Goal: Task Accomplishment & Management: Manage account settings

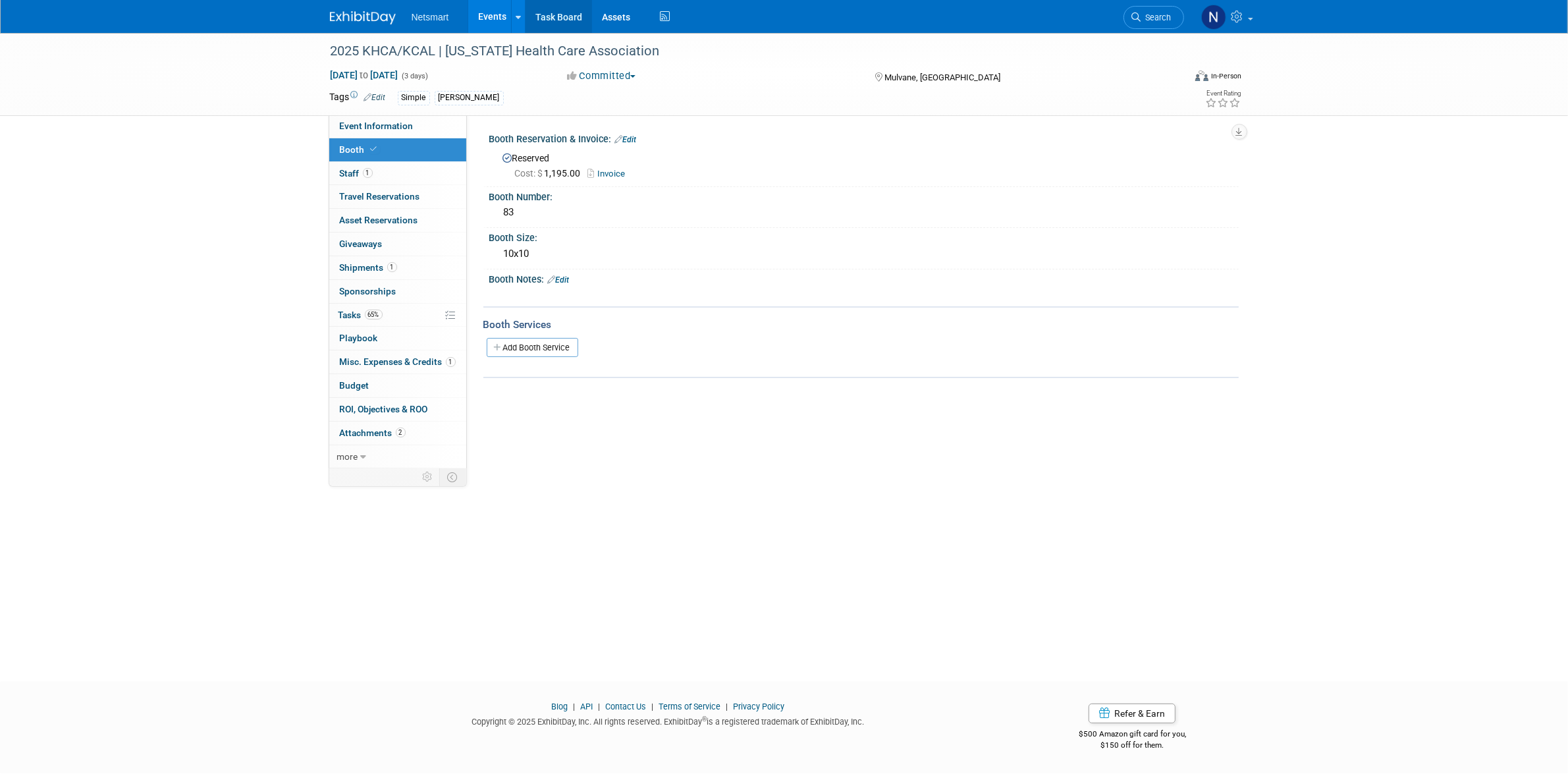
click at [564, 18] on link "Task Board" at bounding box center [558, 16] width 67 height 33
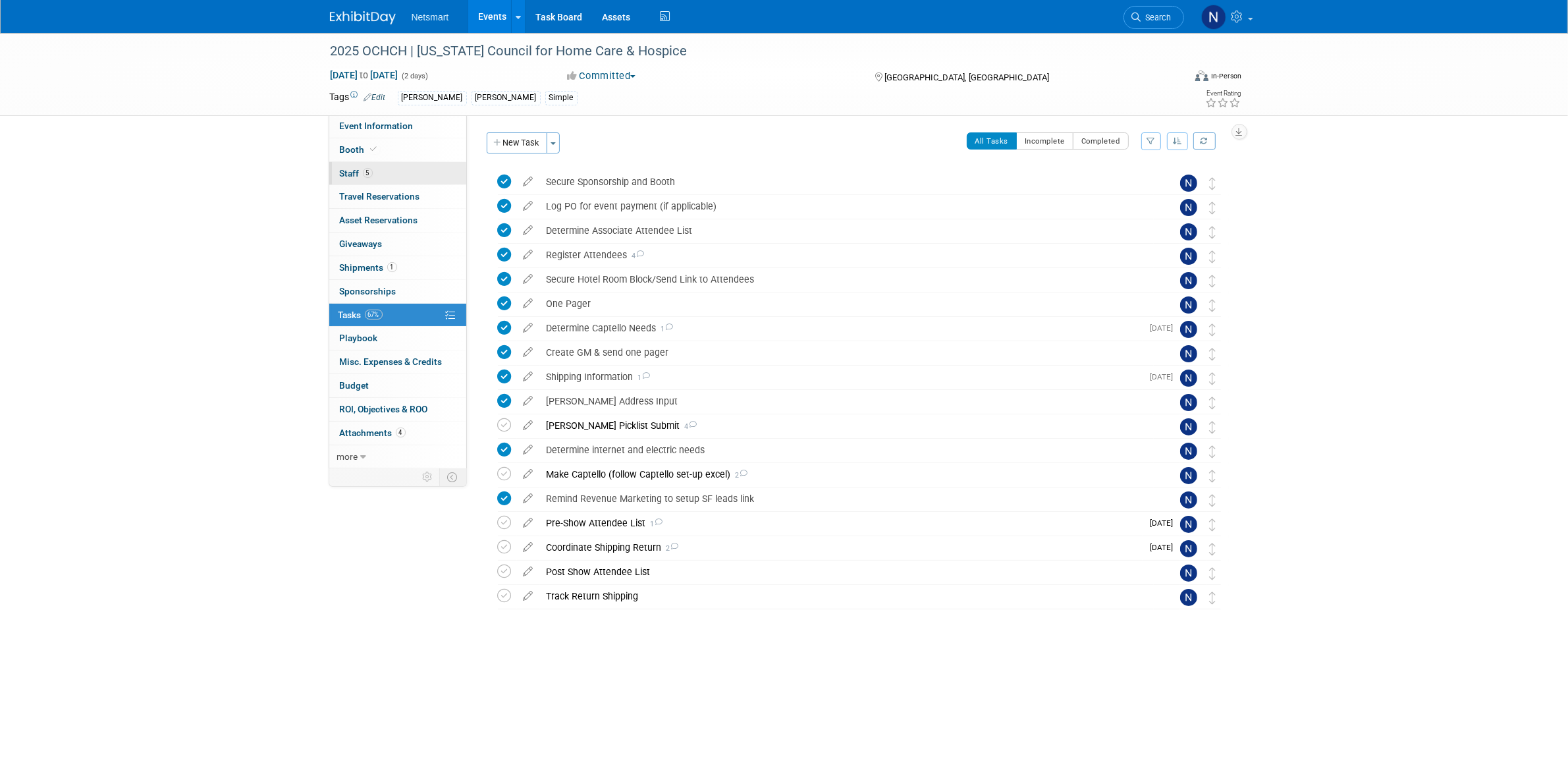
click at [364, 170] on span "5" at bounding box center [368, 173] width 9 height 9
click at [384, 172] on link "9 Staff 9" at bounding box center [397, 174] width 137 height 23
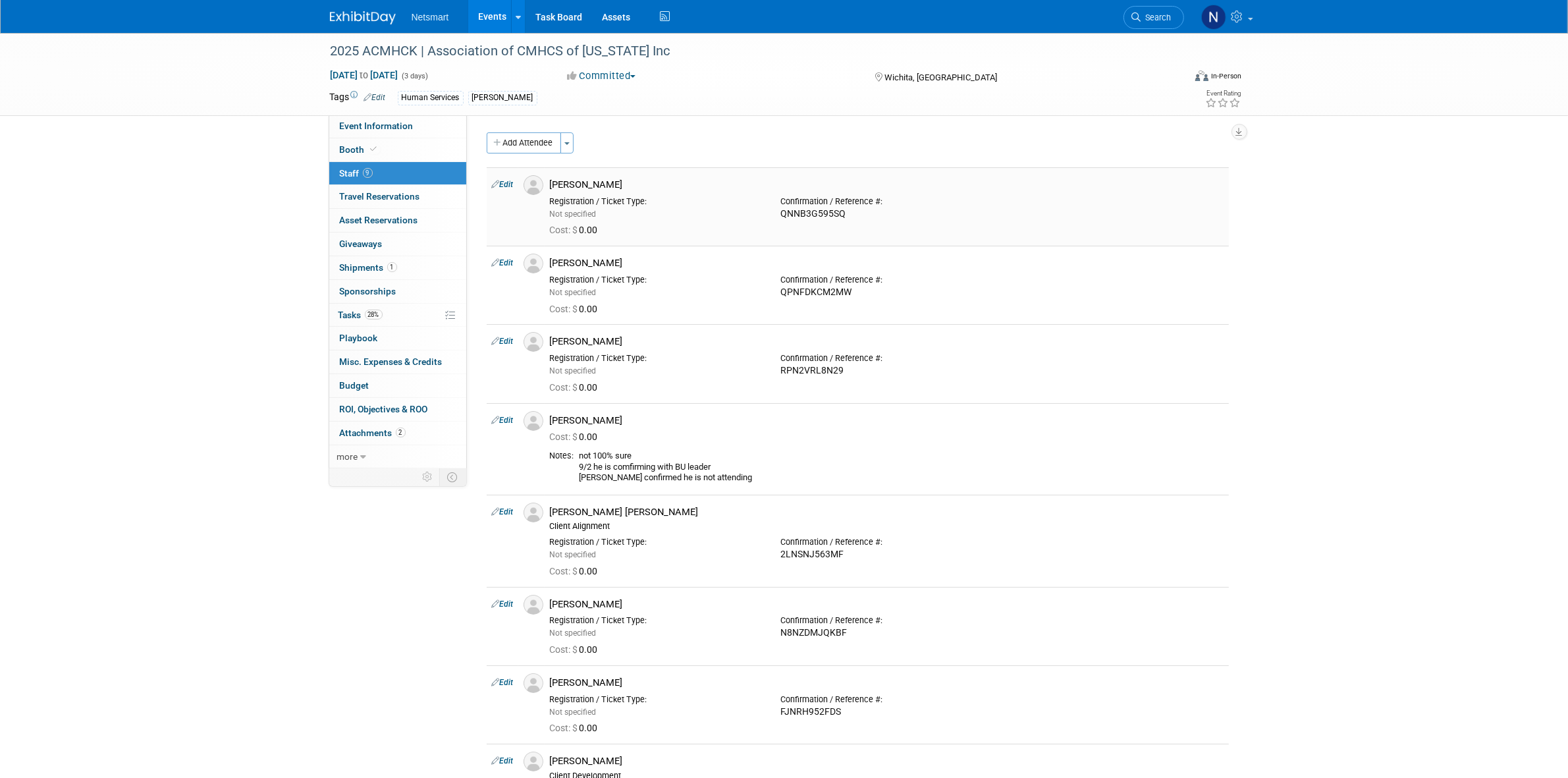
drag, startPoint x: 614, startPoint y: 182, endPoint x: 553, endPoint y: 182, distance: 61.0
click at [553, 182] on div "[PERSON_NAME]" at bounding box center [886, 184] width 673 height 12
copy div "[PERSON_NAME]"
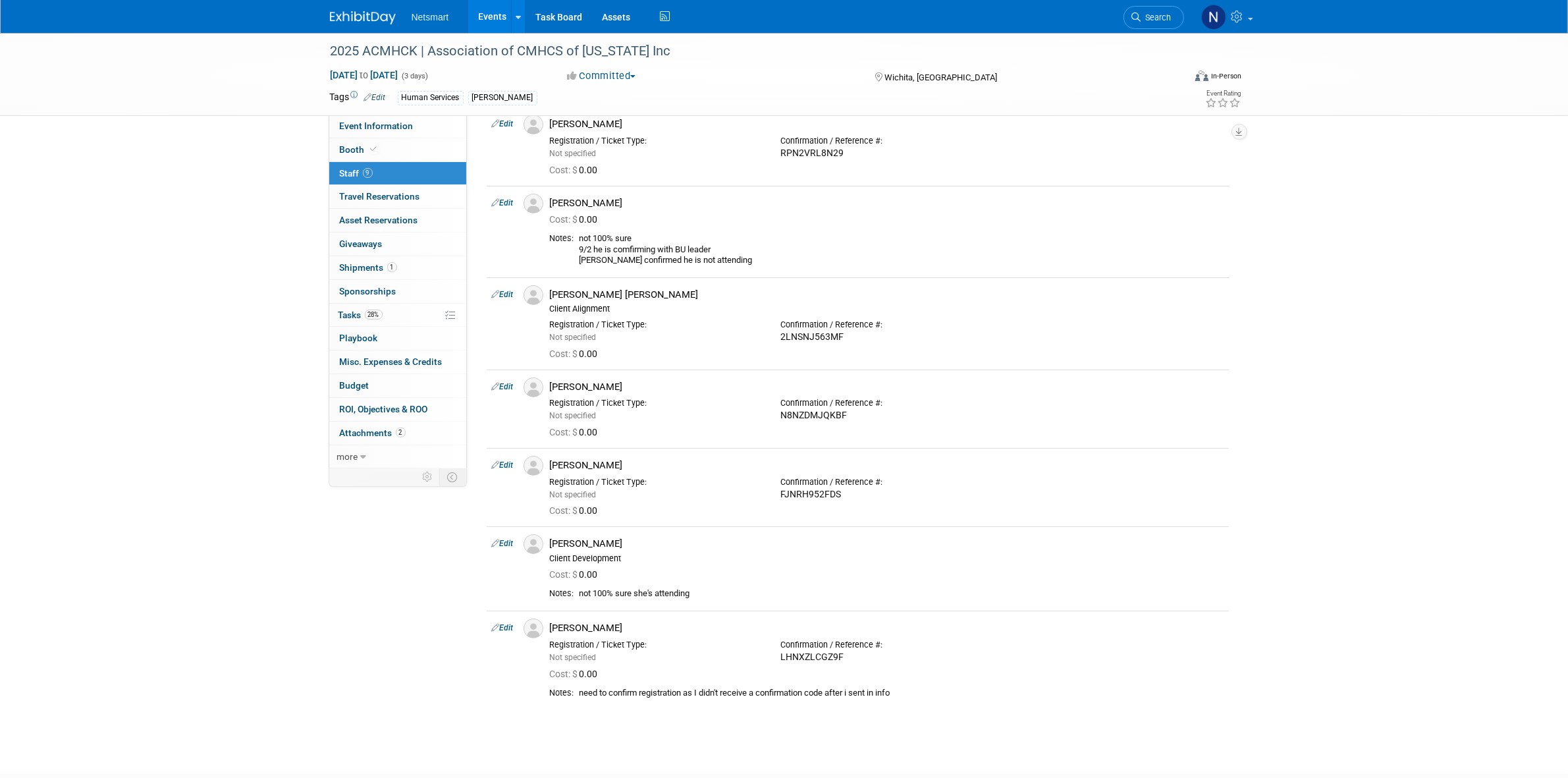
scroll to position [247, 0]
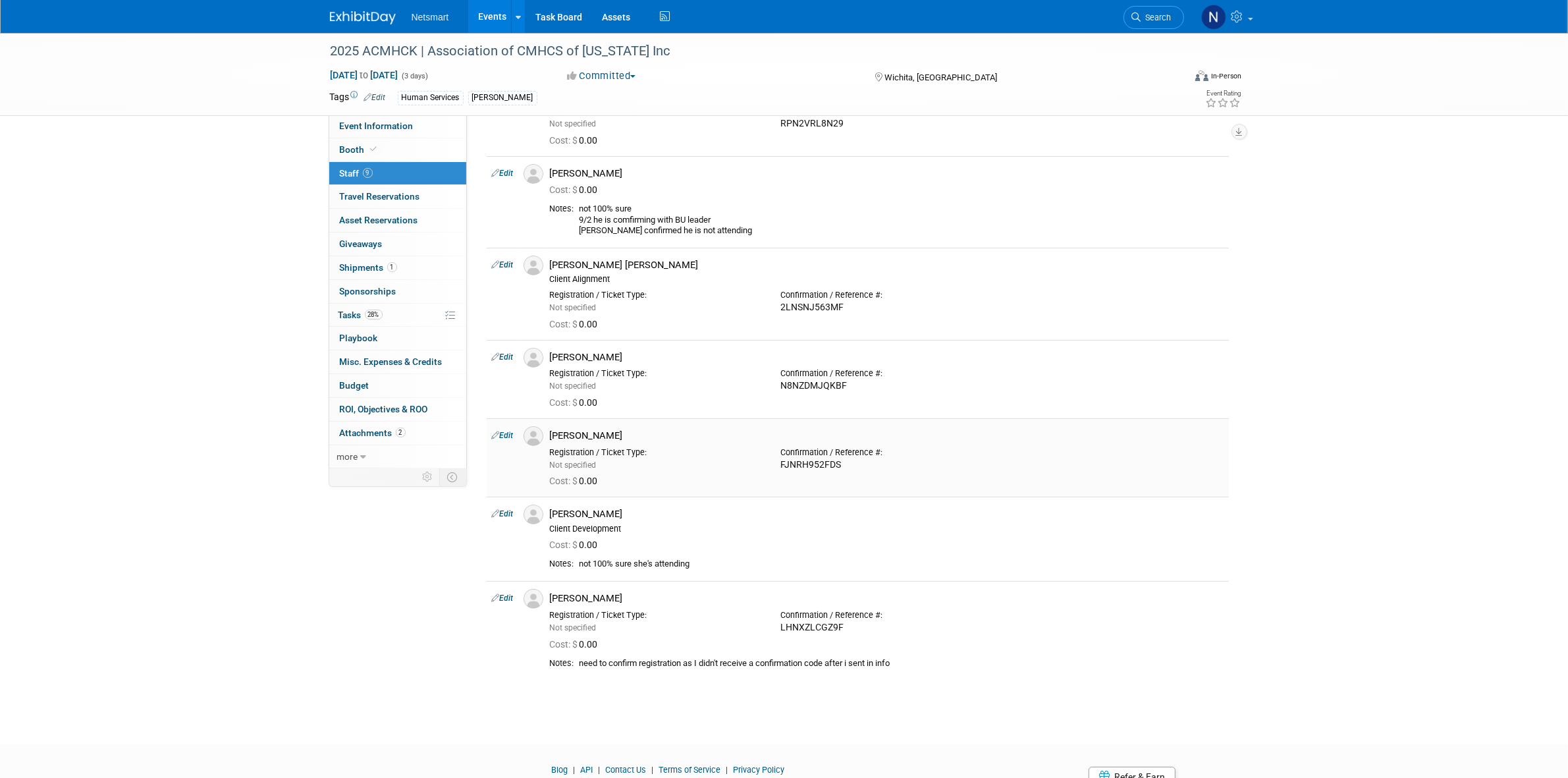
drag, startPoint x: 628, startPoint y: 439, endPoint x: 553, endPoint y: 438, distance: 75.0
click at [553, 438] on div "[PERSON_NAME]" at bounding box center [886, 435] width 673 height 12
copy div "[PERSON_NAME]"
click at [503, 602] on link "Edit" at bounding box center [503, 598] width 22 height 9
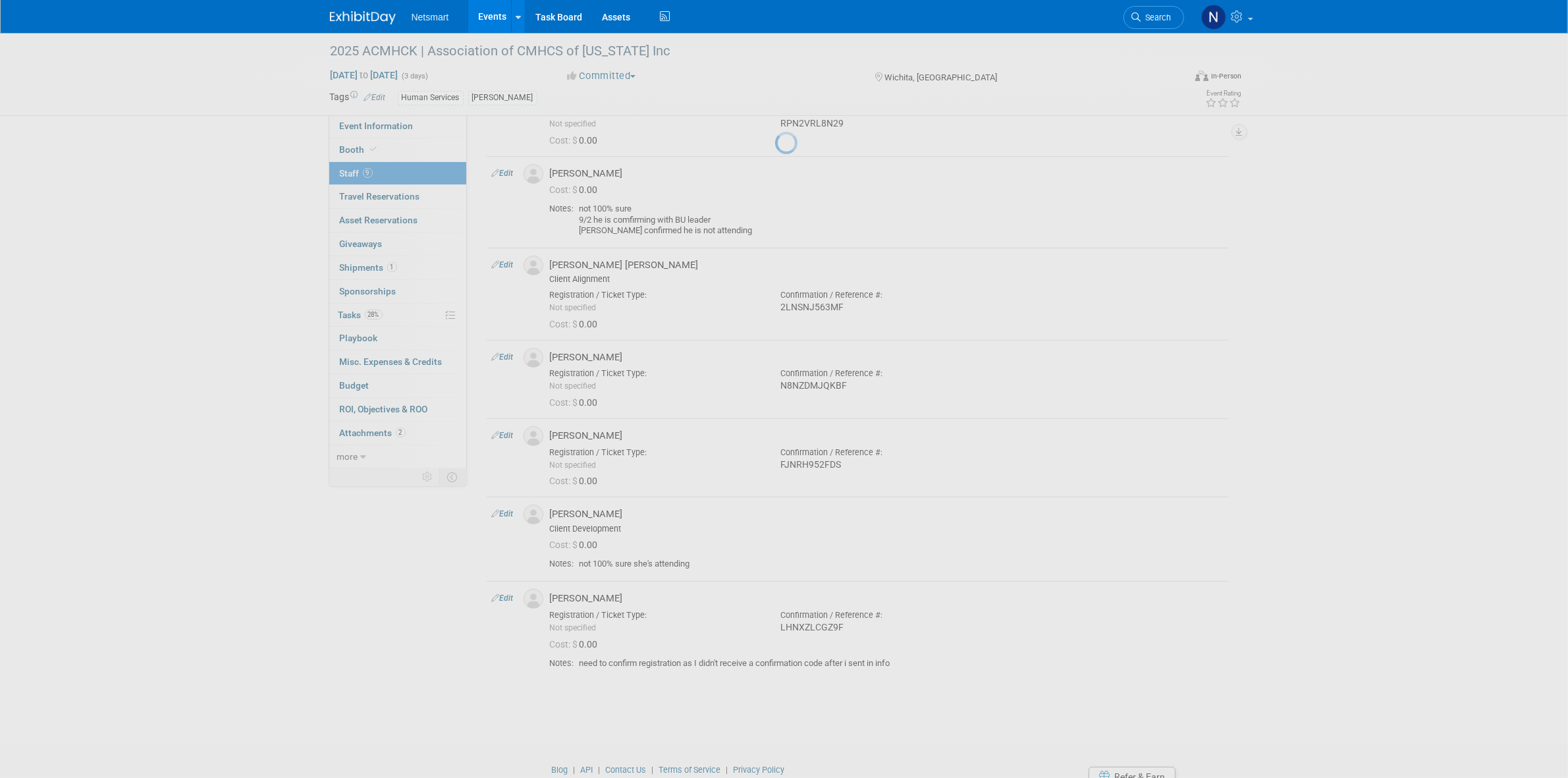
select select "ad974859-180a-4164-9b2e-6abb8cec0144"
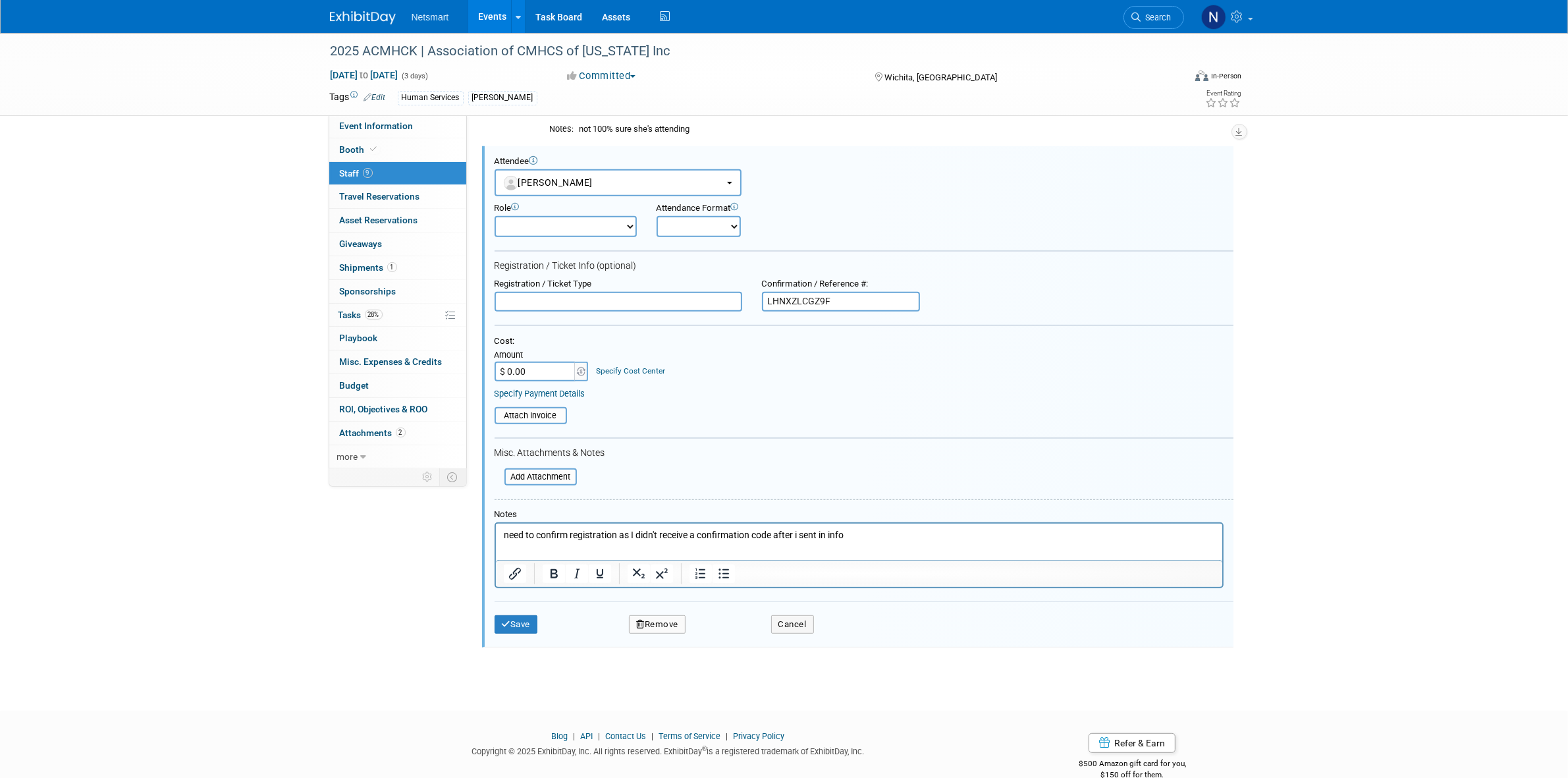
scroll to position [0, 0]
drag, startPoint x: 863, startPoint y: 529, endPoint x: 464, endPoint y: 528, distance: 399.0
click at [495, 528] on html "need to confirm registration as I didn't receive a confirmation code after i se…" at bounding box center [858, 533] width 726 height 19
click at [505, 620] on icon "submit" at bounding box center [506, 623] width 9 height 8
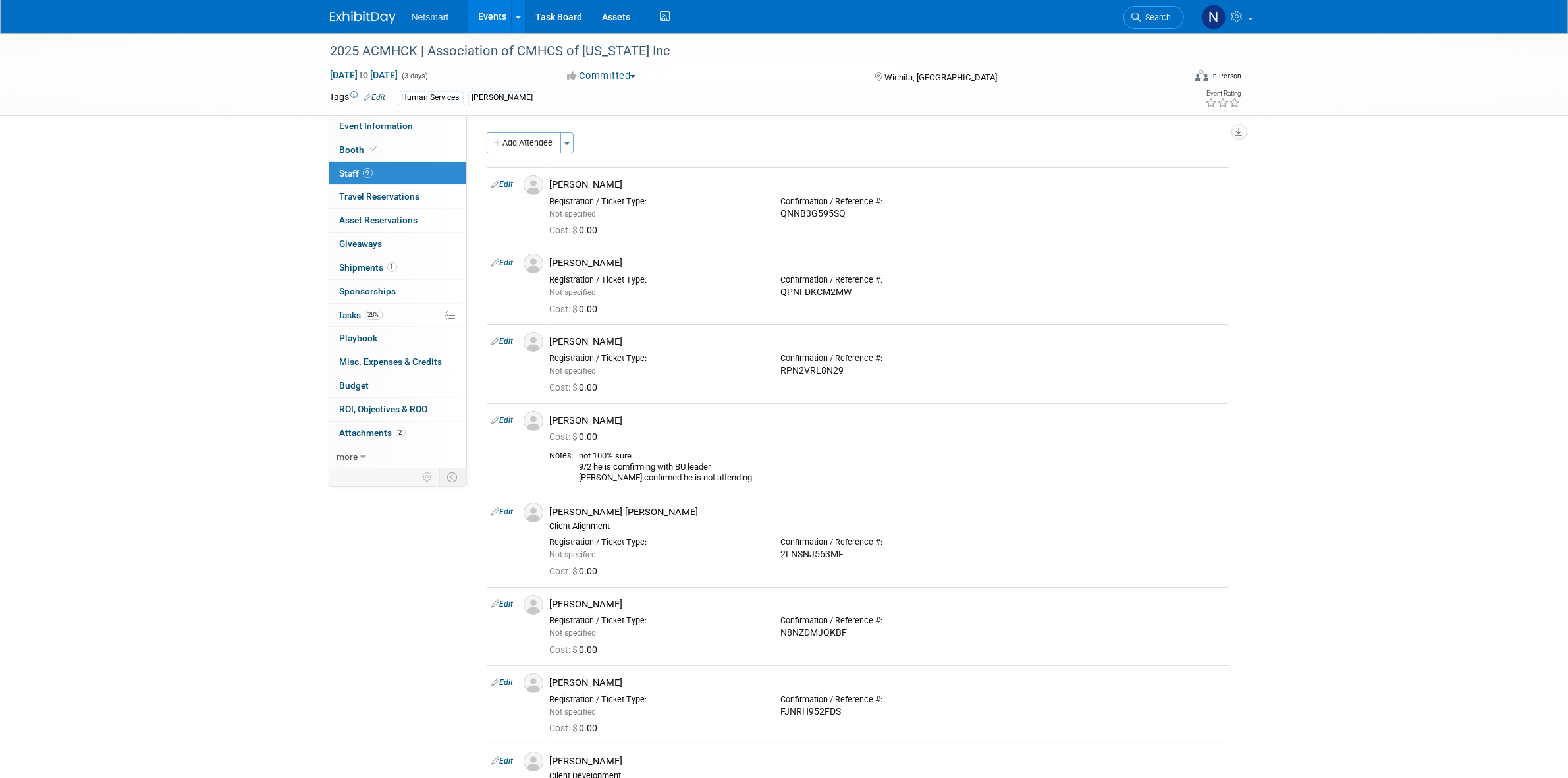
click at [192, 245] on div "2025 ACMHCK | Association of CMHCS of Kansas Inc Sep 23, 2025 to Sep 25, 2025 (…" at bounding box center [784, 485] width 1568 height 903
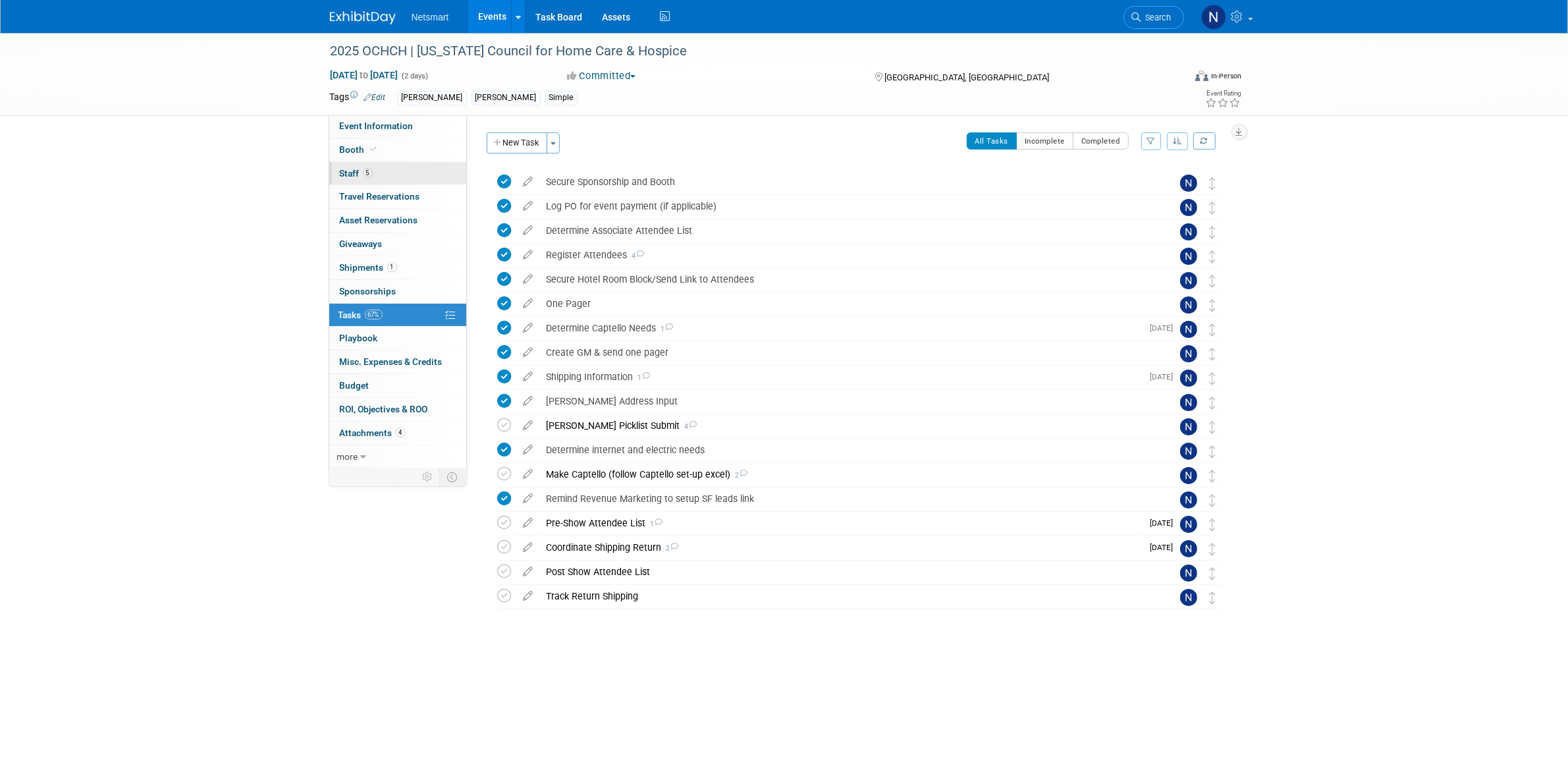
click at [388, 174] on link "5 Staff 5" at bounding box center [397, 174] width 137 height 23
click at [383, 167] on link "2 Staff 2" at bounding box center [397, 174] width 137 height 23
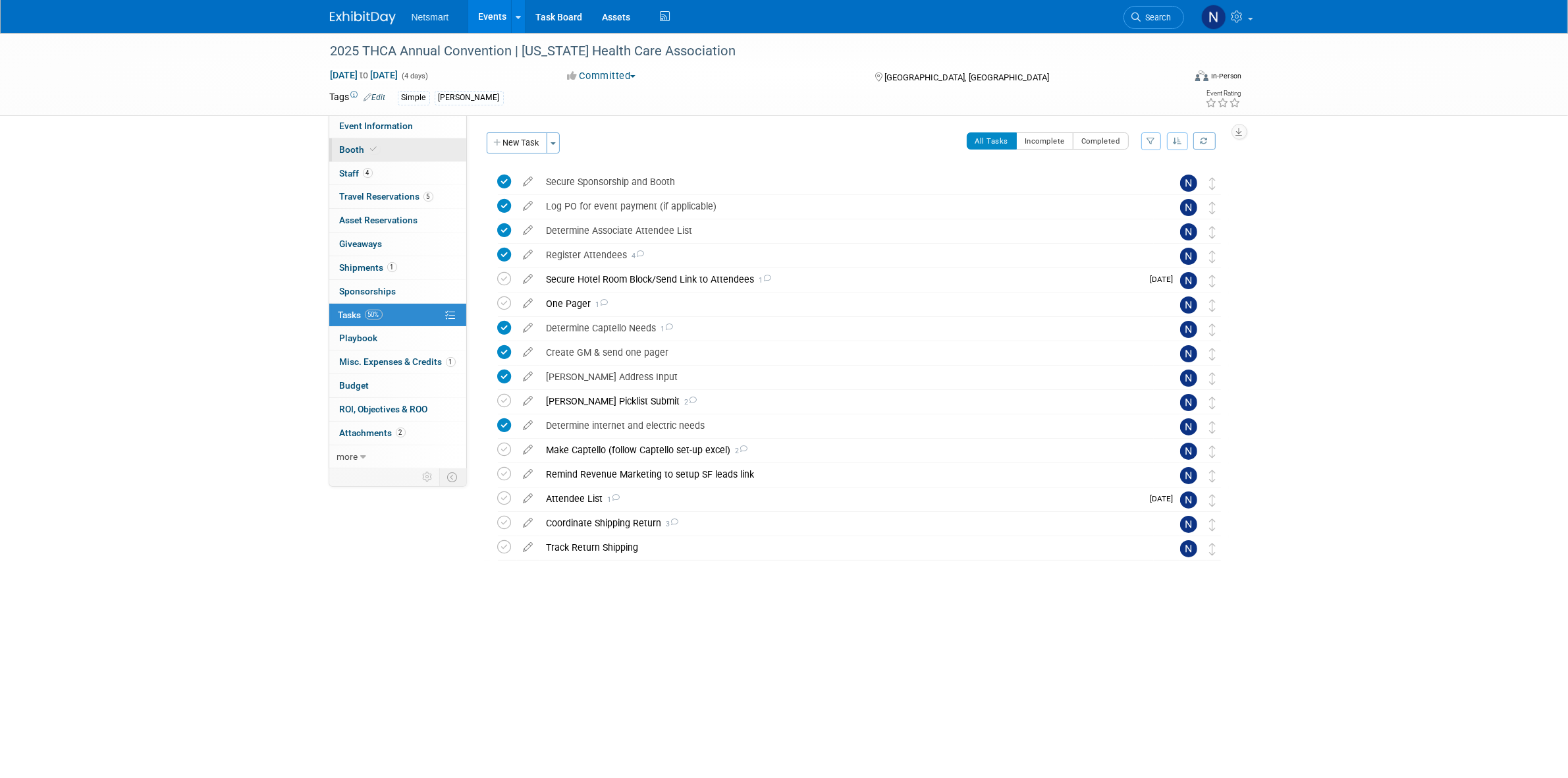
click at [393, 145] on link "Booth" at bounding box center [397, 150] width 137 height 23
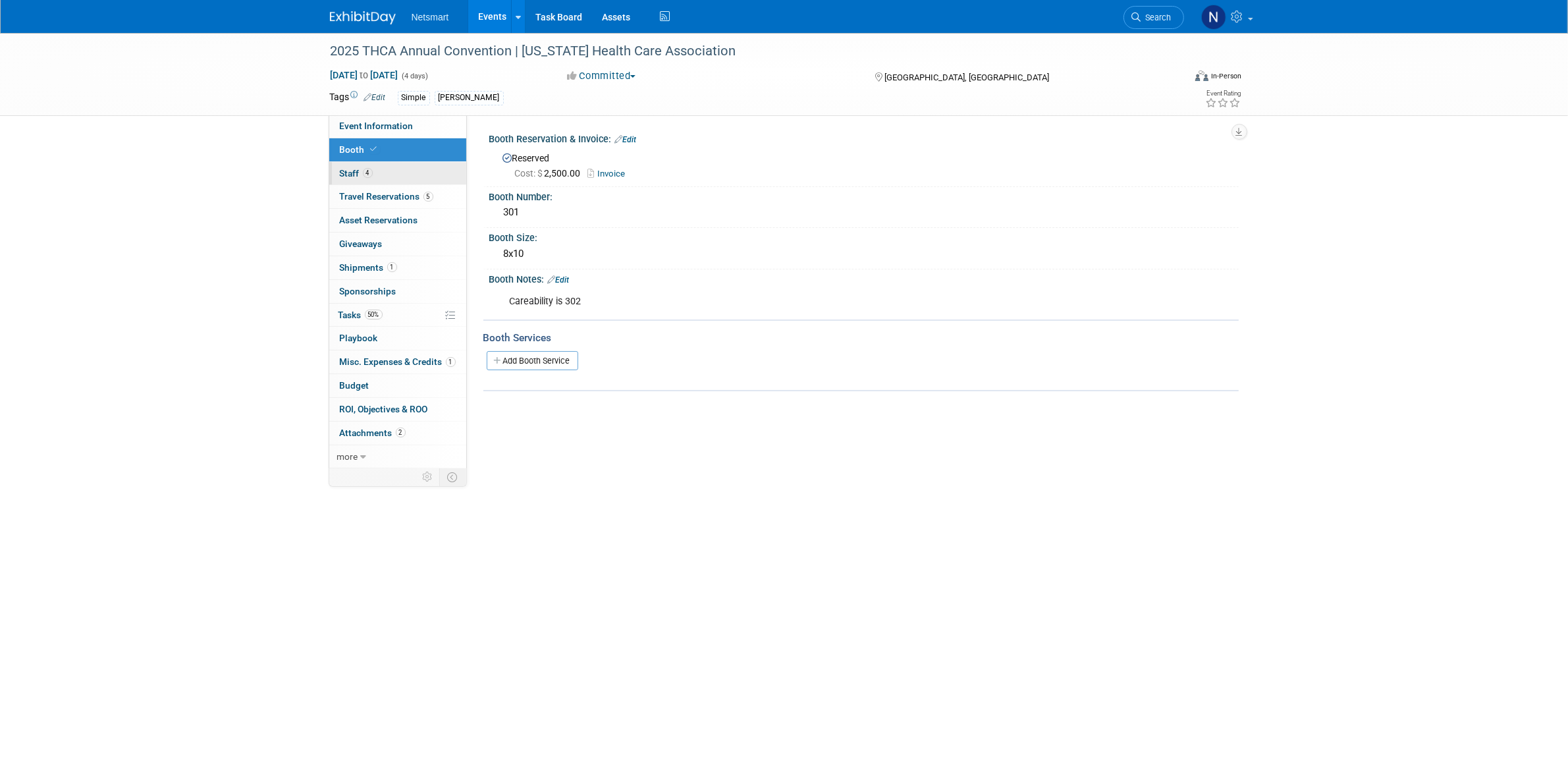
click at [386, 168] on link "4 Staff 4" at bounding box center [397, 174] width 137 height 23
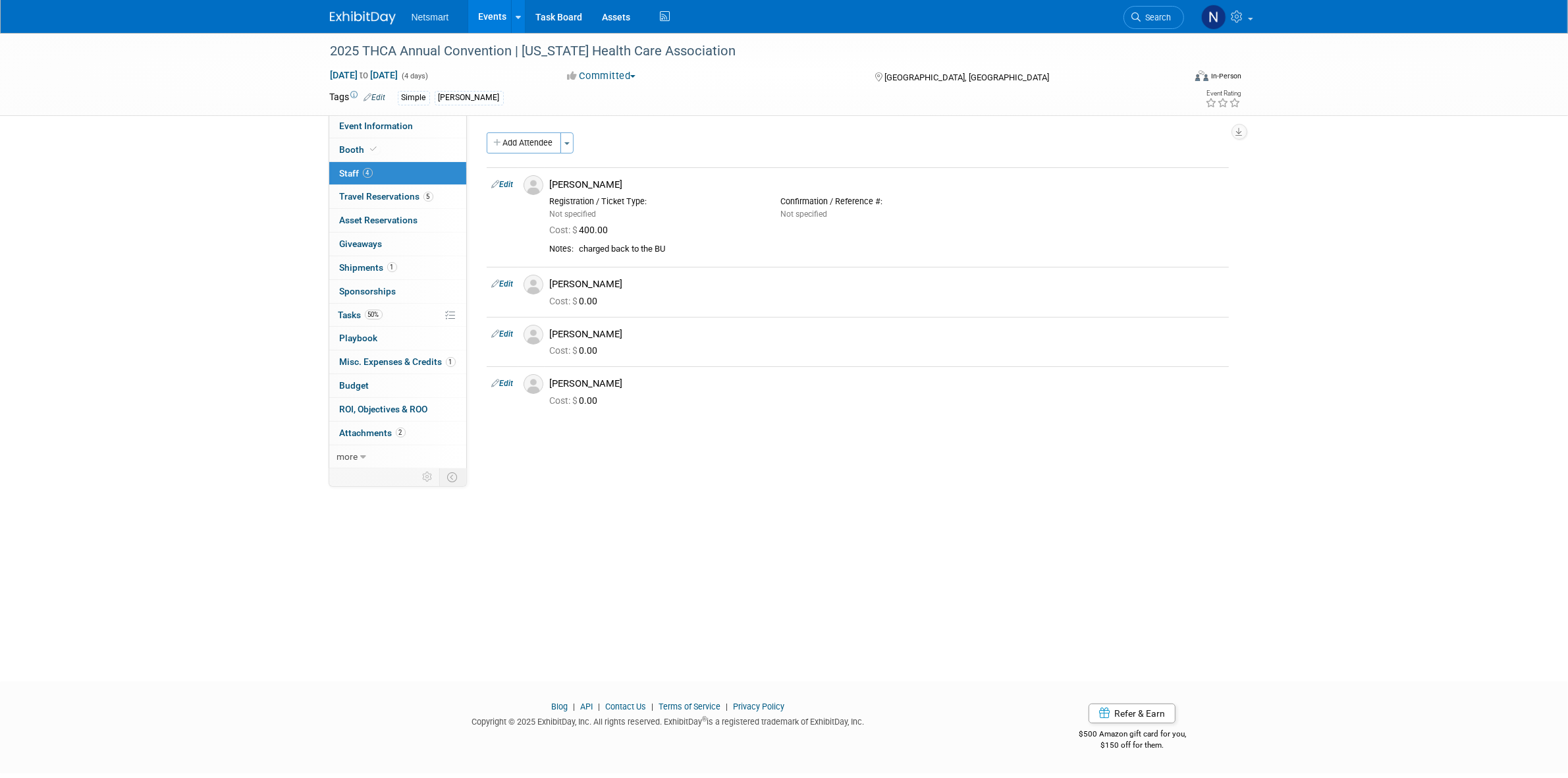
click at [202, 219] on div "2025 THCA Annual Convention | Texas Health Care Association Sep 21, 2025 to Sep…" at bounding box center [784, 345] width 1568 height 624
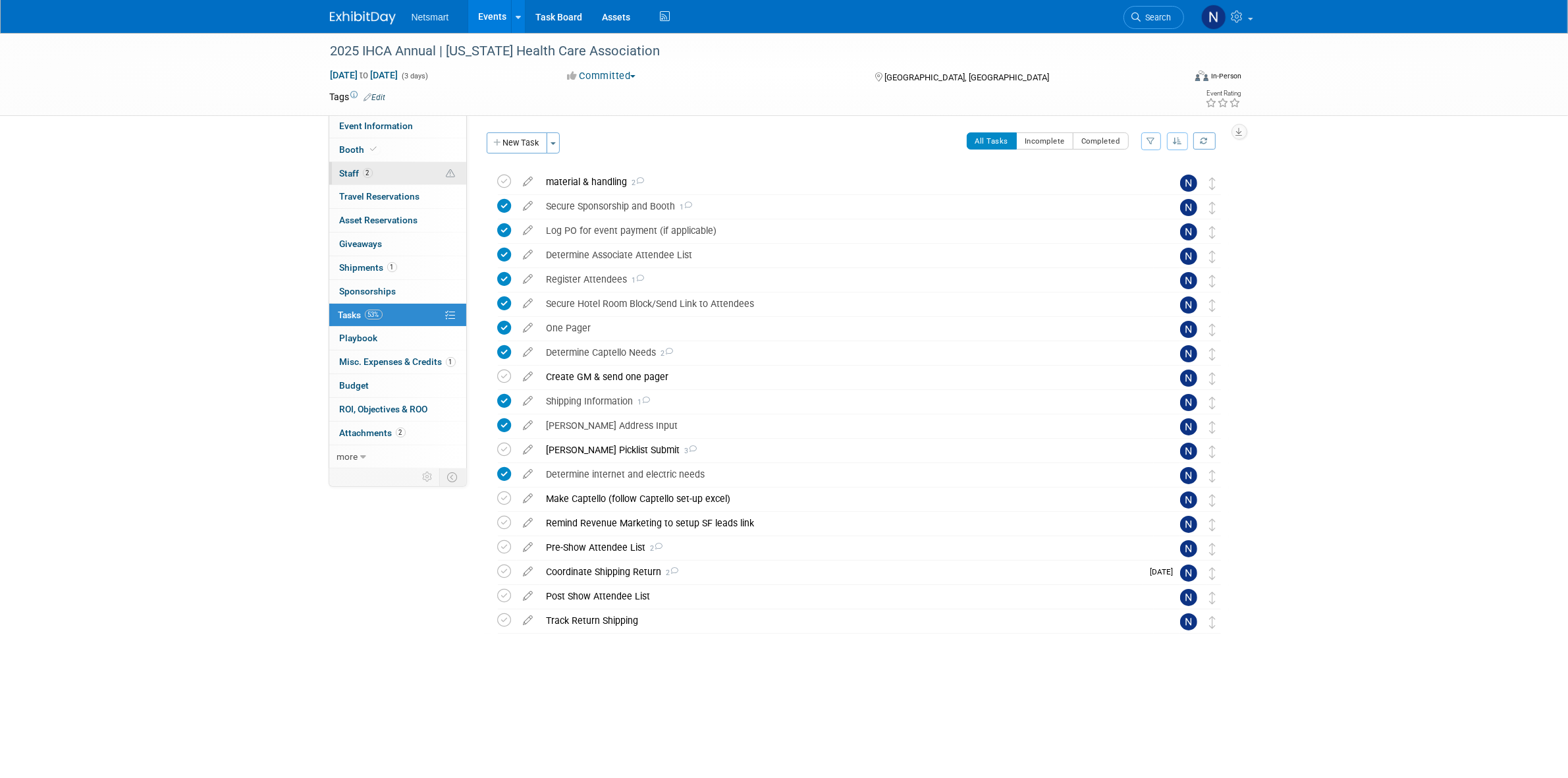
click at [394, 174] on link "2 Staff 2" at bounding box center [397, 174] width 137 height 23
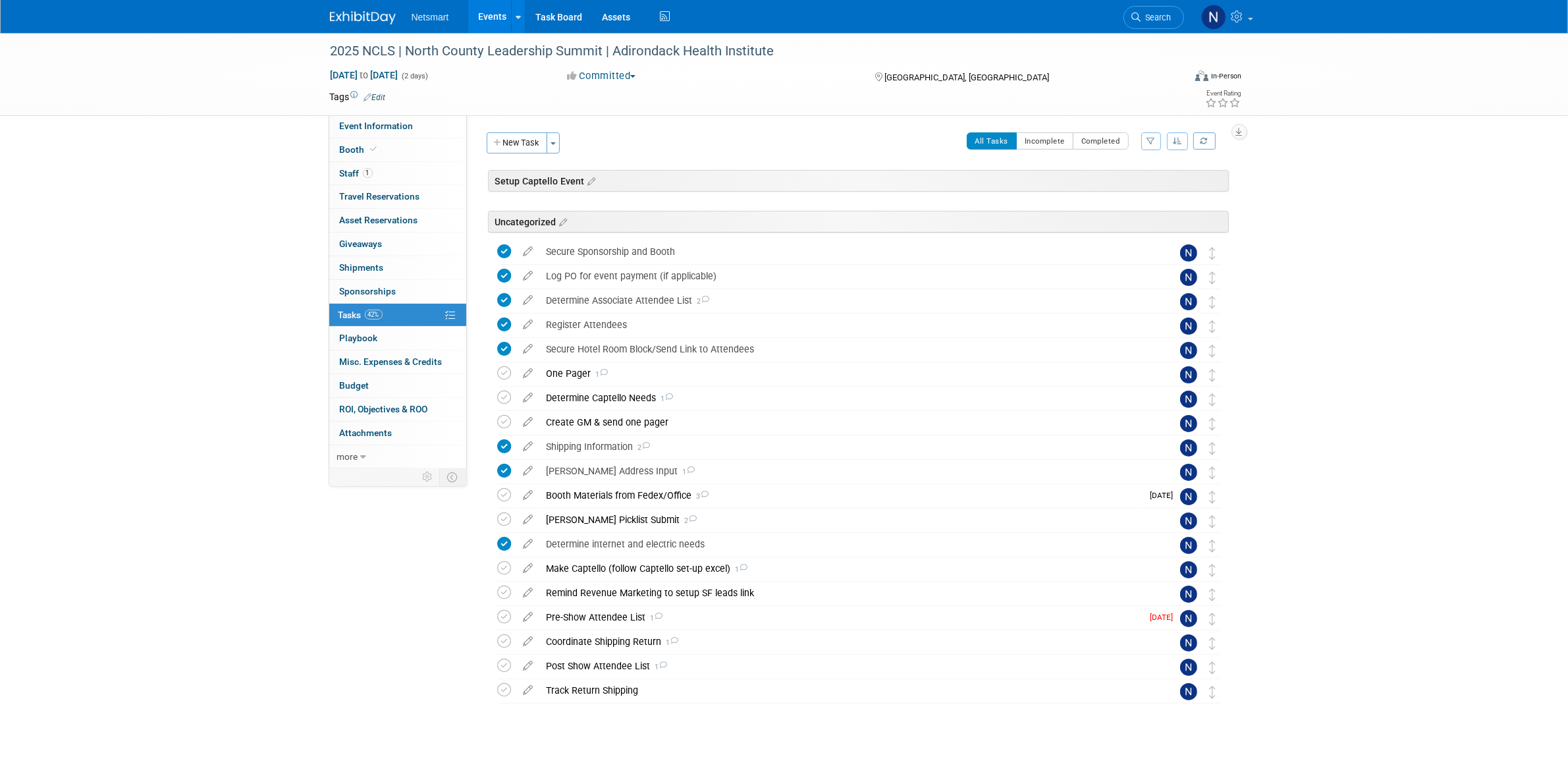
click at [168, 255] on div "2025 NCLS | North County Leadership Summit | Adirondack Health Institute Sep 24…" at bounding box center [784, 408] width 1568 height 751
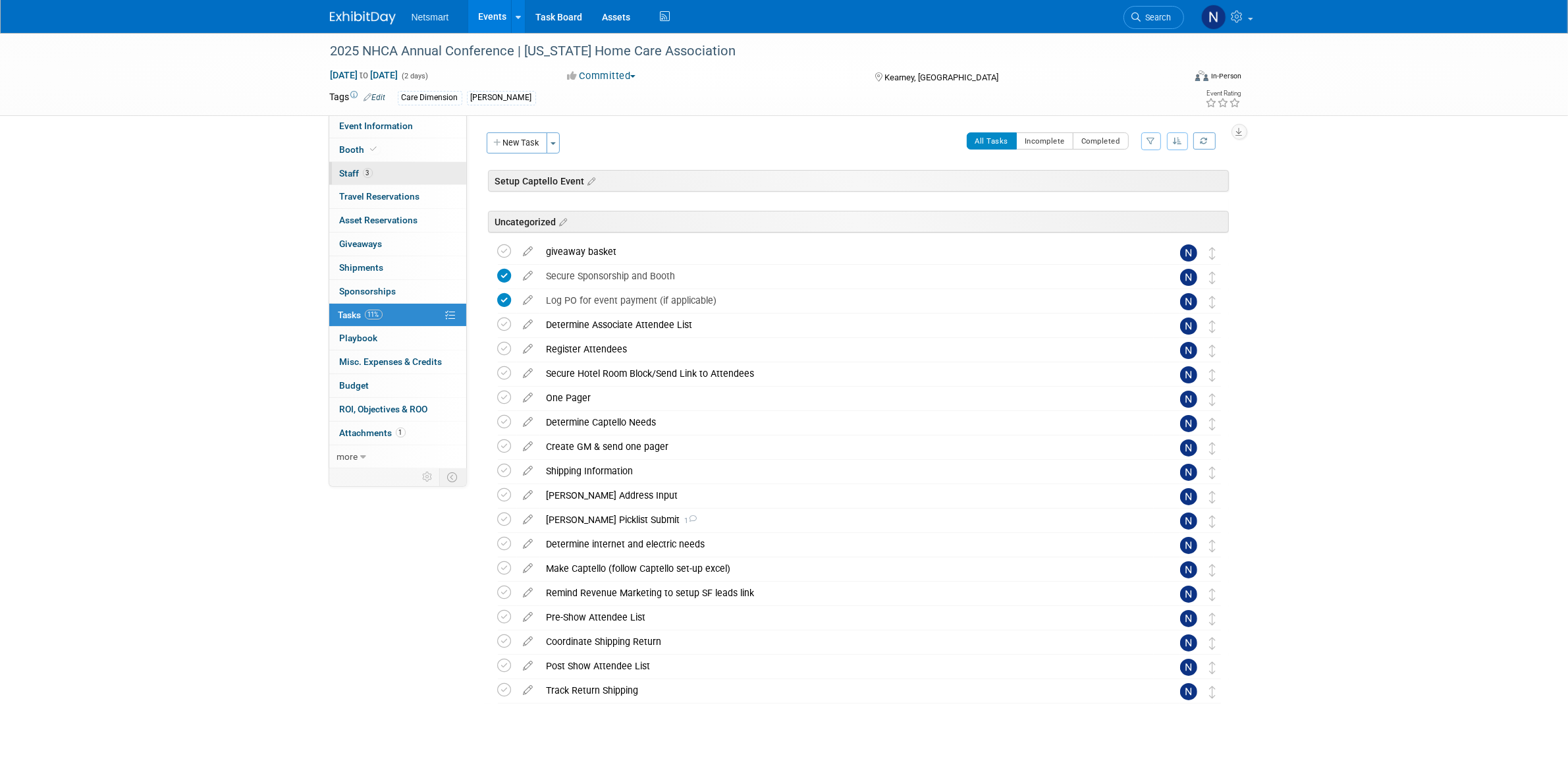
click at [392, 173] on link "3 Staff 3" at bounding box center [397, 174] width 137 height 23
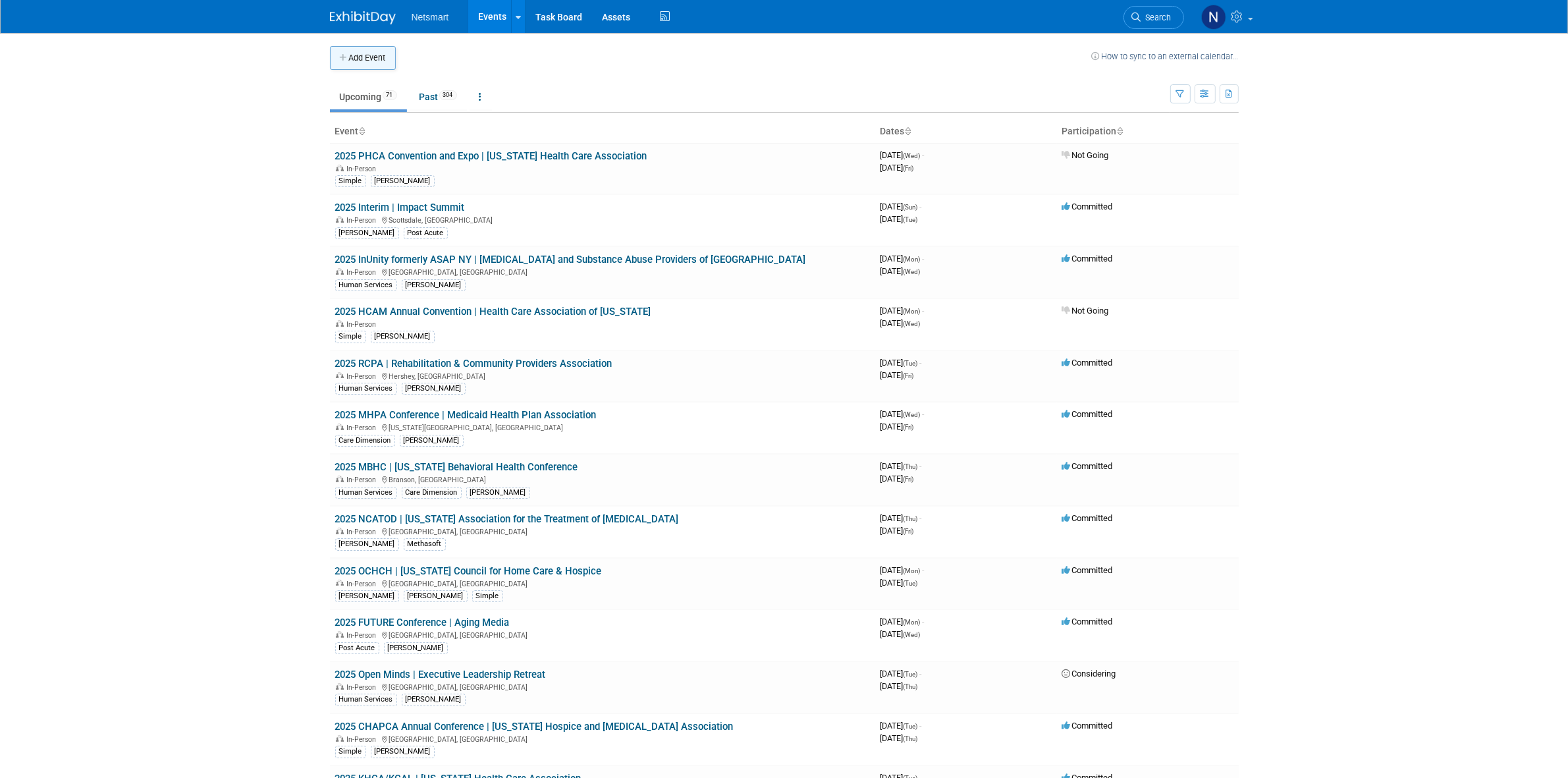
click at [373, 57] on button "Add Event" at bounding box center [363, 58] width 66 height 24
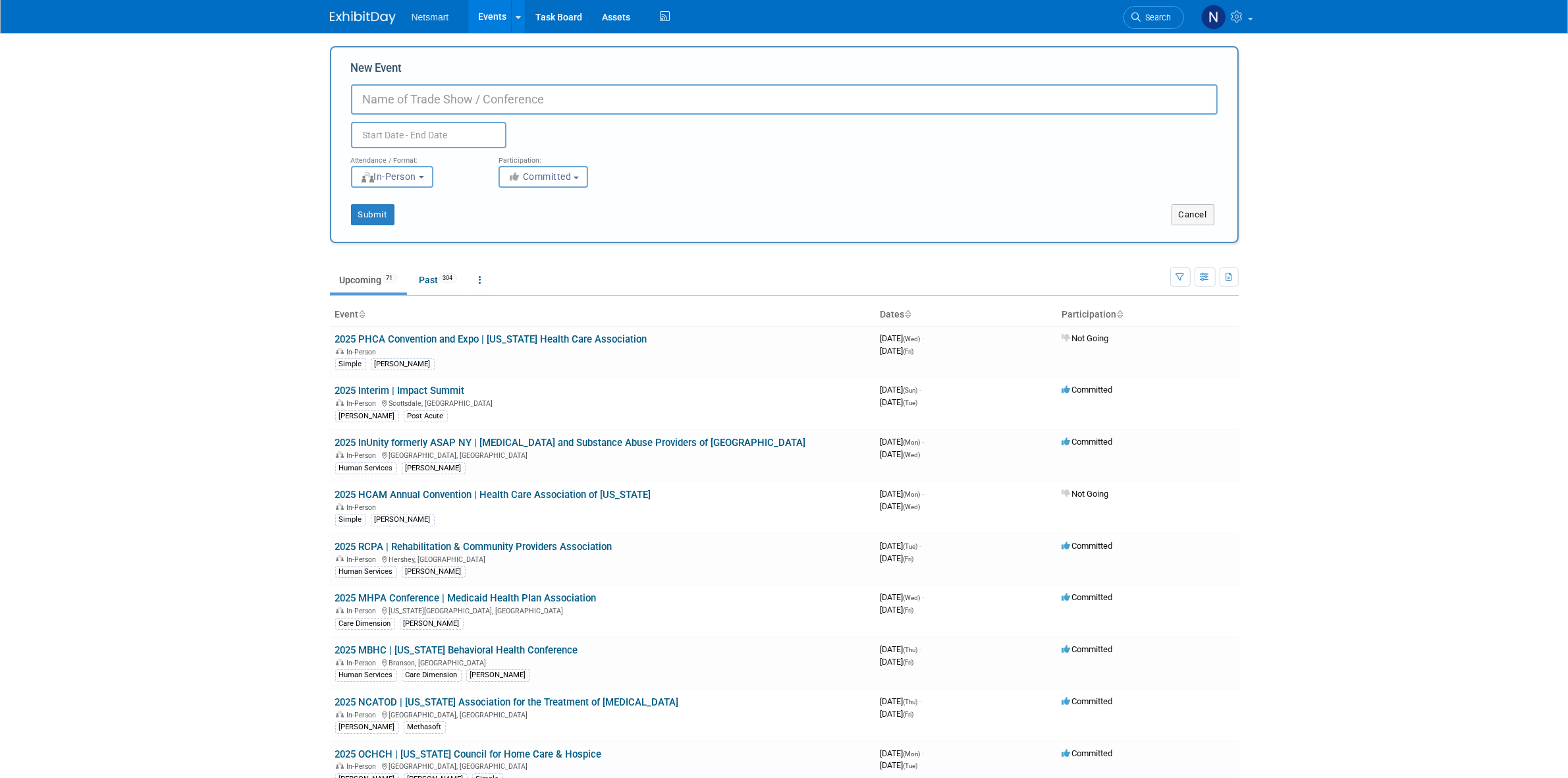
click at [482, 106] on input "New Event" at bounding box center [784, 99] width 867 height 30
type input "C"
type input "2025 CA Roadshow | [GEOGRAPHIC_DATA][PERSON_NAME]"
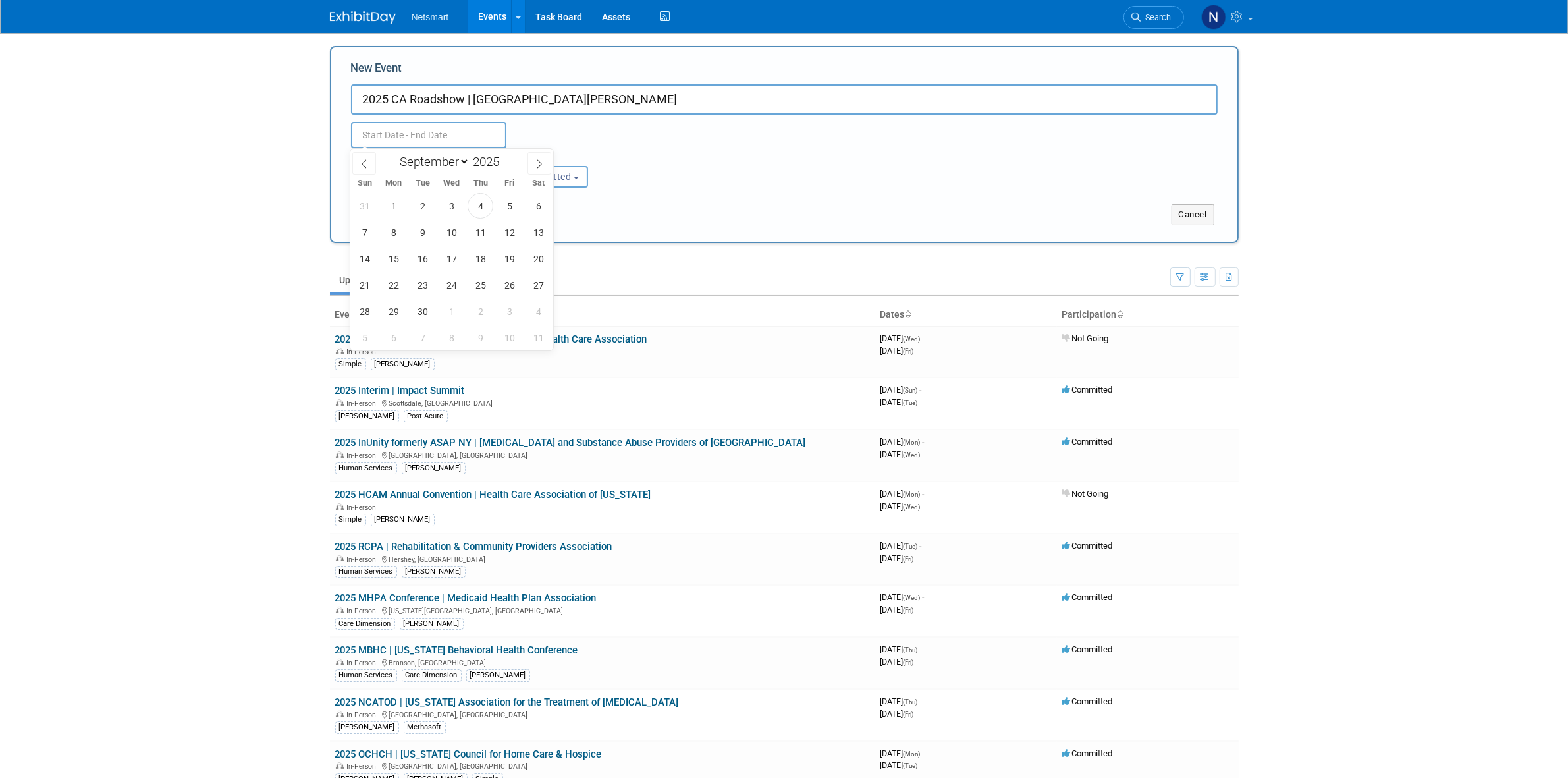
click at [384, 145] on body "Netsmart Events Add Event Bulk Upload Events Shareable Event Boards Recently Vi…" at bounding box center [784, 389] width 1568 height 778
click at [536, 159] on icon at bounding box center [539, 164] width 9 height 9
select select "10"
click at [450, 260] on span "12" at bounding box center [451, 258] width 25 height 25
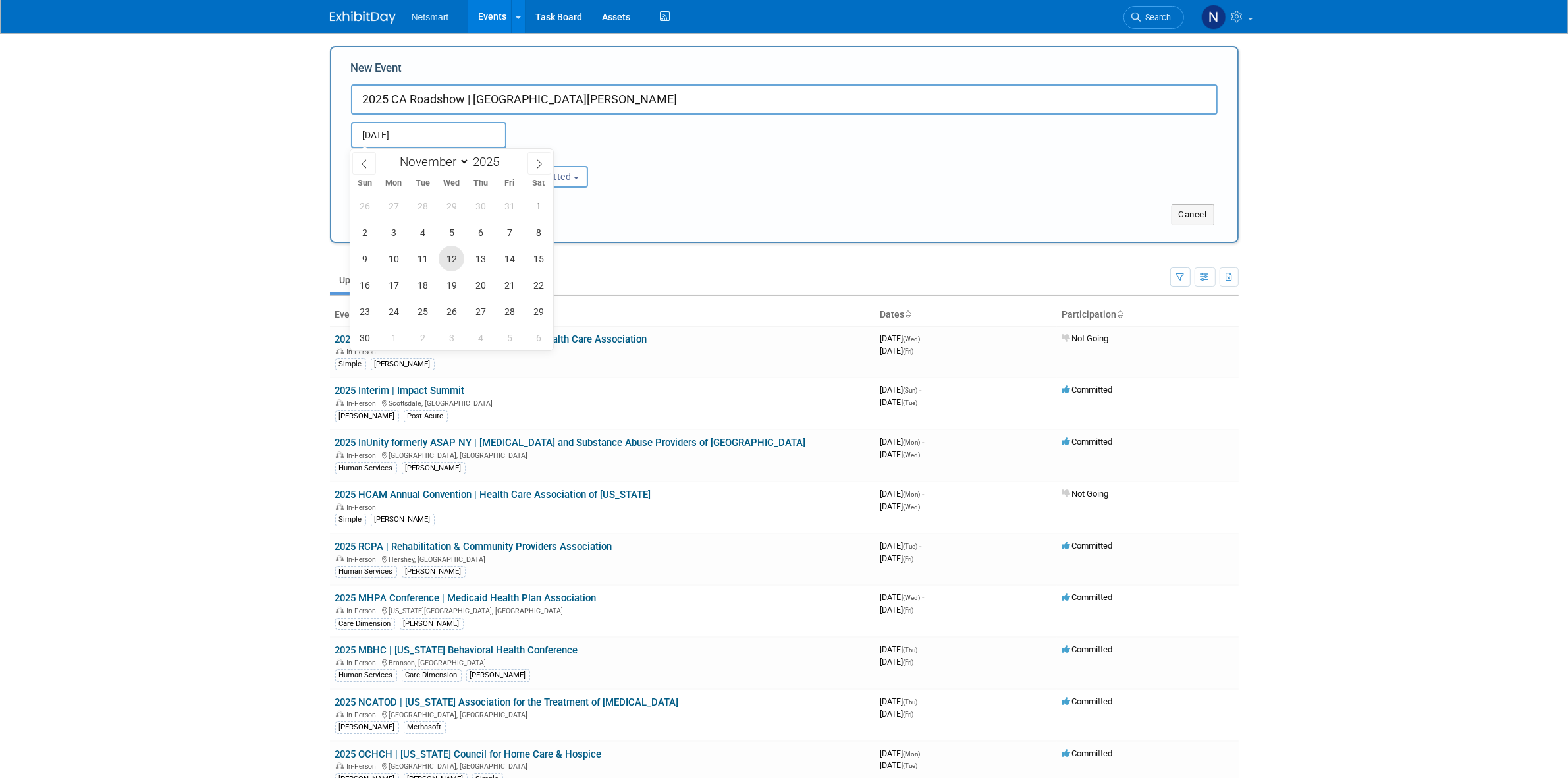
type input "Nov 12, 2025 to Nov 12, 2025"
click at [689, 172] on div "Attendance / Format: <img src="https://www.exhibitday.com/Images/Format-InPerso…" at bounding box center [784, 168] width 886 height 40
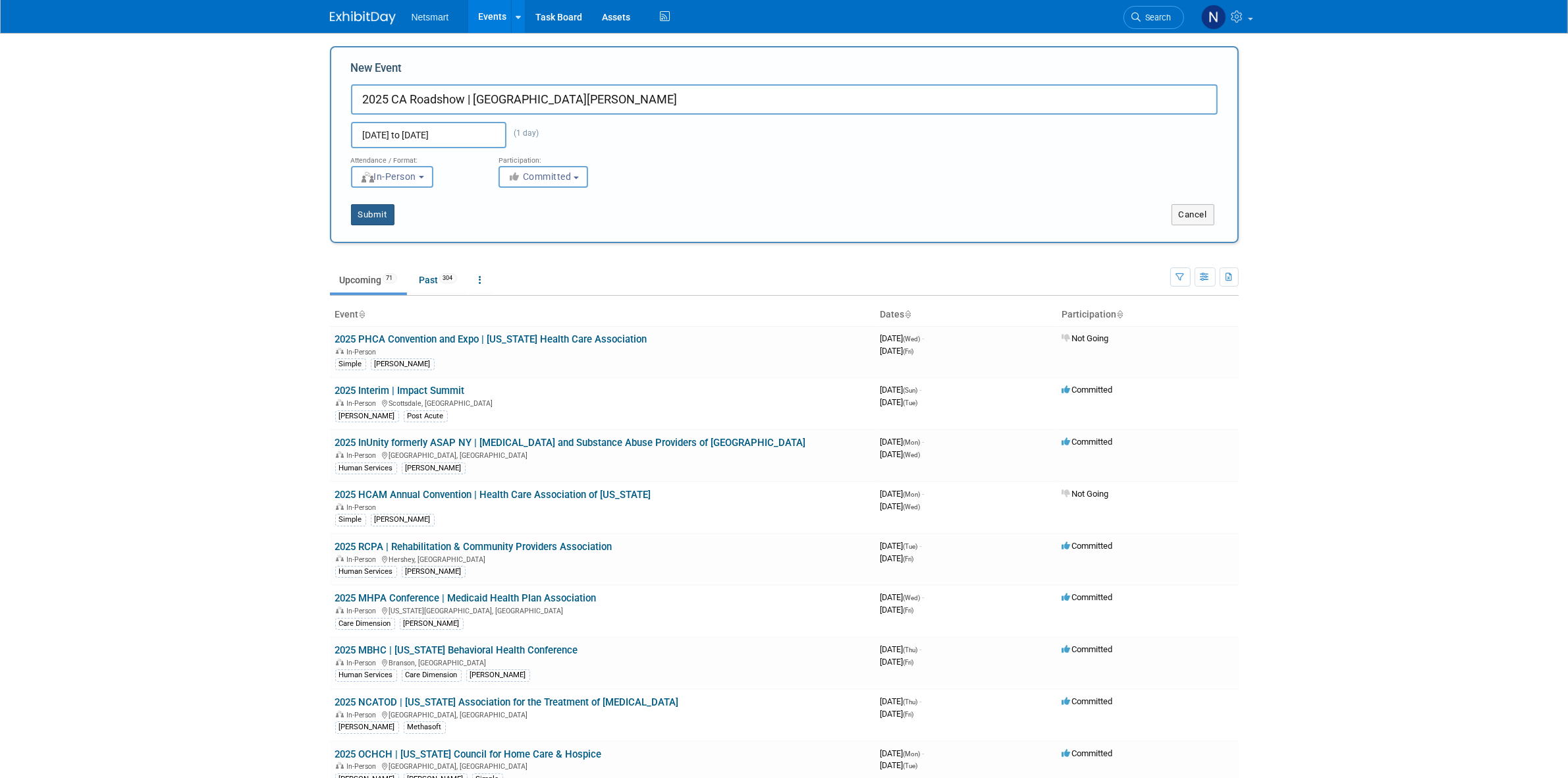
click at [370, 215] on button "Submit" at bounding box center [372, 215] width 43 height 21
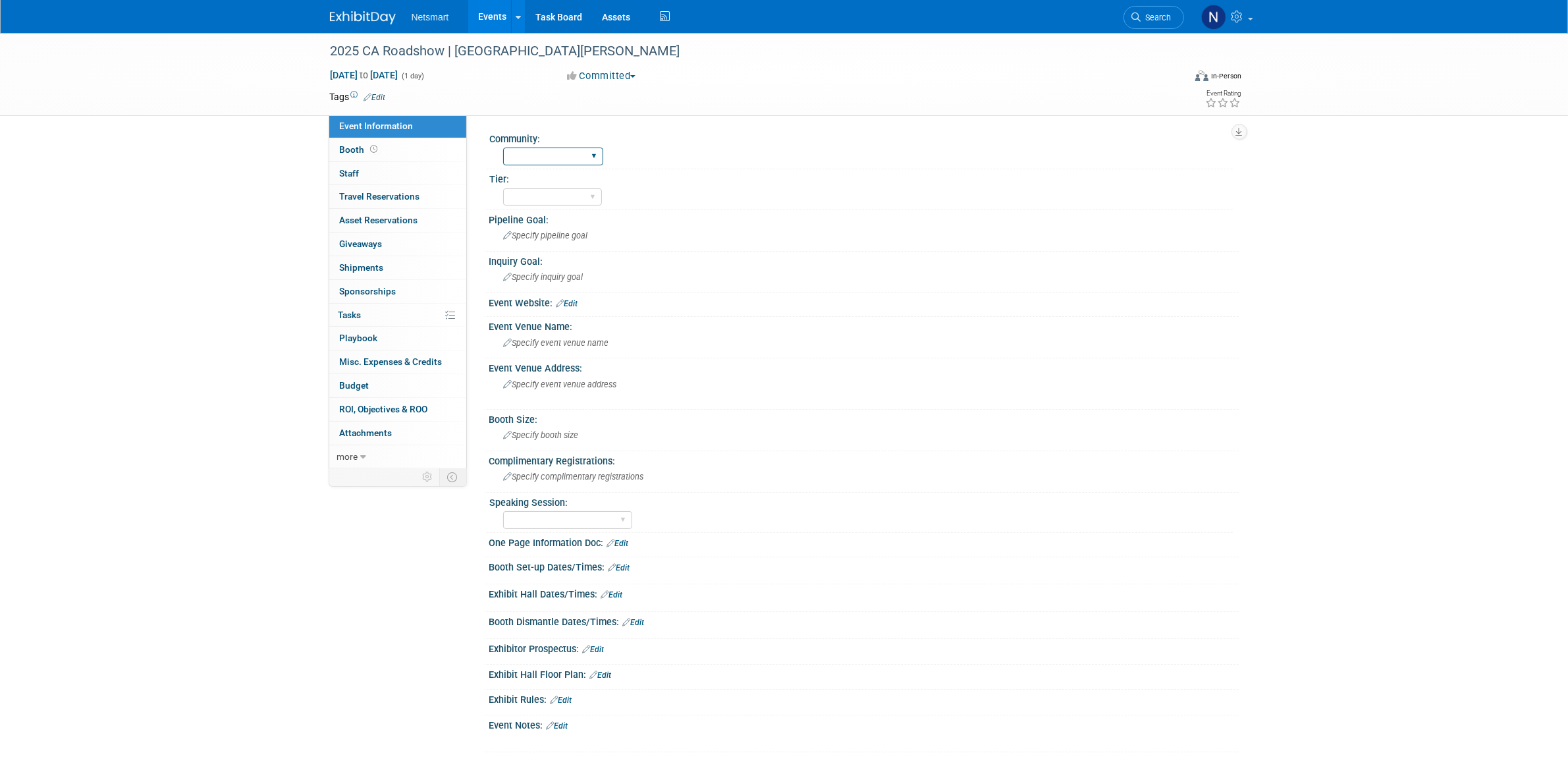
click at [528, 153] on select "Human Services Post Acute Public Sector CareDimensions Specialty Practice McBee…" at bounding box center [553, 156] width 100 height 18
click at [769, 150] on div "Human Services Post Acute Public Sector CareDimensions Specialty Practice McBee…" at bounding box center [868, 155] width 730 height 21
click at [375, 100] on span "Edit" at bounding box center [372, 96] width 25 height 10
click at [380, 92] on link "Edit" at bounding box center [374, 97] width 22 height 9
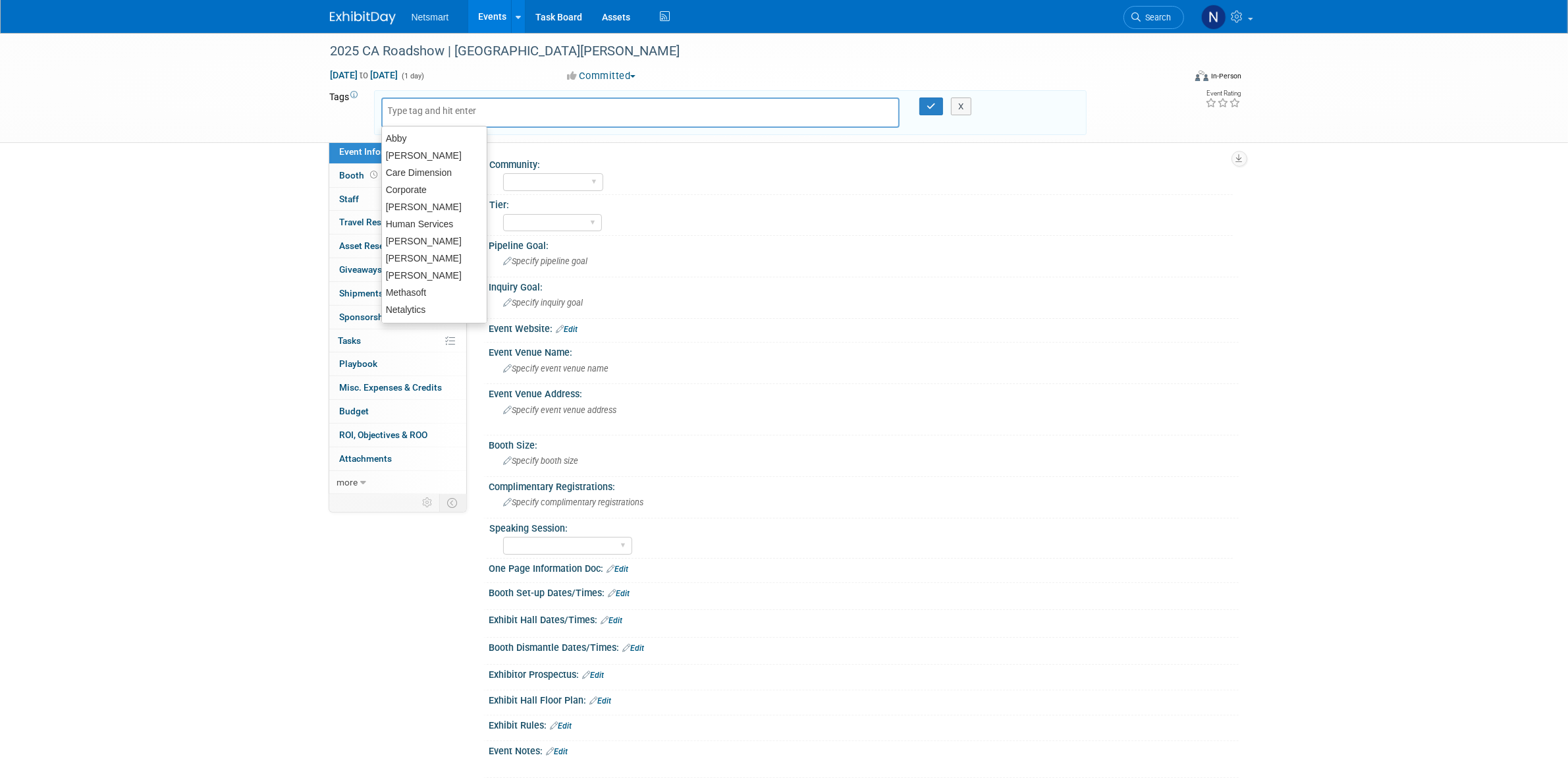
click at [423, 109] on input "text" at bounding box center [440, 110] width 106 height 13
type input "nin"
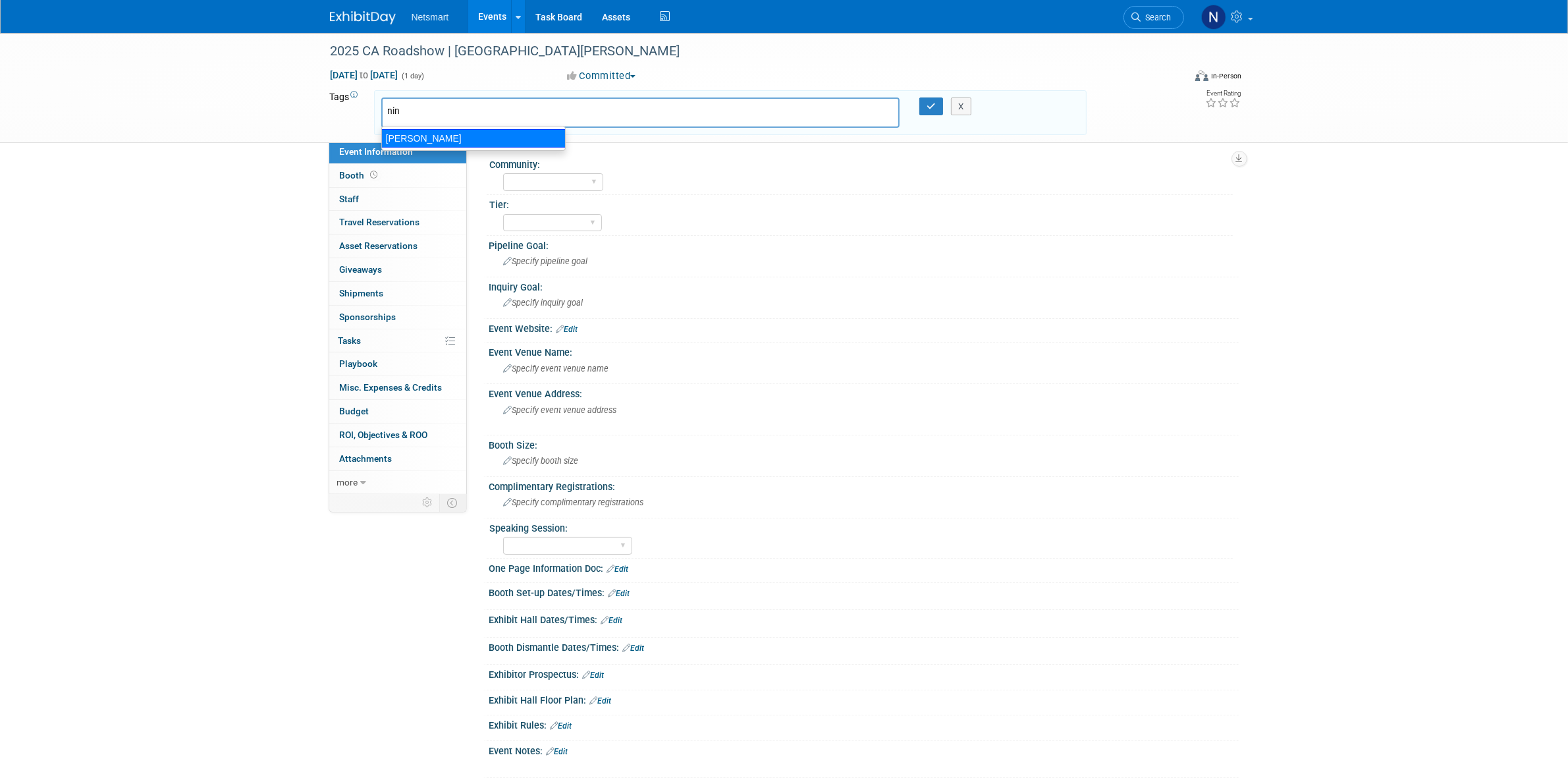
click at [420, 137] on div "[PERSON_NAME]" at bounding box center [473, 139] width 185 height 19
type input "[PERSON_NAME]"
click at [929, 104] on icon "button" at bounding box center [932, 106] width 9 height 8
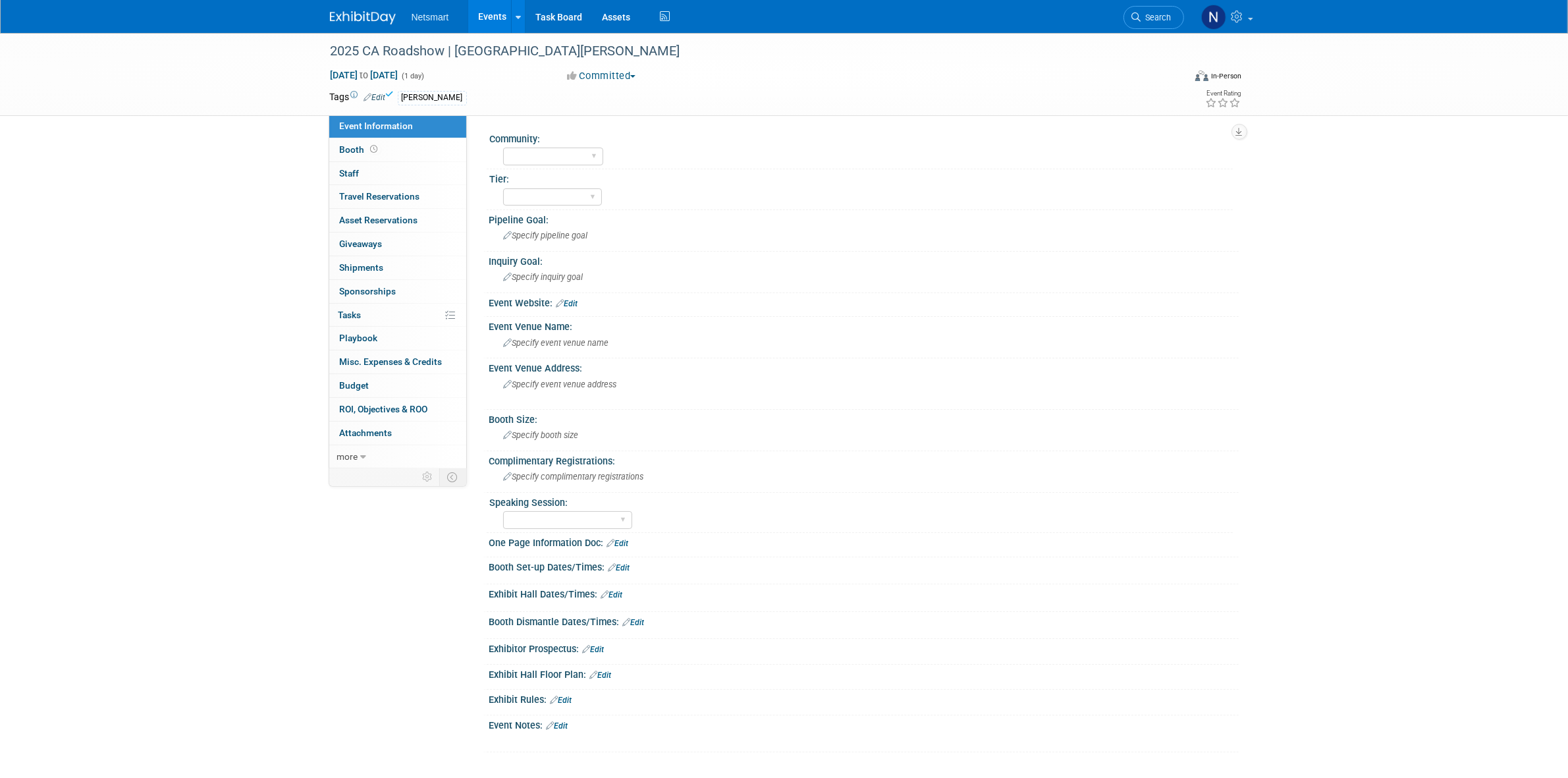
click at [192, 205] on div "2025 CA Roadshow | Santa Clara Nov 12, 2025 to Nov 12, 2025 (1 day) Nov 12, 202…" at bounding box center [784, 406] width 1568 height 746
click at [357, 19] on img at bounding box center [363, 18] width 66 height 13
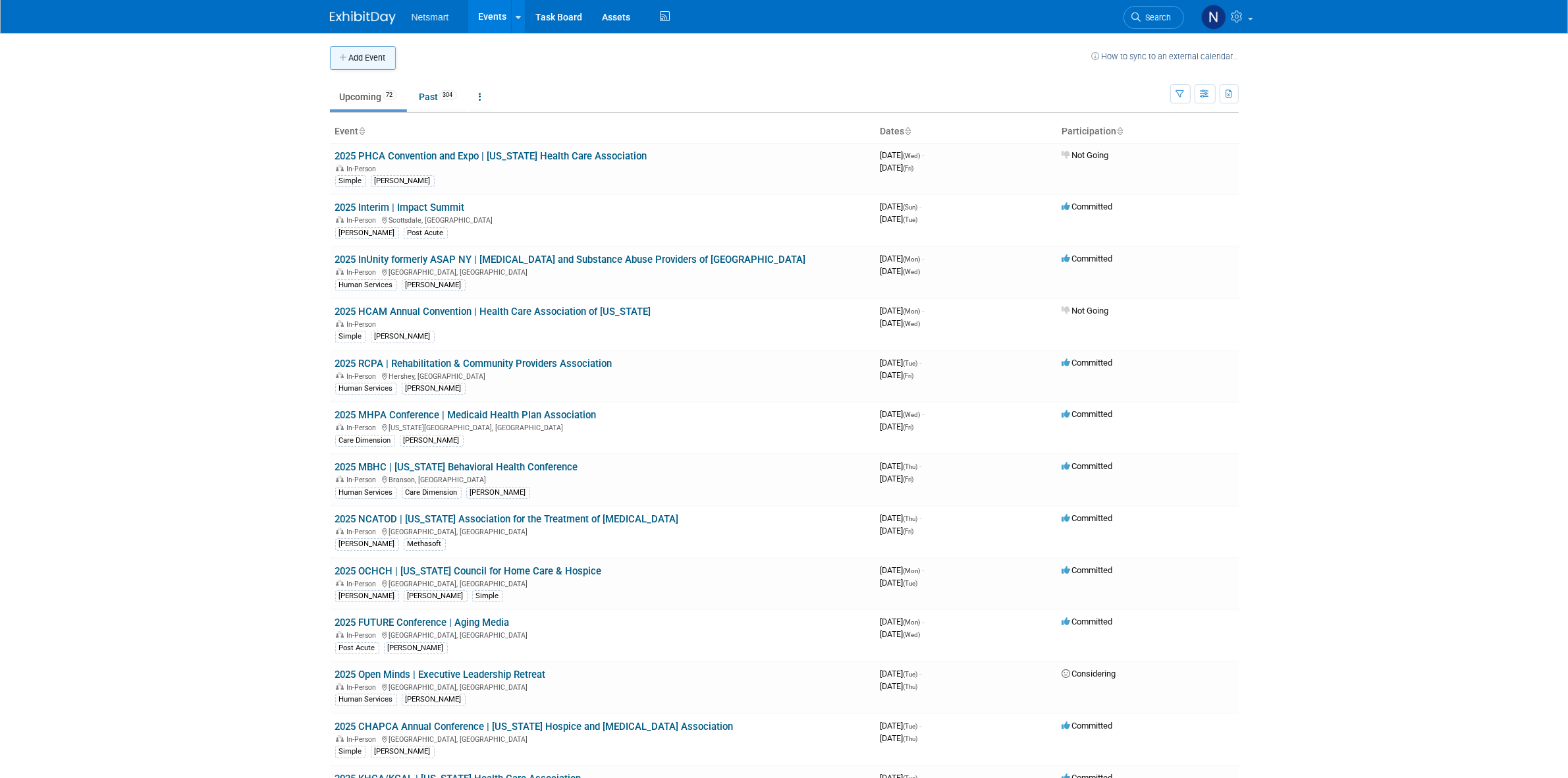
click at [337, 58] on button "Add Event" at bounding box center [363, 58] width 66 height 24
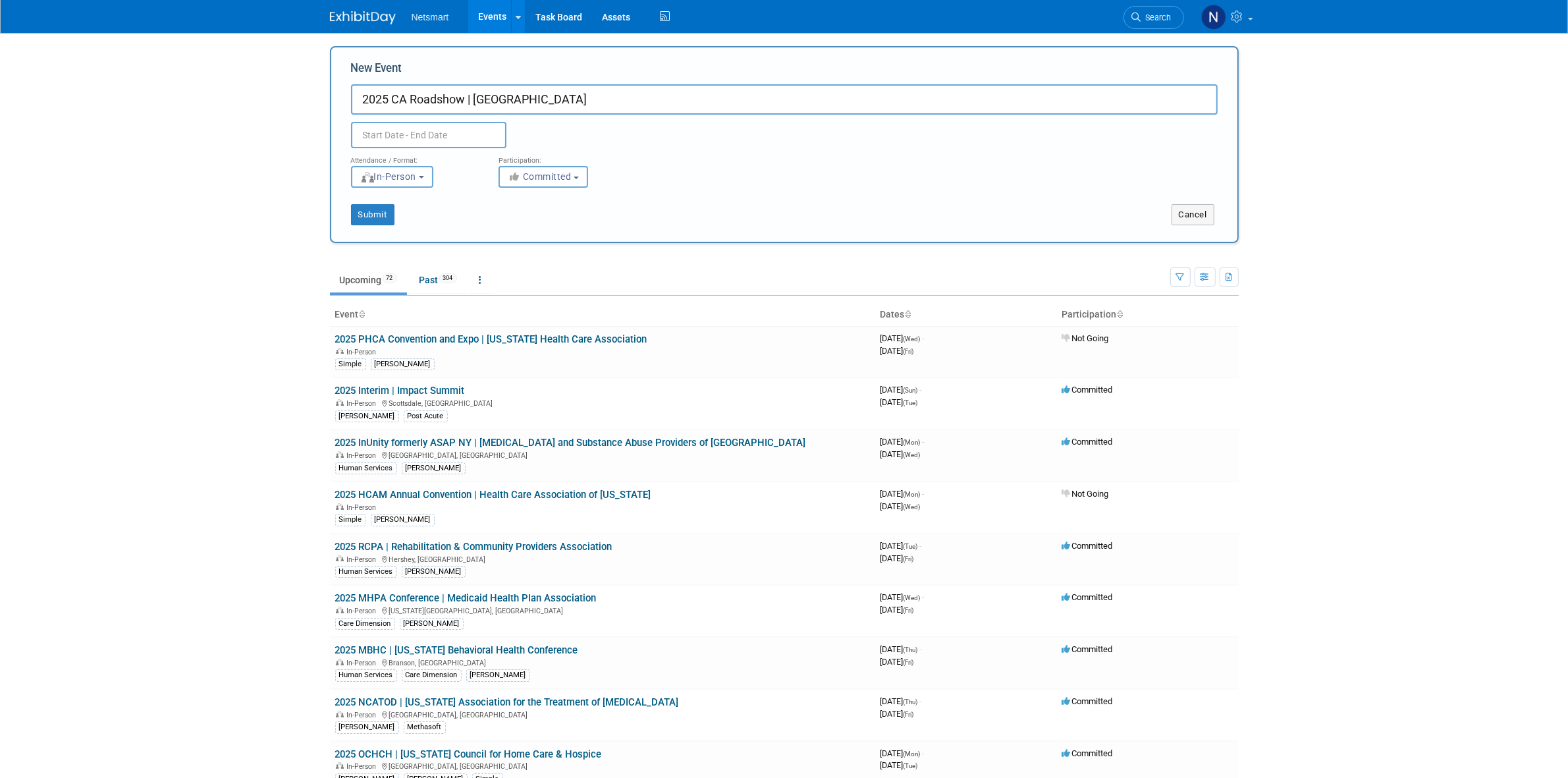
type input "2025 CA Roadshow | [GEOGRAPHIC_DATA]"
click at [412, 123] on input "text" at bounding box center [428, 135] width 156 height 26
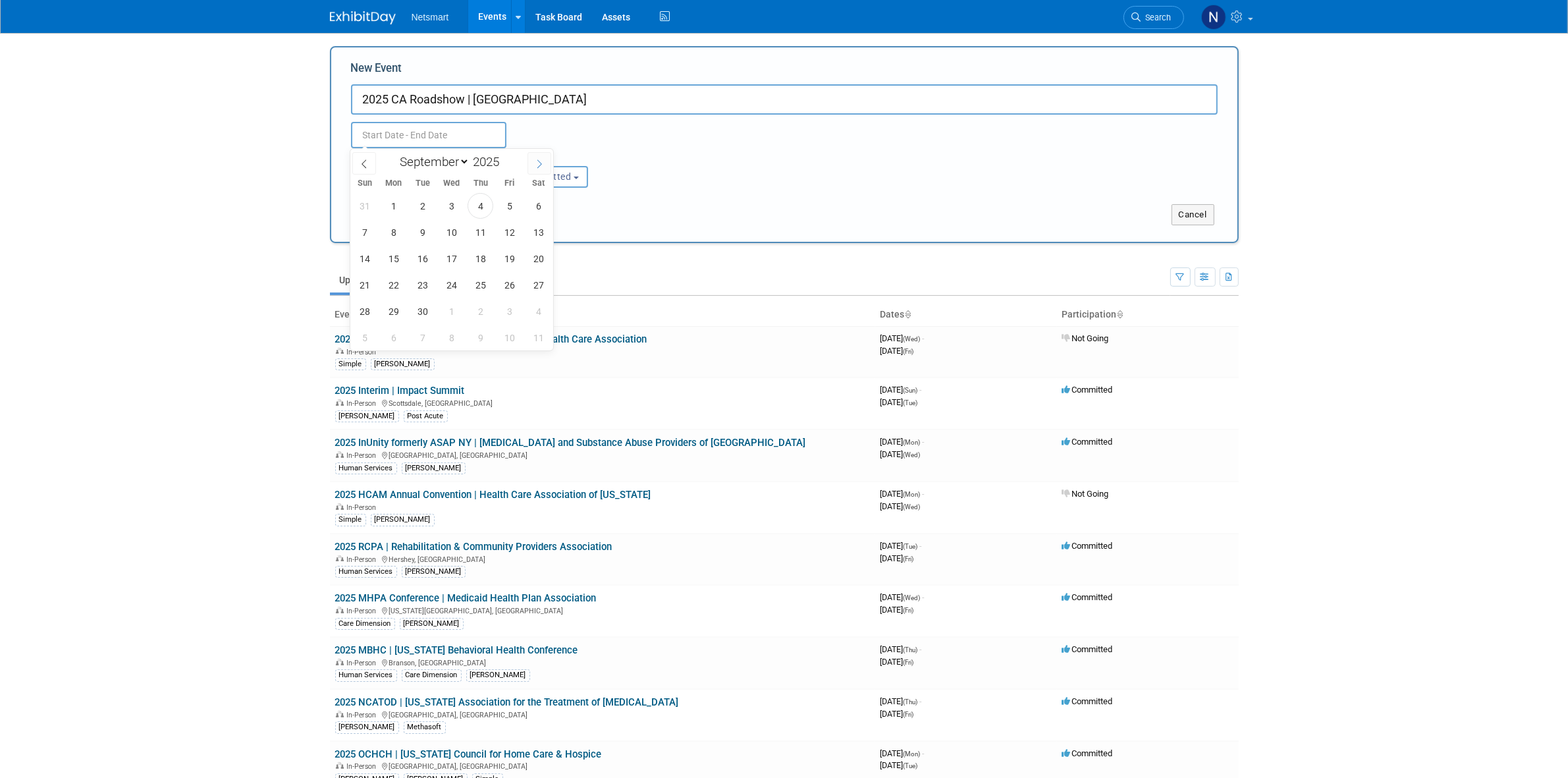
click at [538, 165] on icon at bounding box center [539, 164] width 9 height 9
click at [537, 165] on icon at bounding box center [539, 164] width 9 height 9
select select "10"
click at [475, 261] on span "13" at bounding box center [480, 258] width 25 height 25
type input "[DATE] to [DATE]"
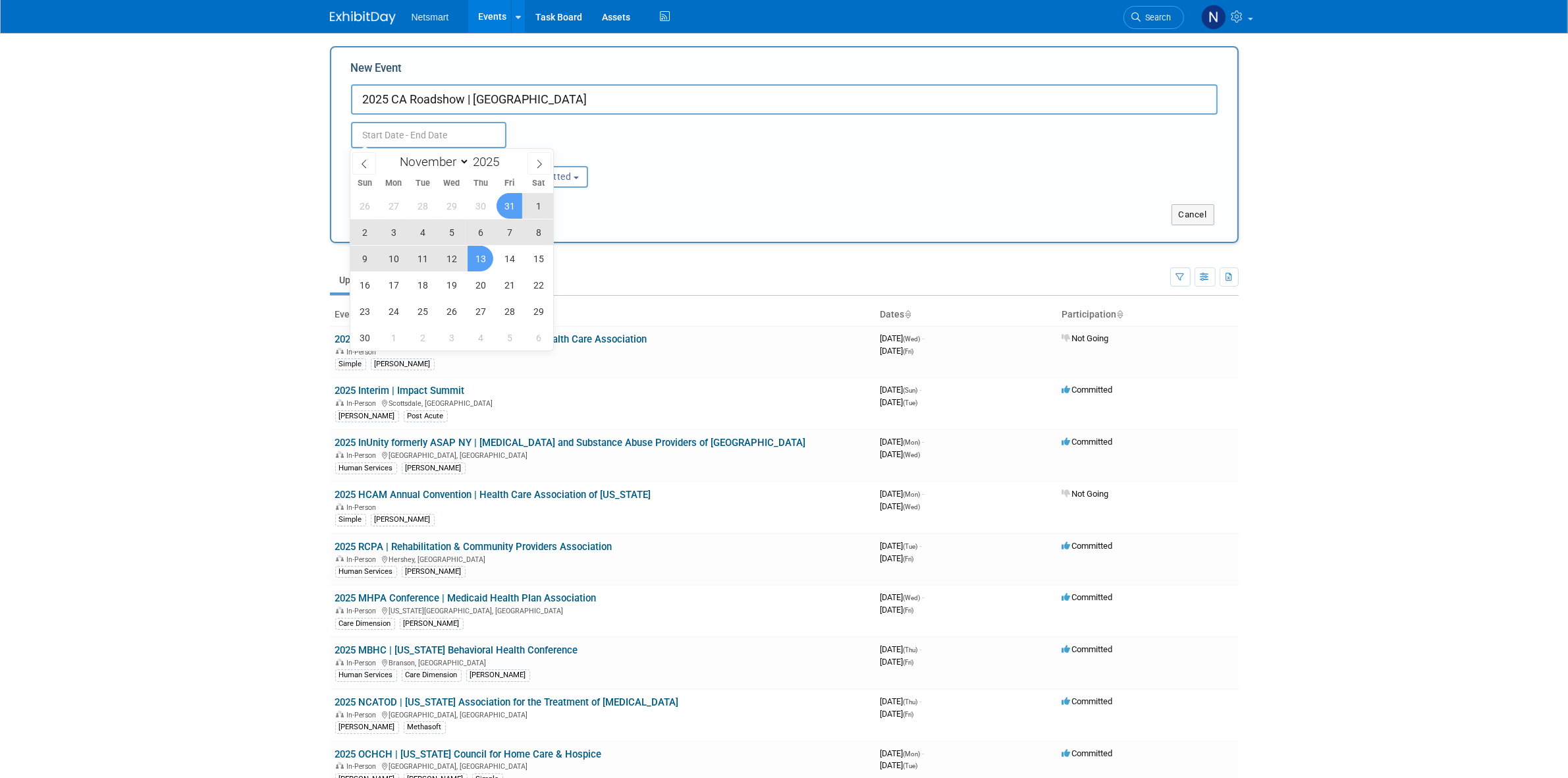
type input "[DATE] to [DATE]"
click at [717, 170] on div "Attendance / Format: <img src="https://www.exhibitday.com/Images/Format-InPerso…" at bounding box center [784, 168] width 886 height 40
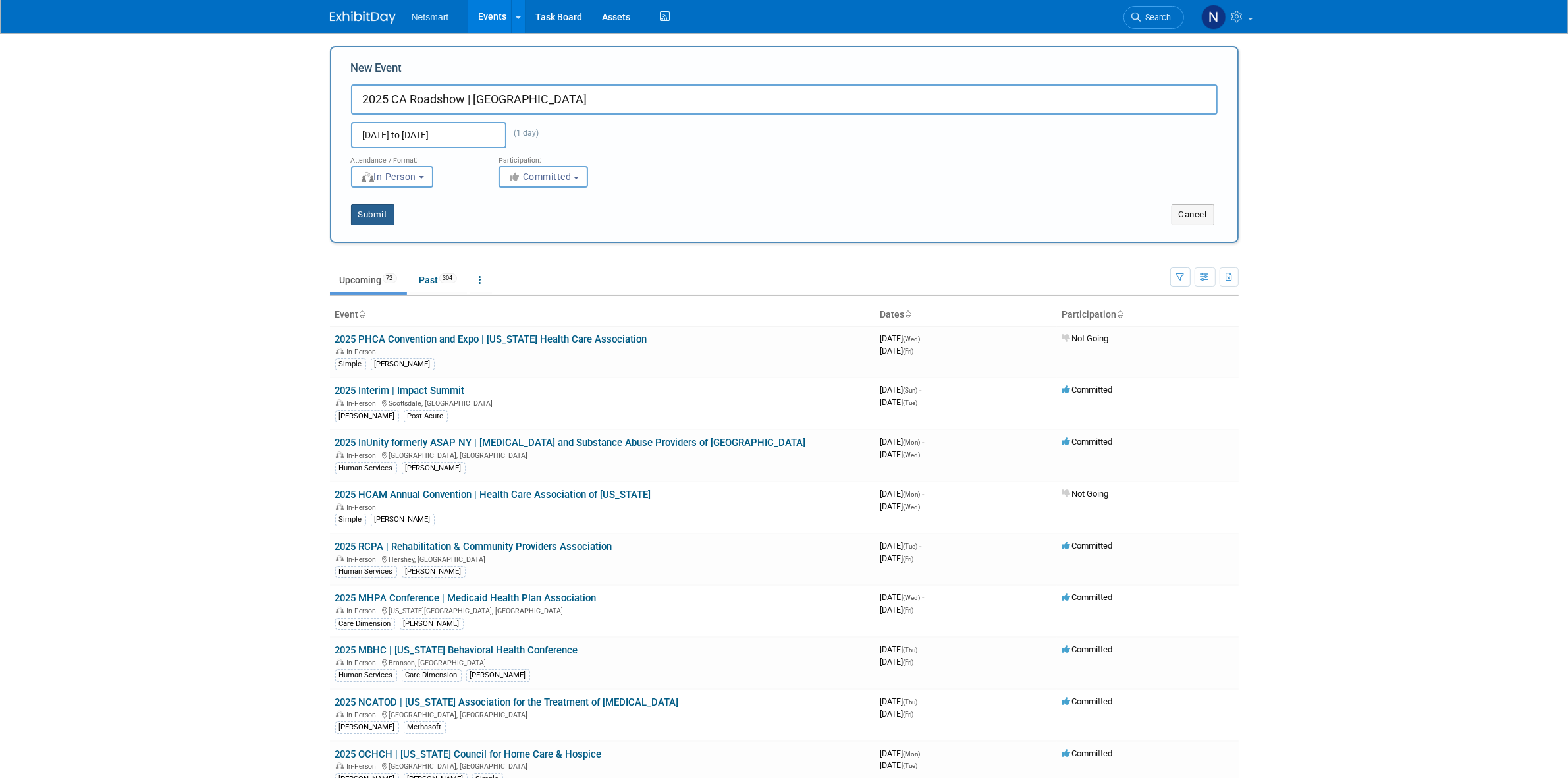
click at [362, 209] on button "Submit" at bounding box center [372, 215] width 43 height 21
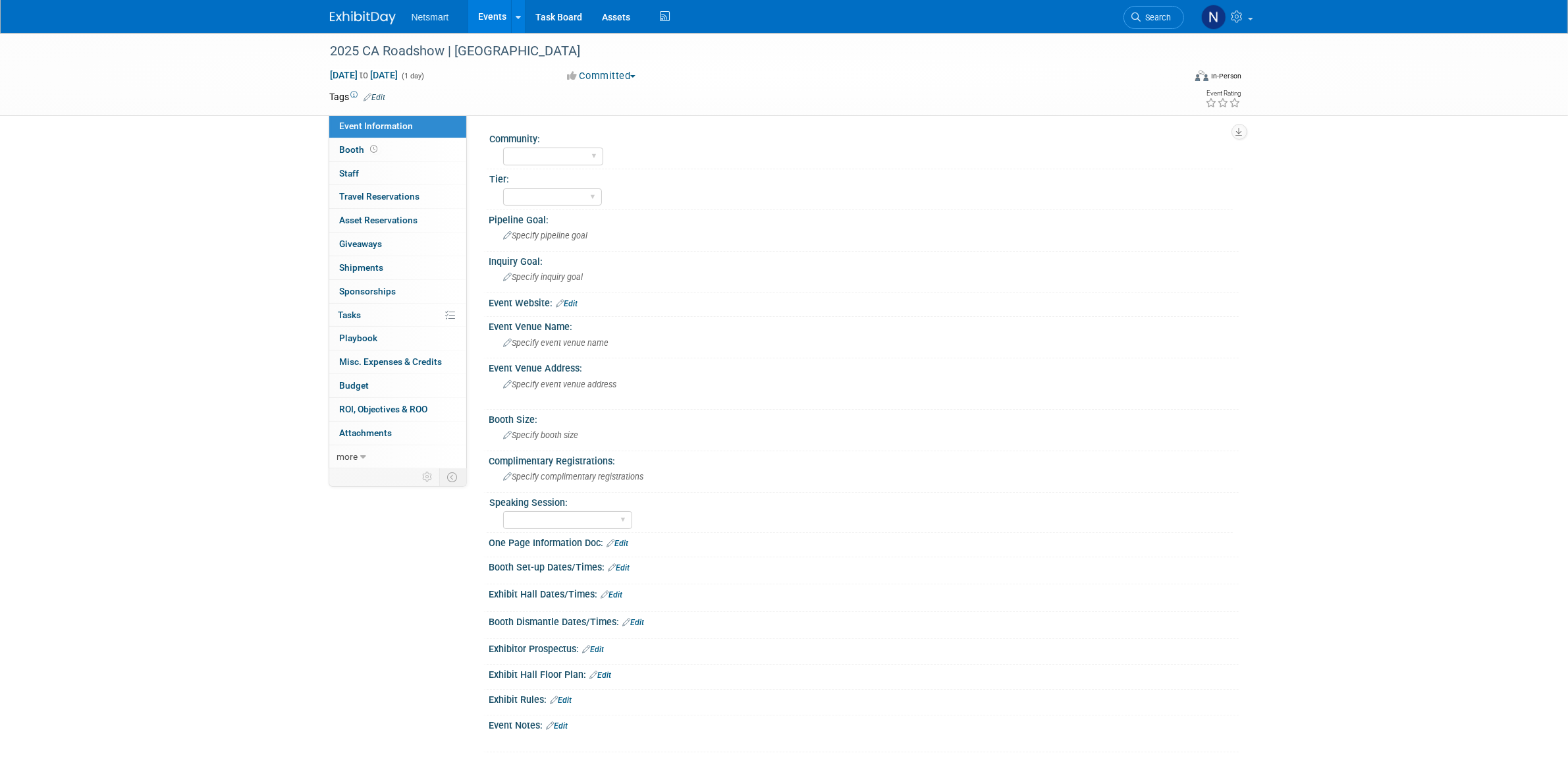
click at [372, 91] on span "Edit" at bounding box center [372, 96] width 25 height 10
click at [388, 96] on tr "Tags Edit" at bounding box center [708, 97] width 756 height 13
click at [377, 96] on link "Edit" at bounding box center [374, 97] width 22 height 9
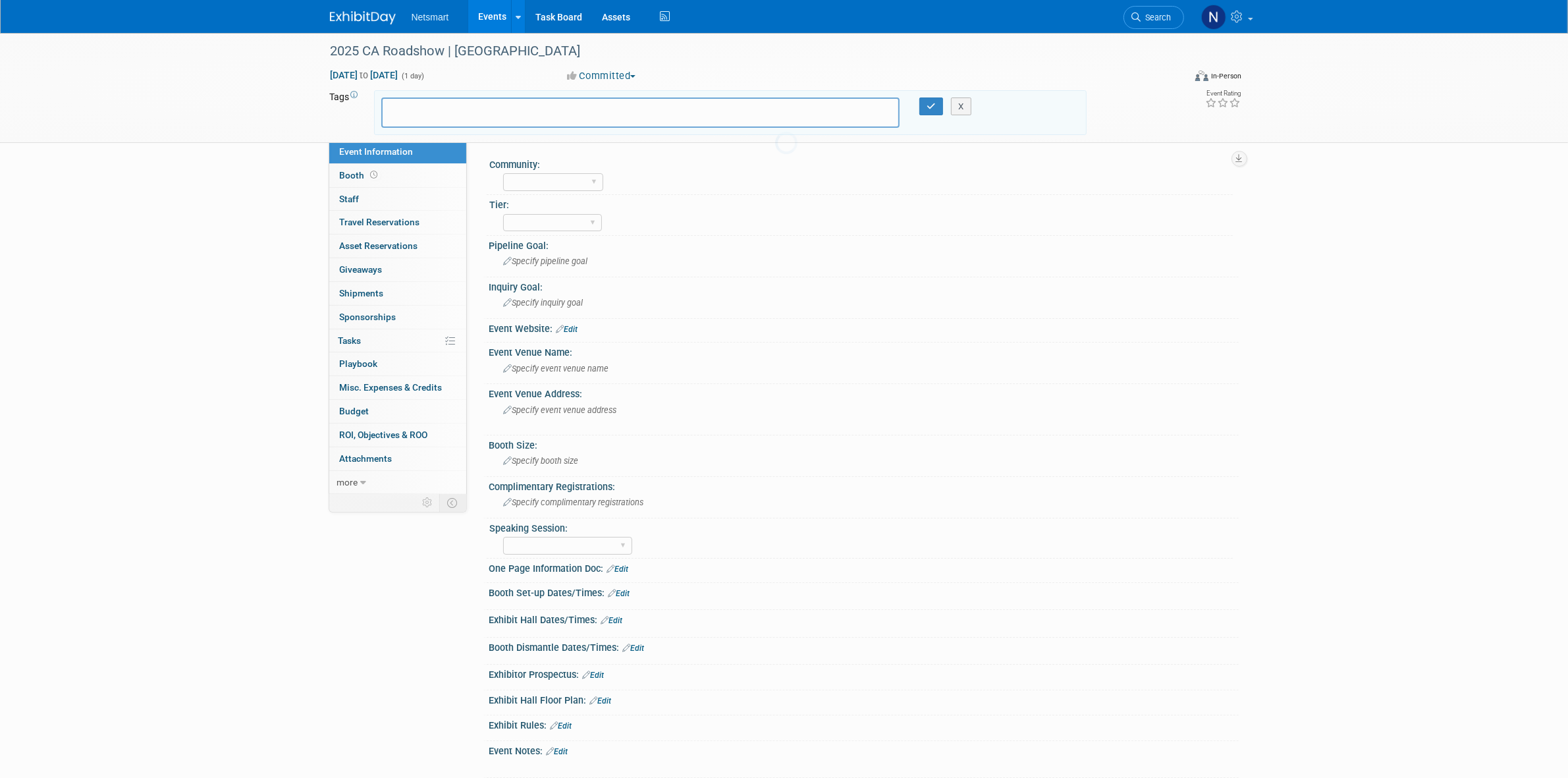
click at [401, 112] on input "text" at bounding box center [440, 110] width 106 height 13
type input "nin"
click at [439, 132] on div "[PERSON_NAME]" at bounding box center [473, 139] width 185 height 19
type input "[PERSON_NAME]"
click at [946, 107] on div "X" at bounding box center [967, 107] width 60 height 19
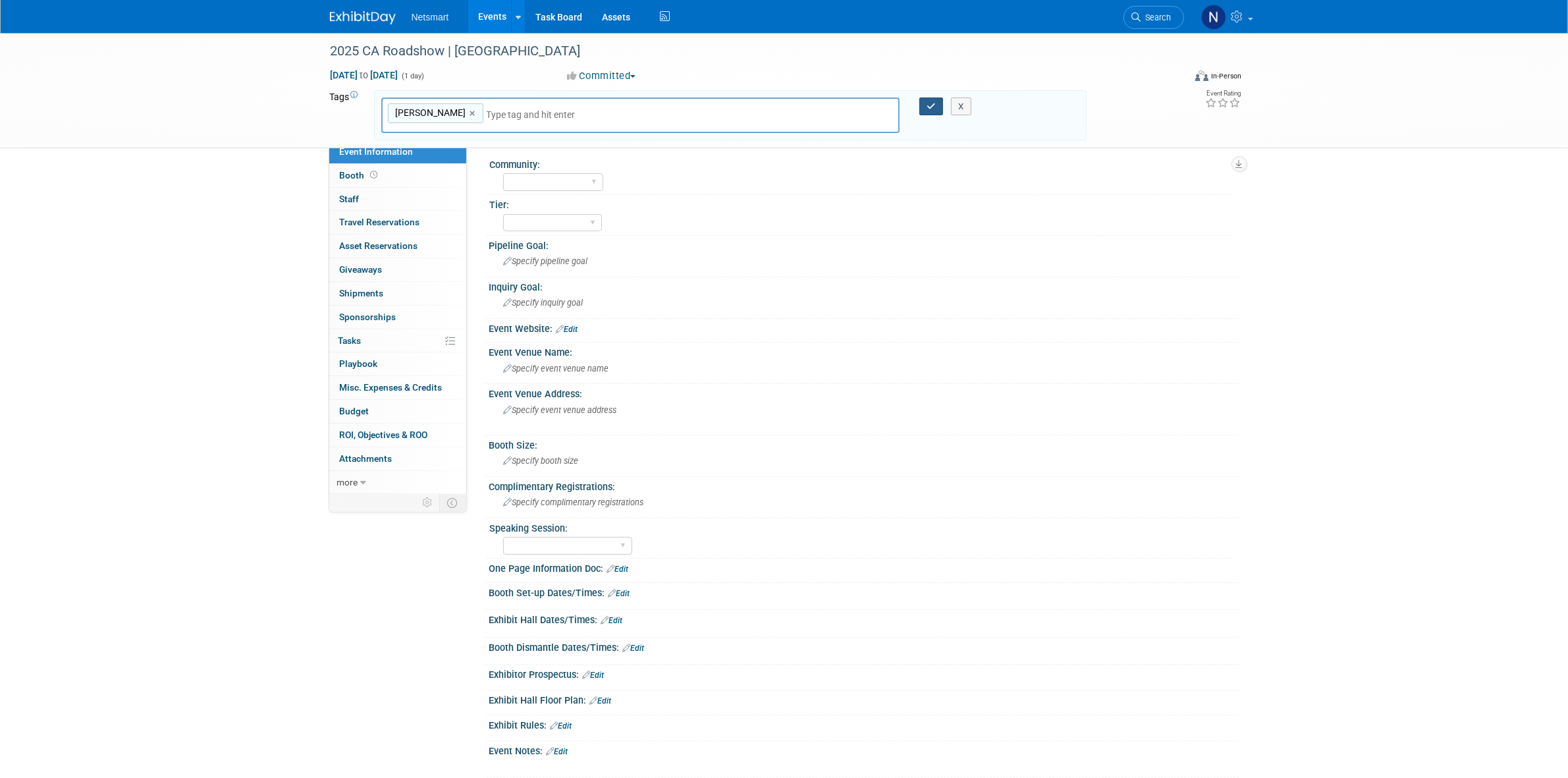
click at [935, 110] on button "button" at bounding box center [931, 107] width 24 height 19
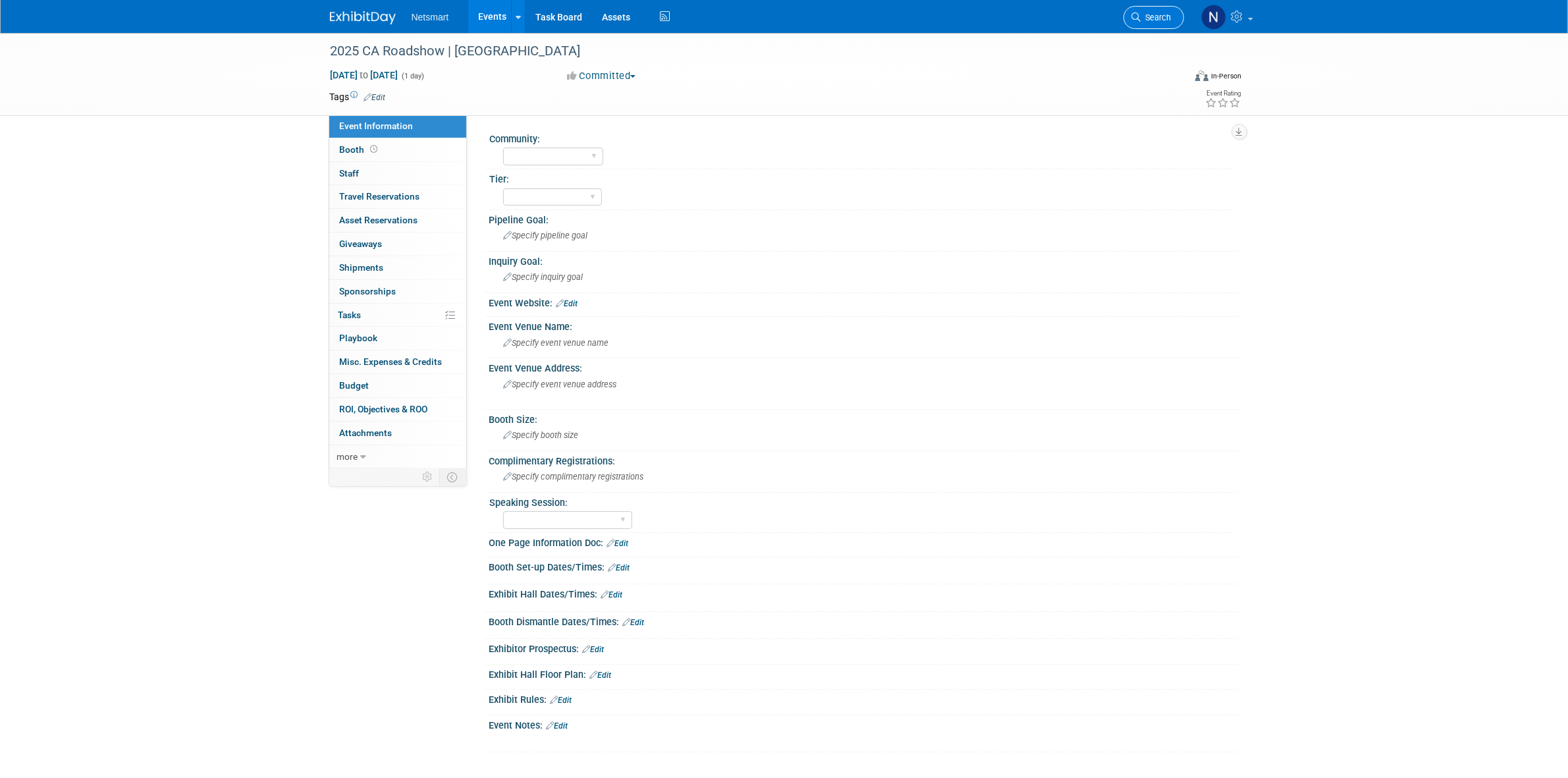
click at [1150, 21] on span "Search" at bounding box center [1156, 17] width 30 height 9
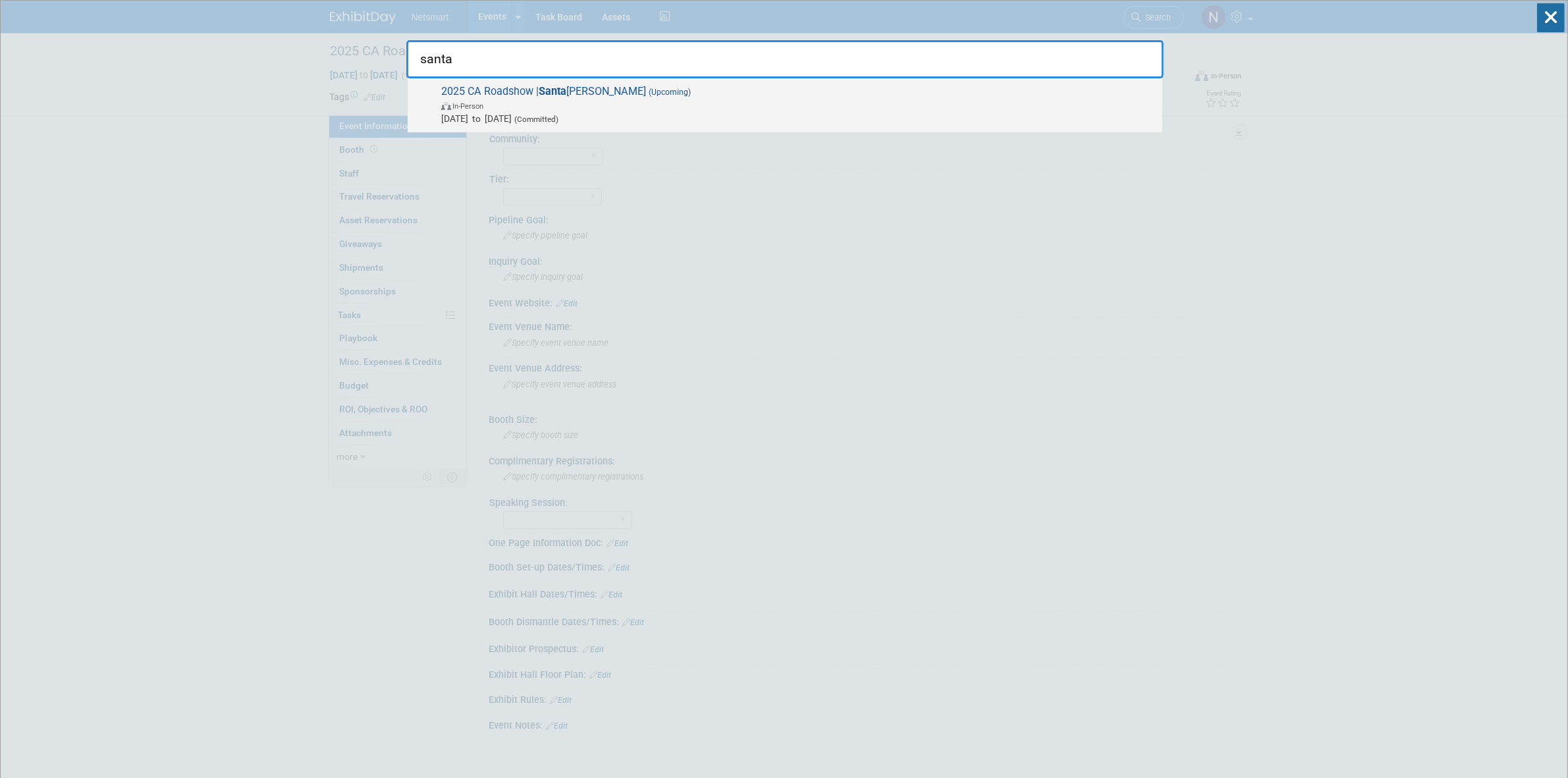
type input "santa"
click at [726, 89] on span "2025 CA Roadshow | Santa Clara (Upcoming) In-Person Nov 12, 2025 to Nov 12, 202…" at bounding box center [797, 105] width 718 height 41
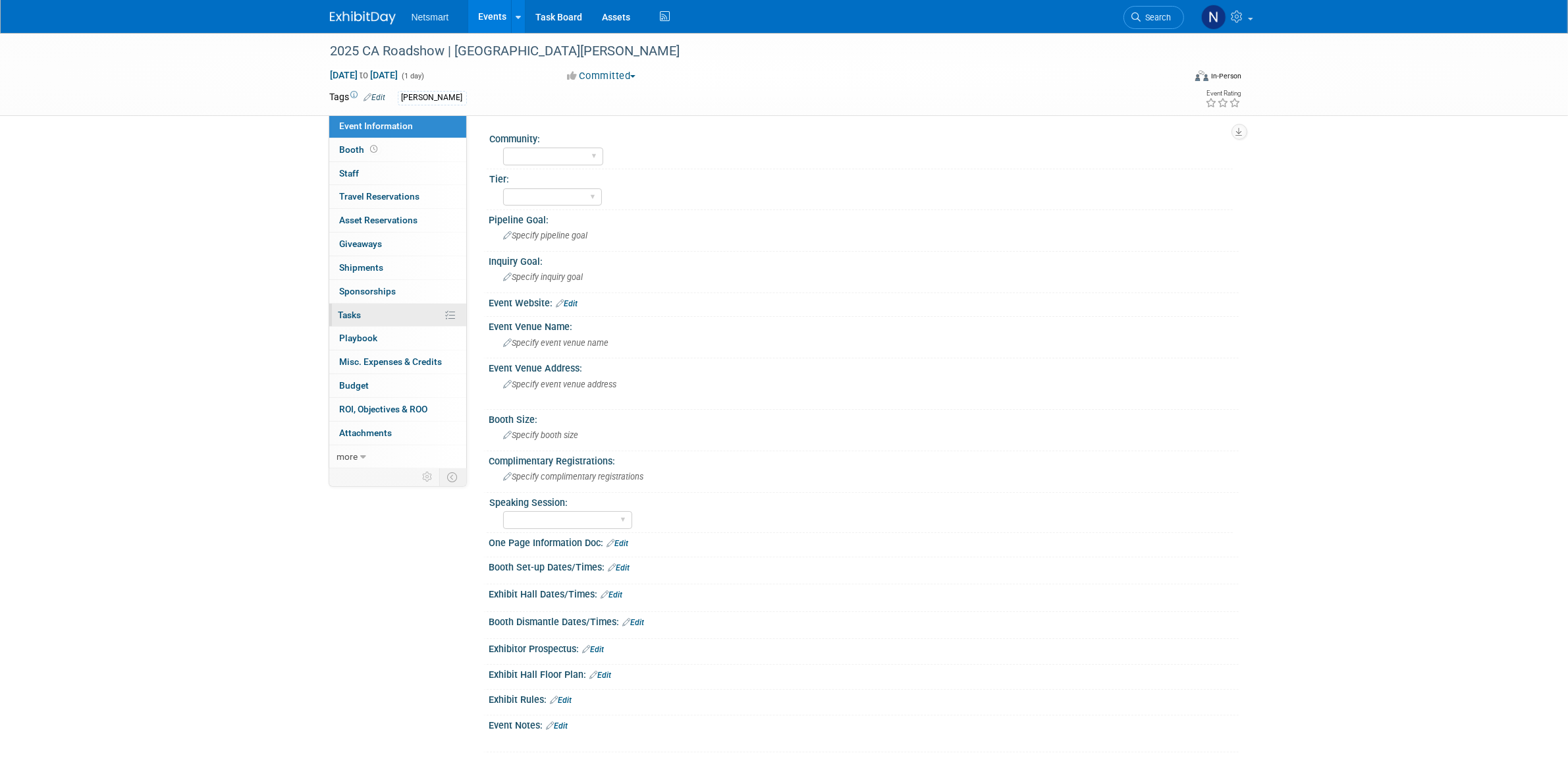
click at [370, 313] on link "0% Tasks 0%" at bounding box center [397, 315] width 137 height 23
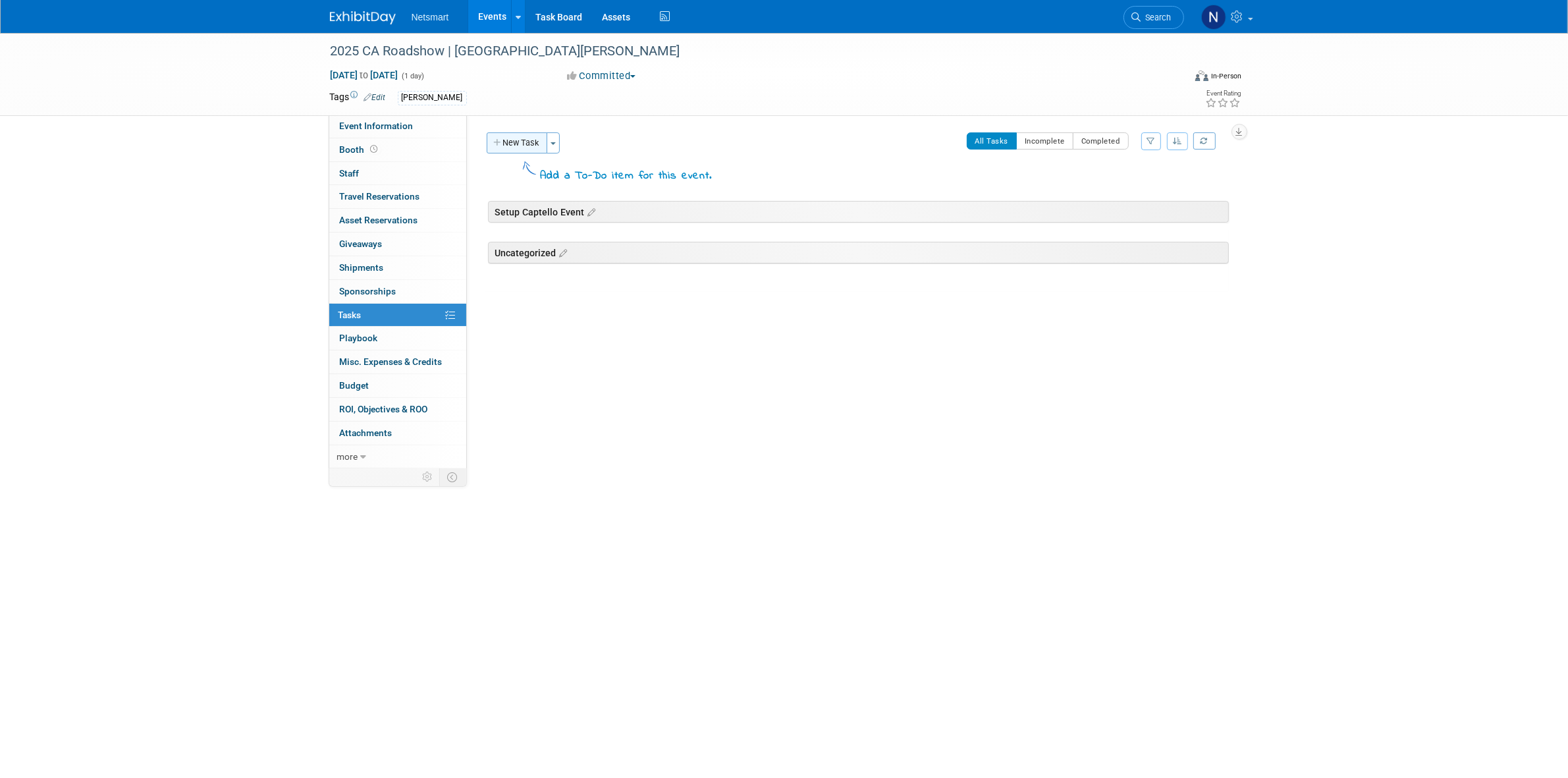
click at [511, 140] on button "New Task" at bounding box center [517, 142] width 60 height 21
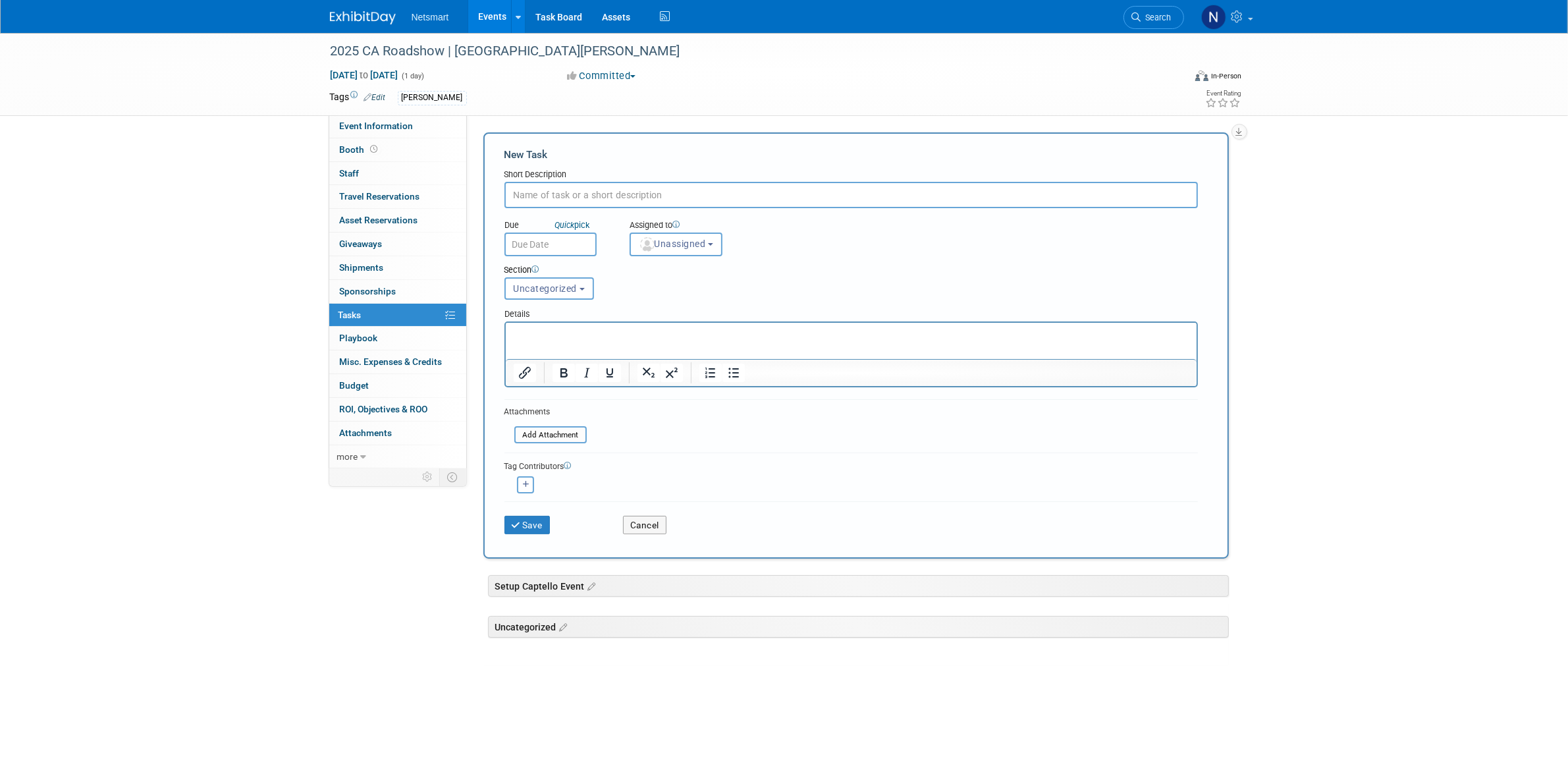
click at [582, 194] on input "text" at bounding box center [850, 195] width 693 height 26
click at [588, 195] on input "text" at bounding box center [850, 195] width 693 height 26
click at [571, 195] on input "text" at bounding box center [850, 195] width 693 height 26
type input "Confirm"
click at [650, 241] on img "button" at bounding box center [647, 243] width 14 height 14
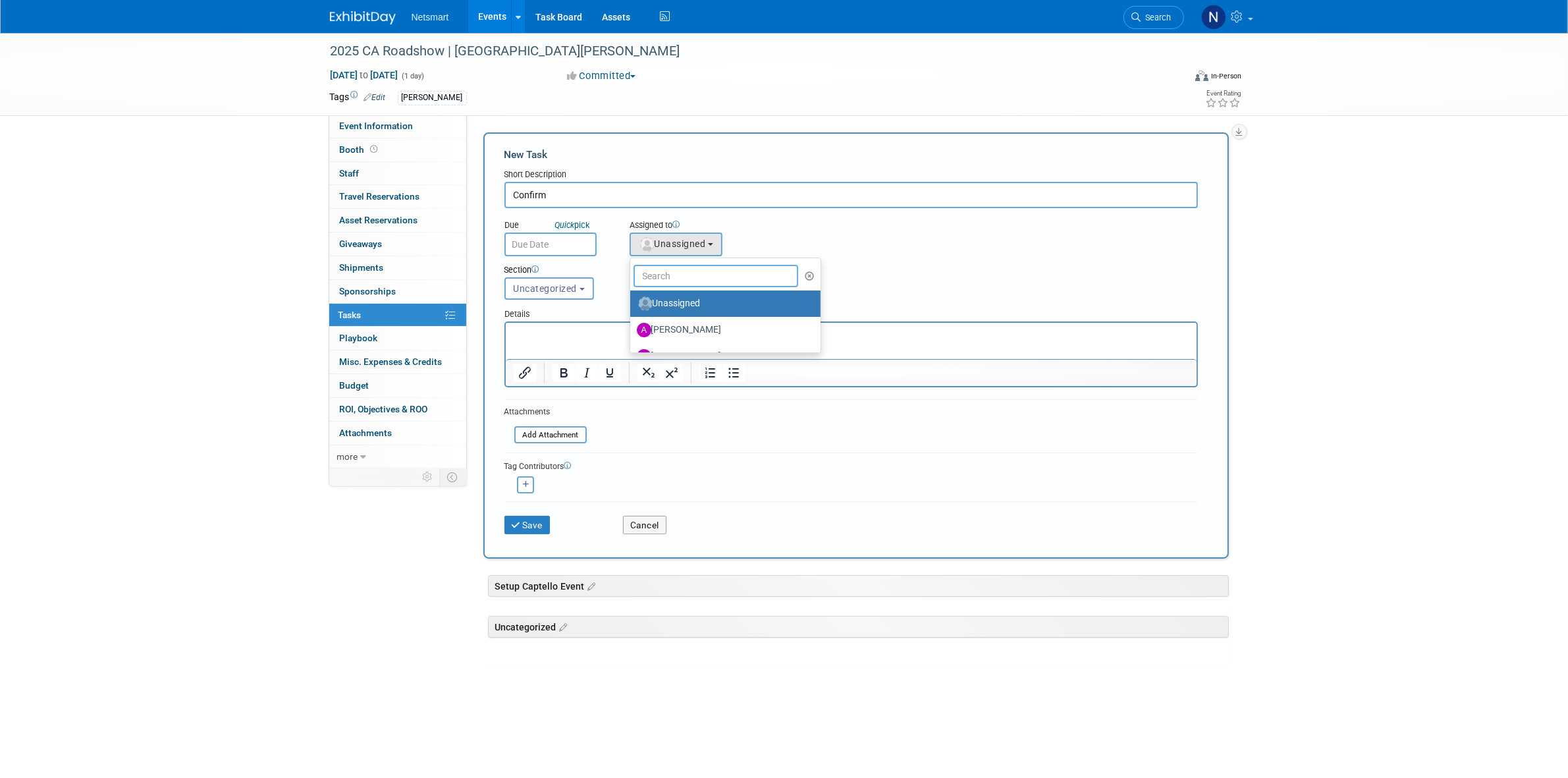
click at [652, 265] on input "text" at bounding box center [716, 276] width 165 height 23
type input "nin"
click at [667, 295] on label "[PERSON_NAME] (me)" at bounding box center [705, 304] width 138 height 21
click at [632, 298] on input "[PERSON_NAME] (me)" at bounding box center [627, 302] width 8 height 8
select select "a52b5e8a-b2fd-4a4e-8599-2a3670a086e7"
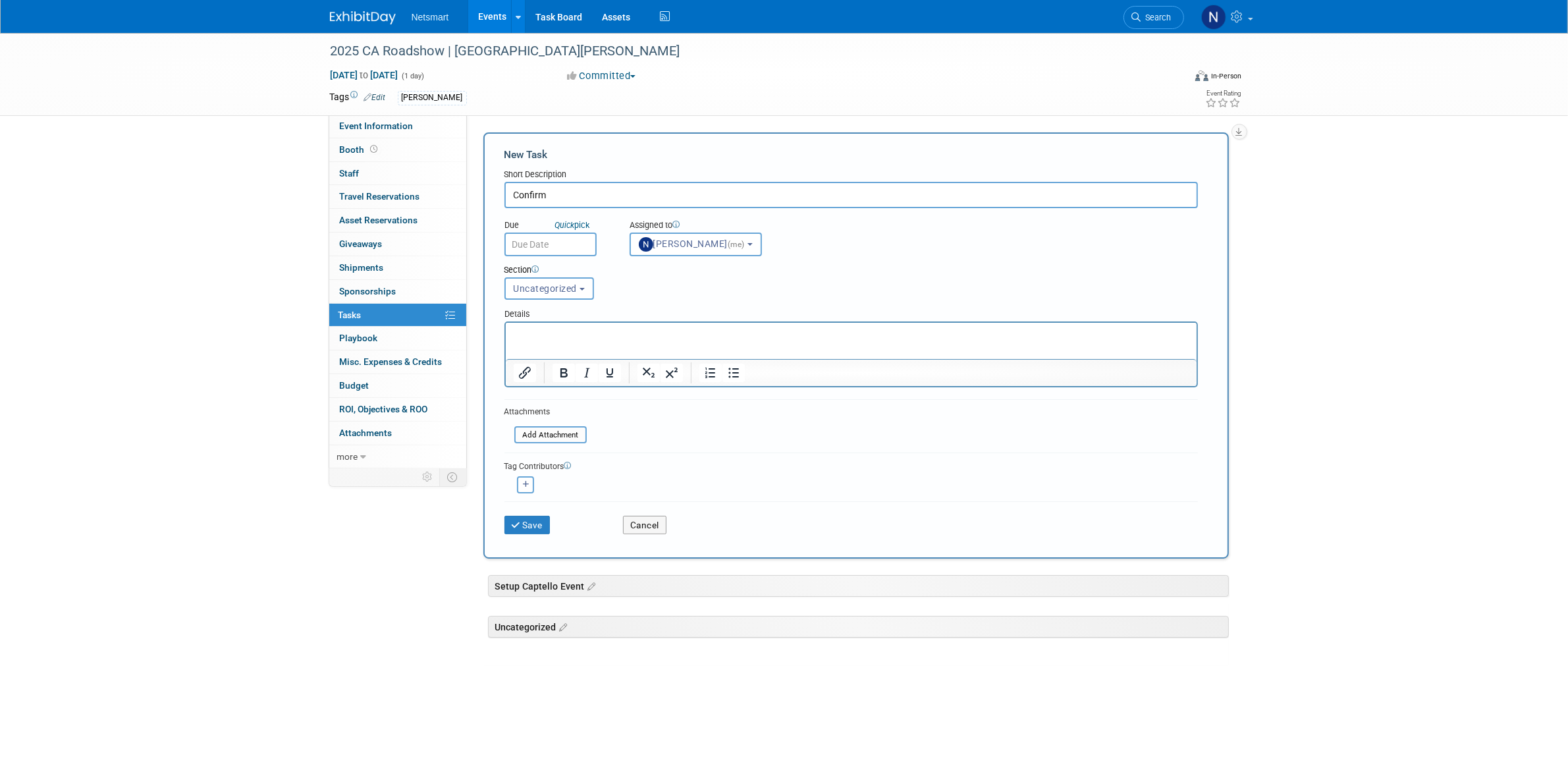
click at [567, 194] on input "Confirm" at bounding box center [850, 195] width 693 height 26
click at [657, 189] on input "Confirm" at bounding box center [850, 195] width 693 height 26
type input "Confirm set up time"
click at [514, 521] on icon "submit" at bounding box center [518, 525] width 11 height 9
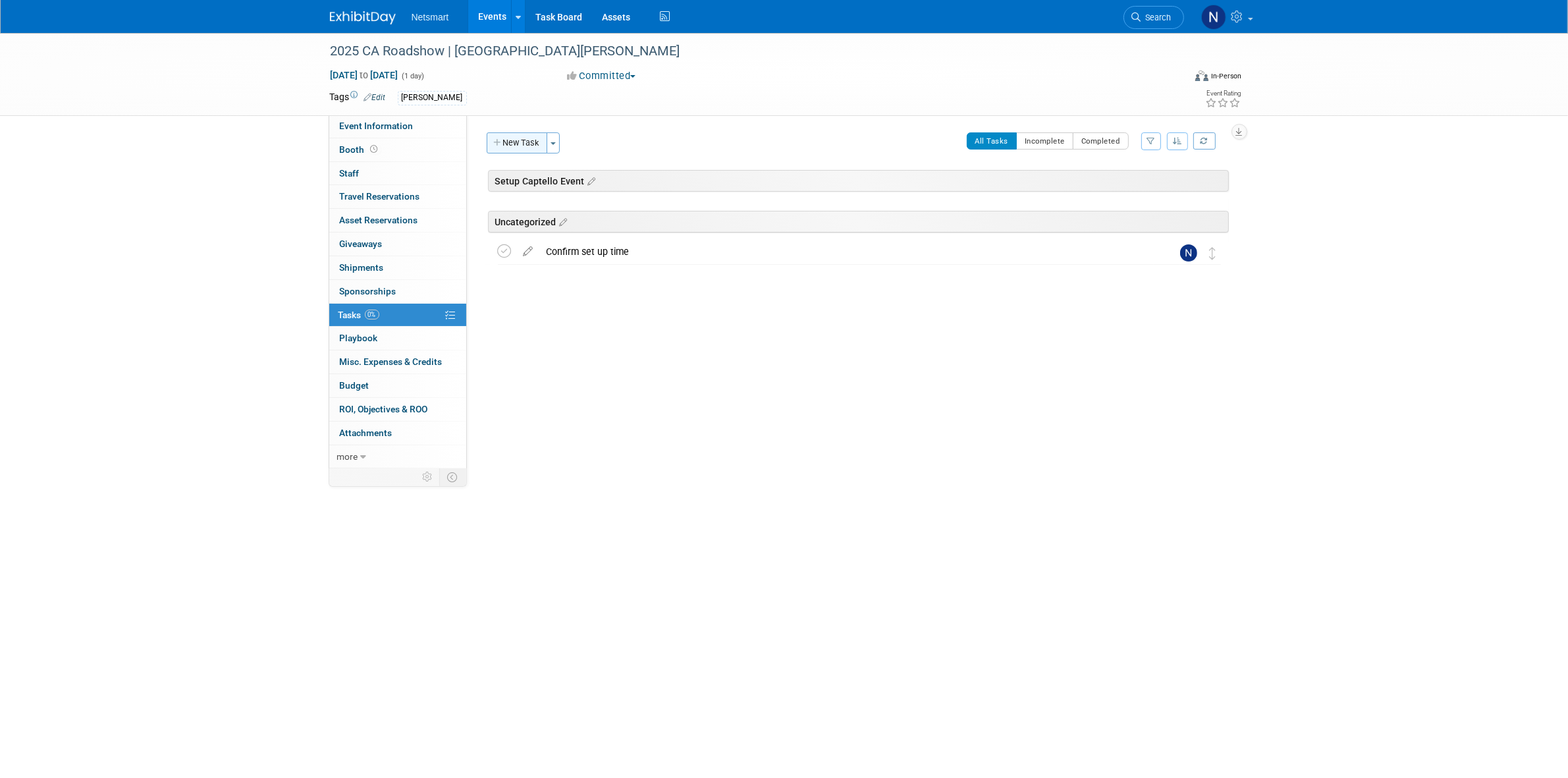
click at [525, 143] on button "New Task" at bounding box center [517, 142] width 60 height 21
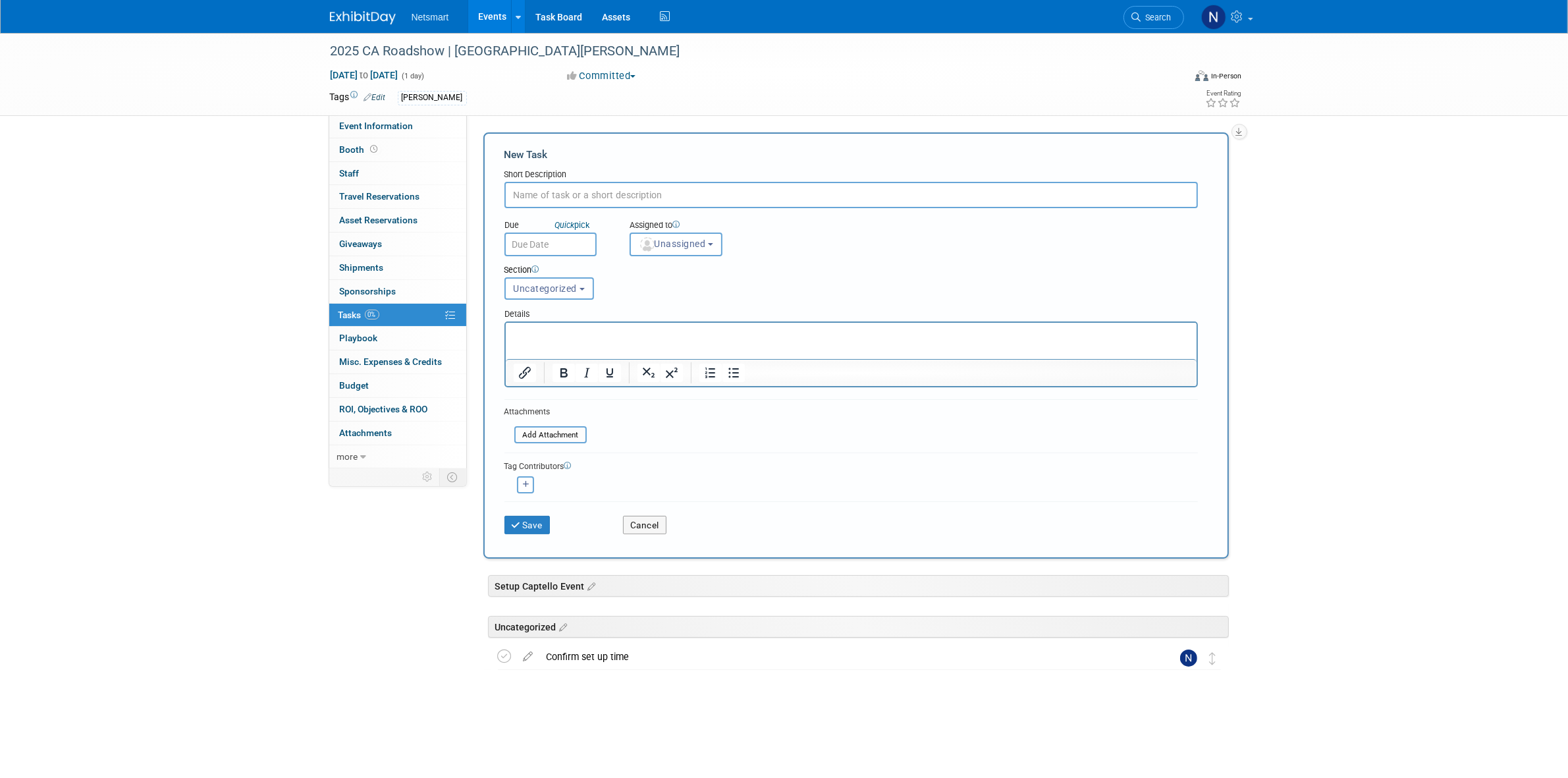
click at [552, 194] on input "text" at bounding box center [850, 195] width 693 height 26
type input "Room capacity"
click at [656, 241] on span "Unassigned" at bounding box center [671, 243] width 67 height 10
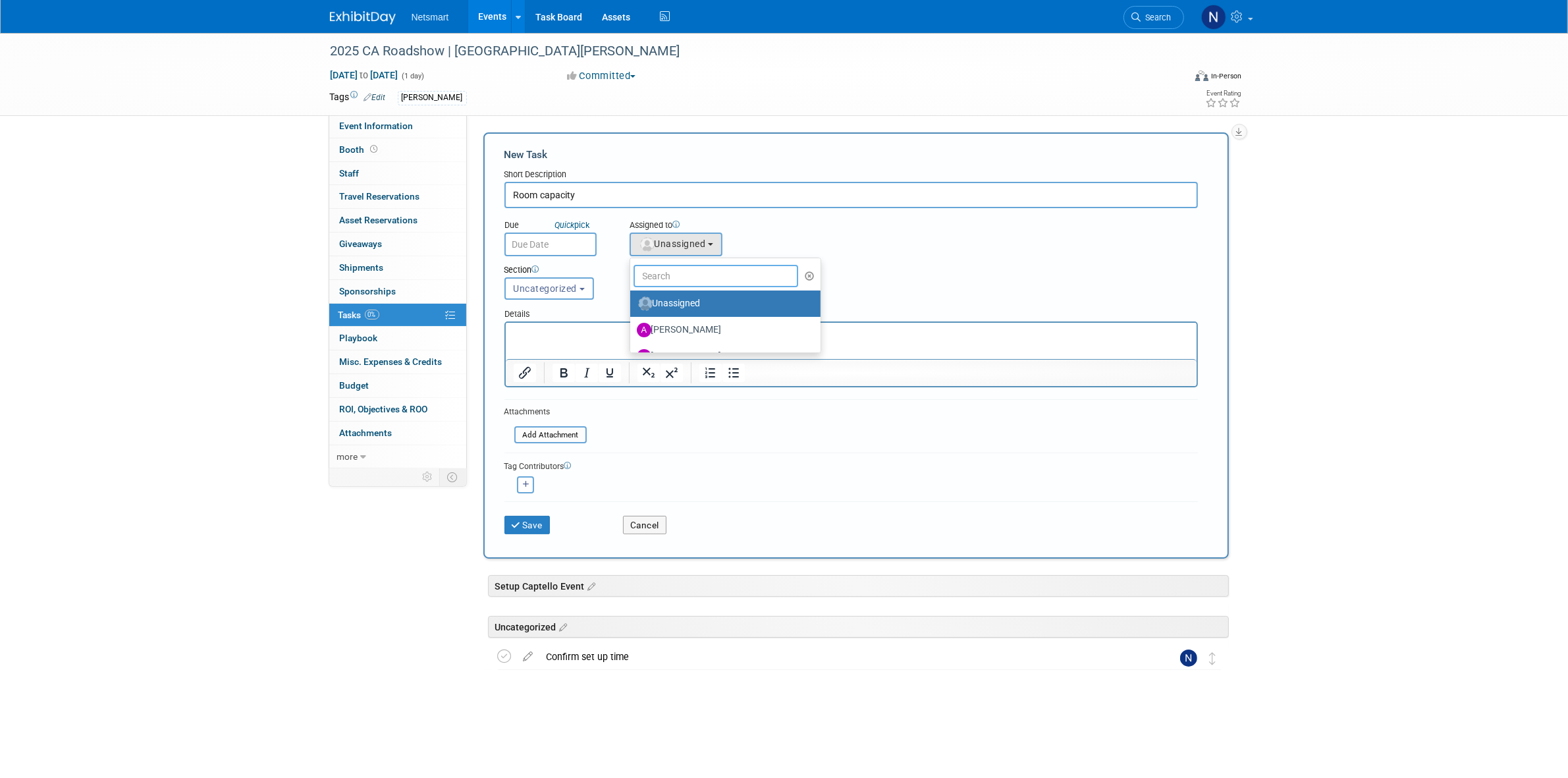
click at [659, 265] on input "text" at bounding box center [716, 276] width 165 height 23
type input "nin"
drag, startPoint x: 668, startPoint y: 302, endPoint x: 602, endPoint y: 291, distance: 66.9
click at [667, 302] on label "[PERSON_NAME] (me)" at bounding box center [705, 304] width 138 height 21
click at [632, 302] on input "[PERSON_NAME] (me)" at bounding box center [627, 302] width 8 height 8
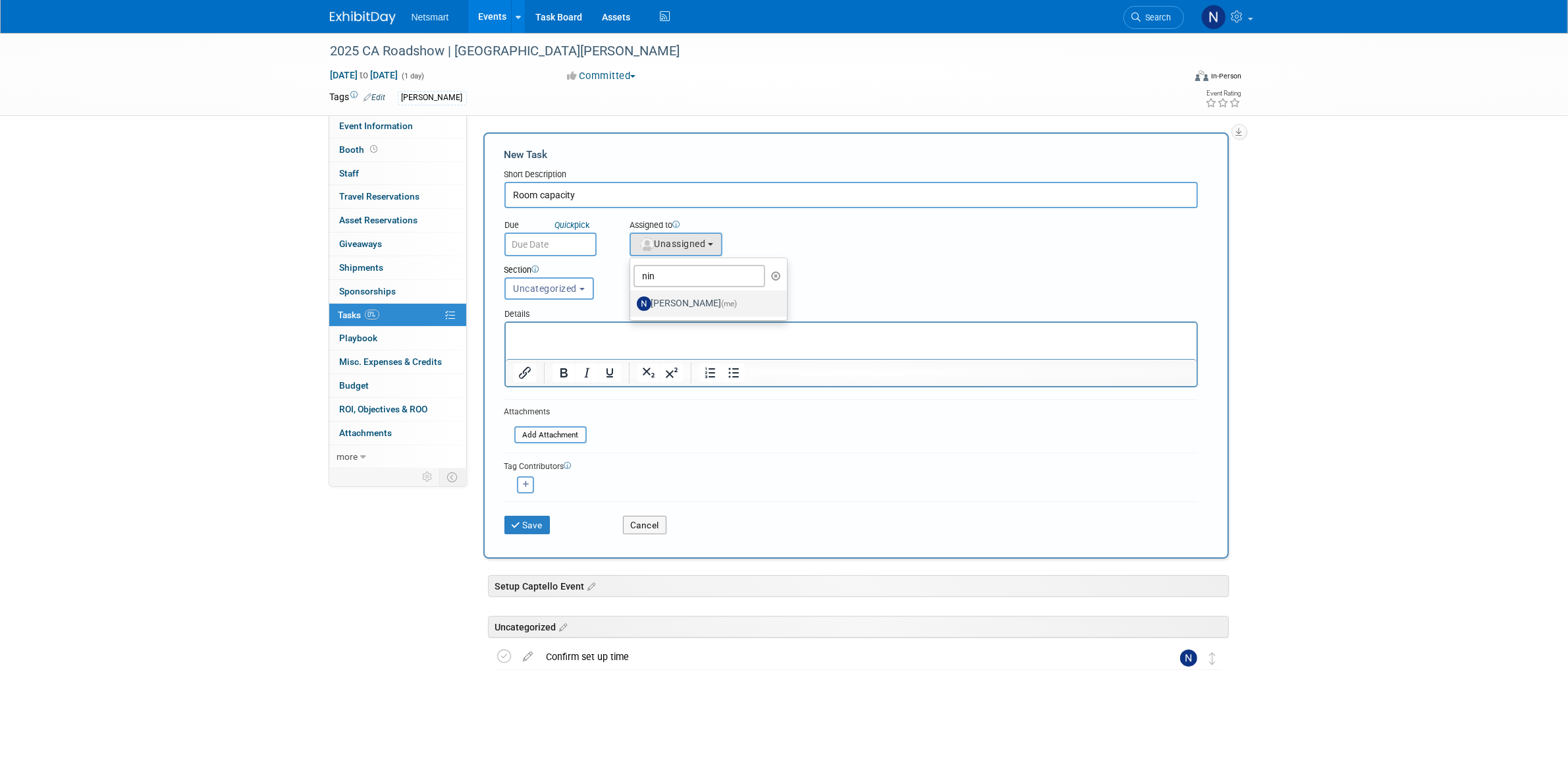
select select "a52b5e8a-b2fd-4a4e-8599-2a3670a086e7"
click at [520, 516] on button "Save" at bounding box center [527, 525] width 46 height 19
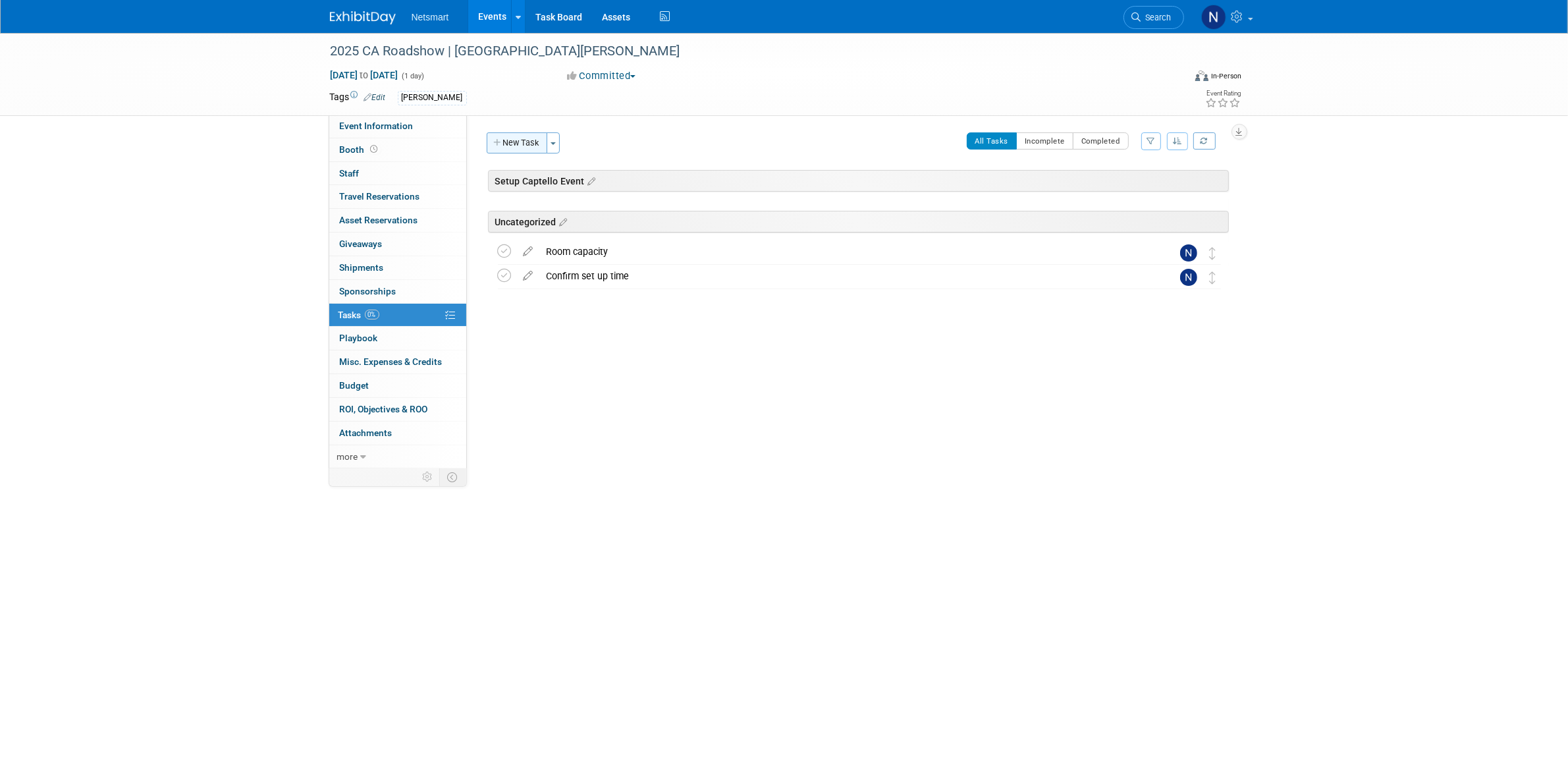
click at [536, 142] on button "New Task" at bounding box center [517, 142] width 60 height 21
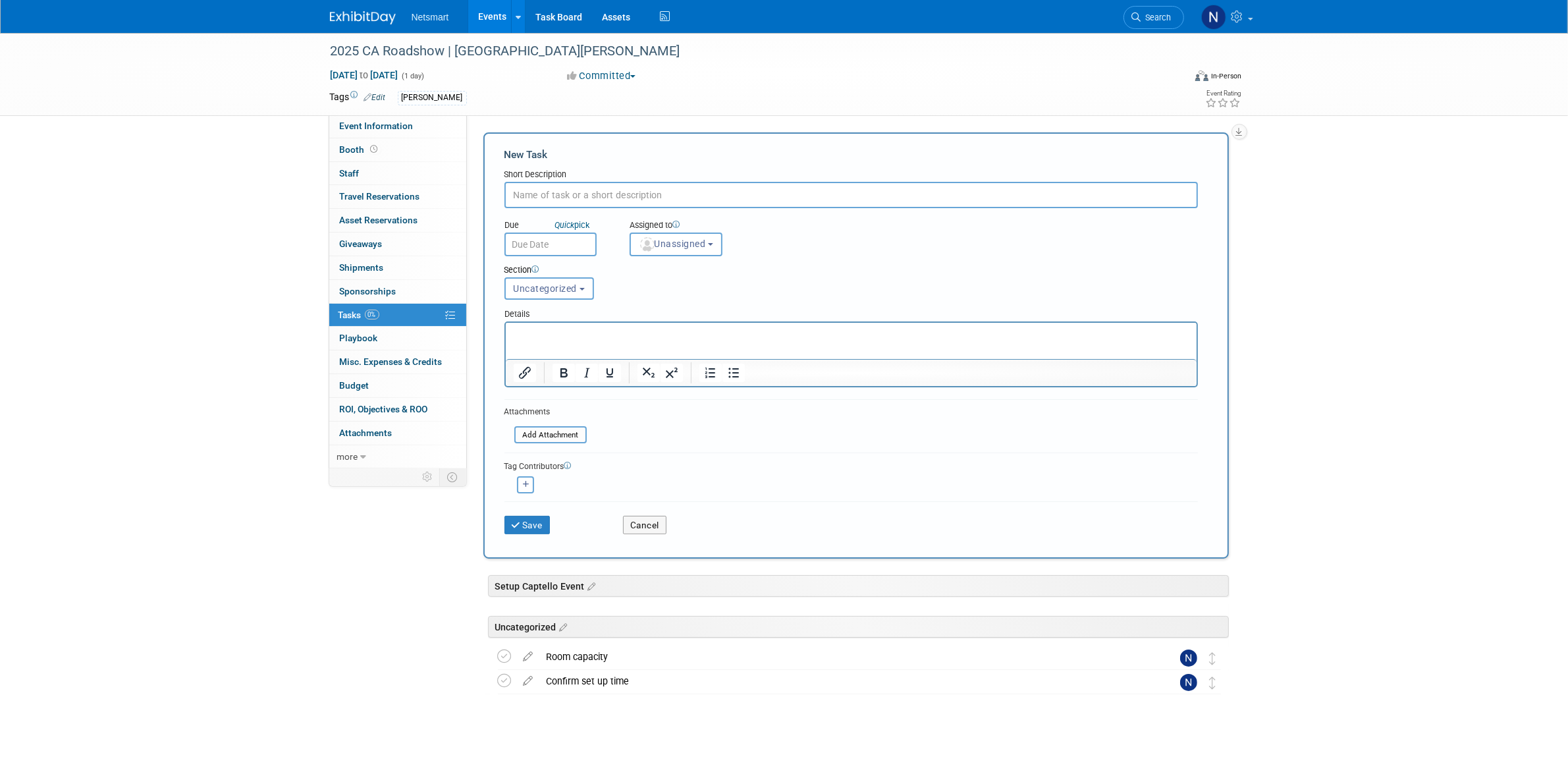
click at [557, 198] on input "text" at bounding box center [850, 195] width 693 height 26
type input "confirm agenda"
click at [686, 248] on button "Unassigned" at bounding box center [676, 244] width 93 height 24
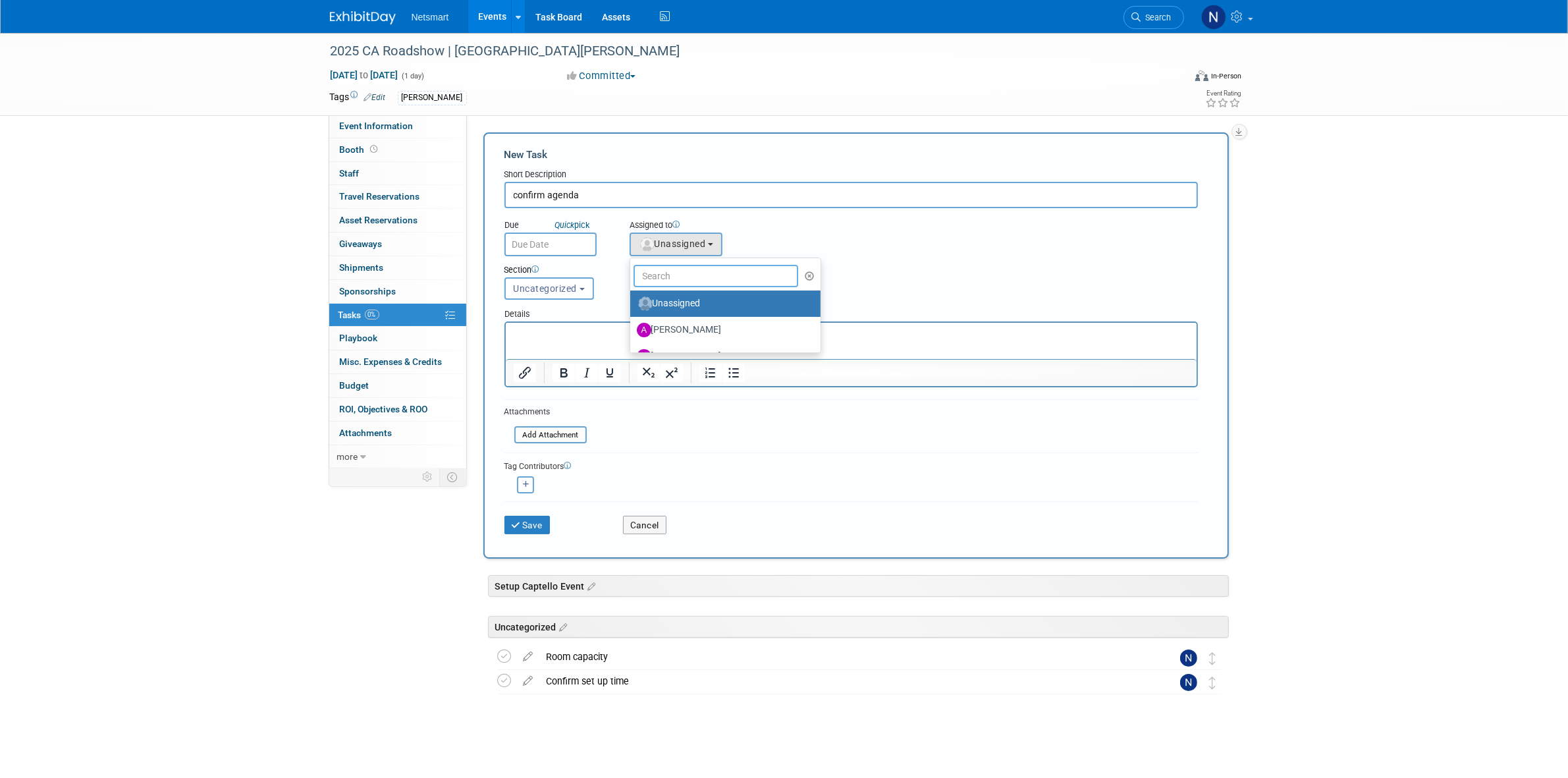
click at [669, 272] on input "text" at bounding box center [716, 276] width 165 height 23
type input "nin"
click at [673, 301] on label "[PERSON_NAME] (me)" at bounding box center [705, 304] width 138 height 21
click at [632, 301] on input "[PERSON_NAME] (me)" at bounding box center [627, 302] width 8 height 8
select select "a52b5e8a-b2fd-4a4e-8599-2a3670a086e7"
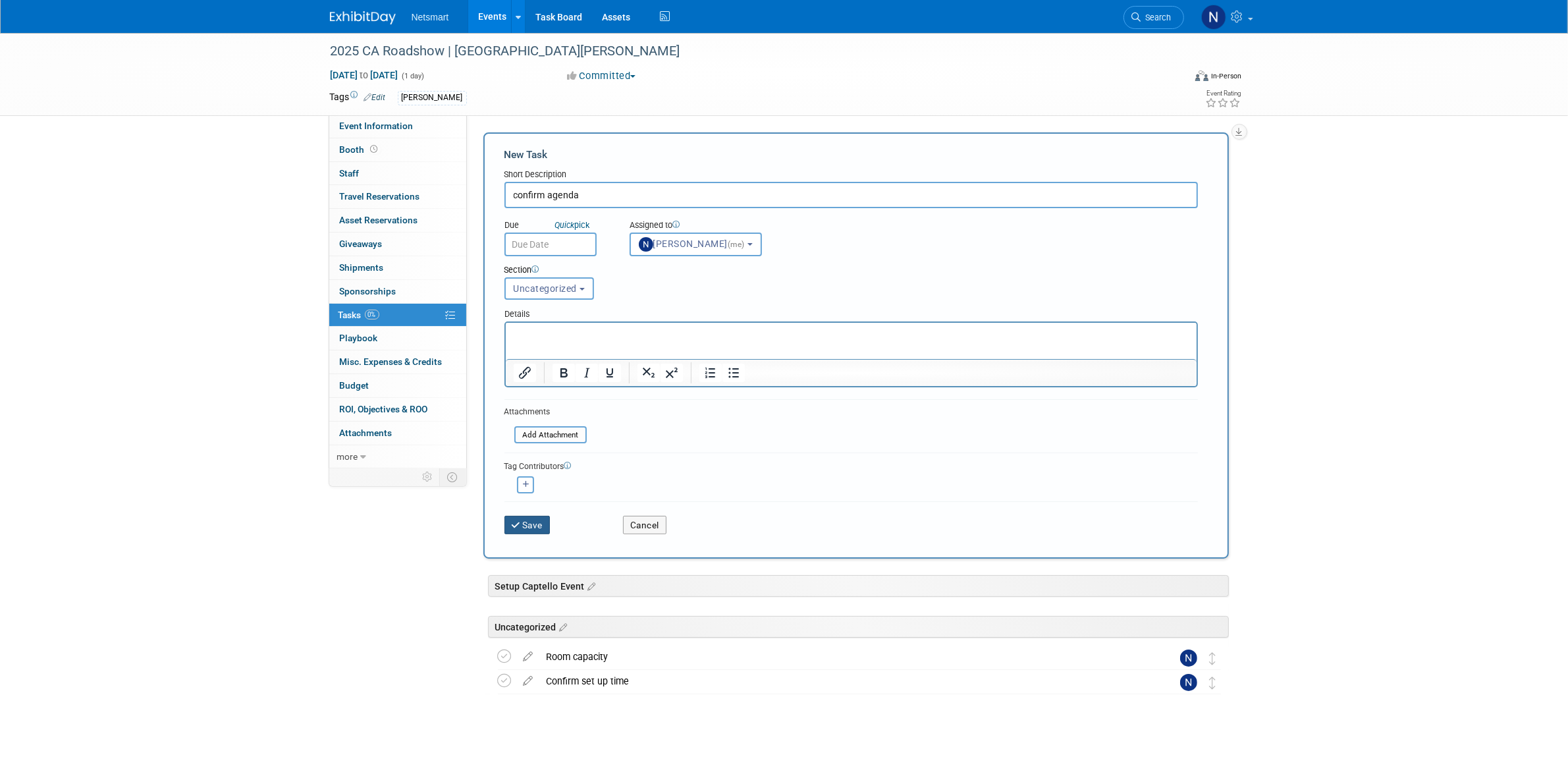
click at [516, 527] on button "Save" at bounding box center [527, 525] width 46 height 19
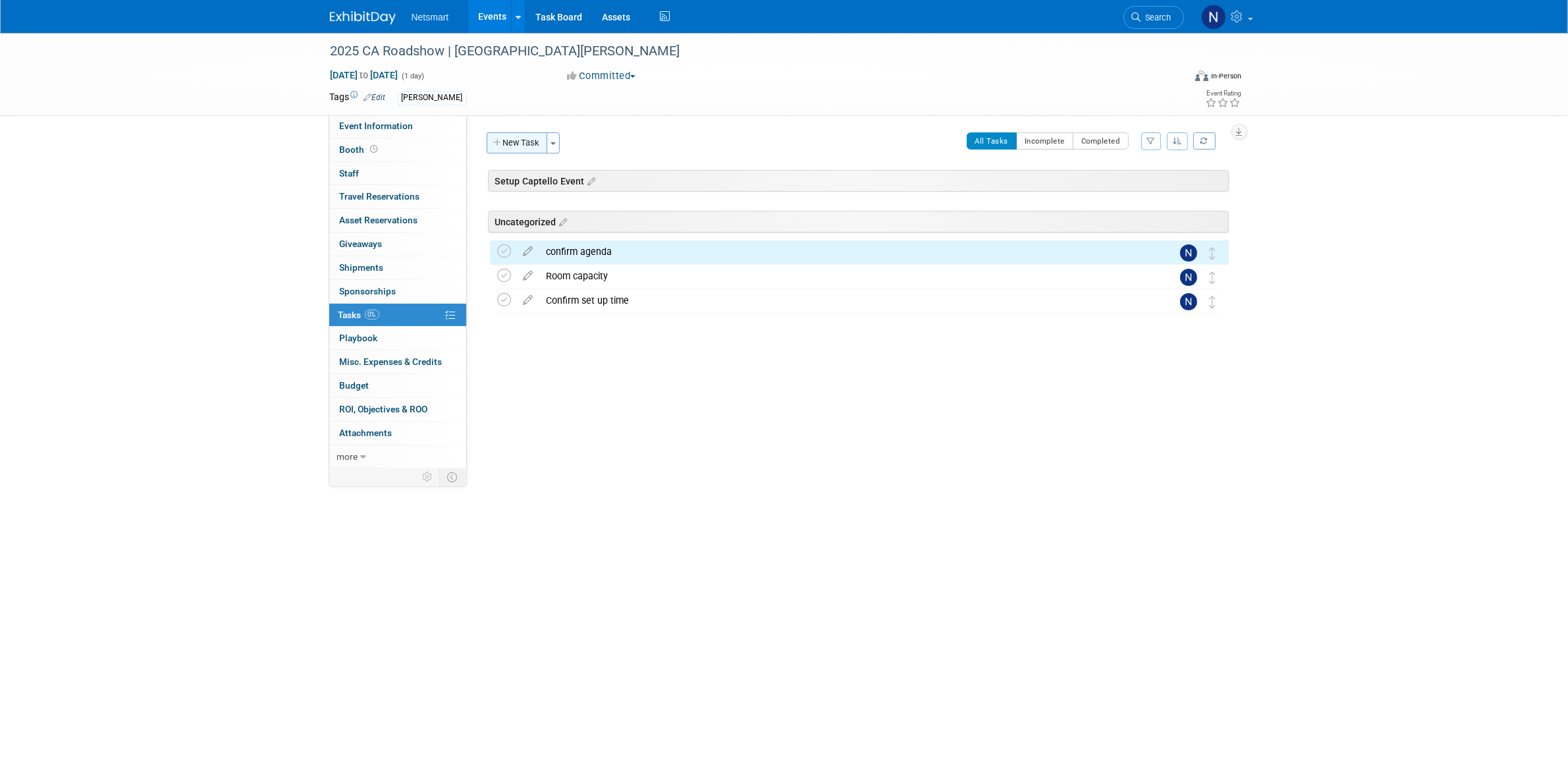
click at [512, 132] on button "New Task" at bounding box center [517, 142] width 60 height 21
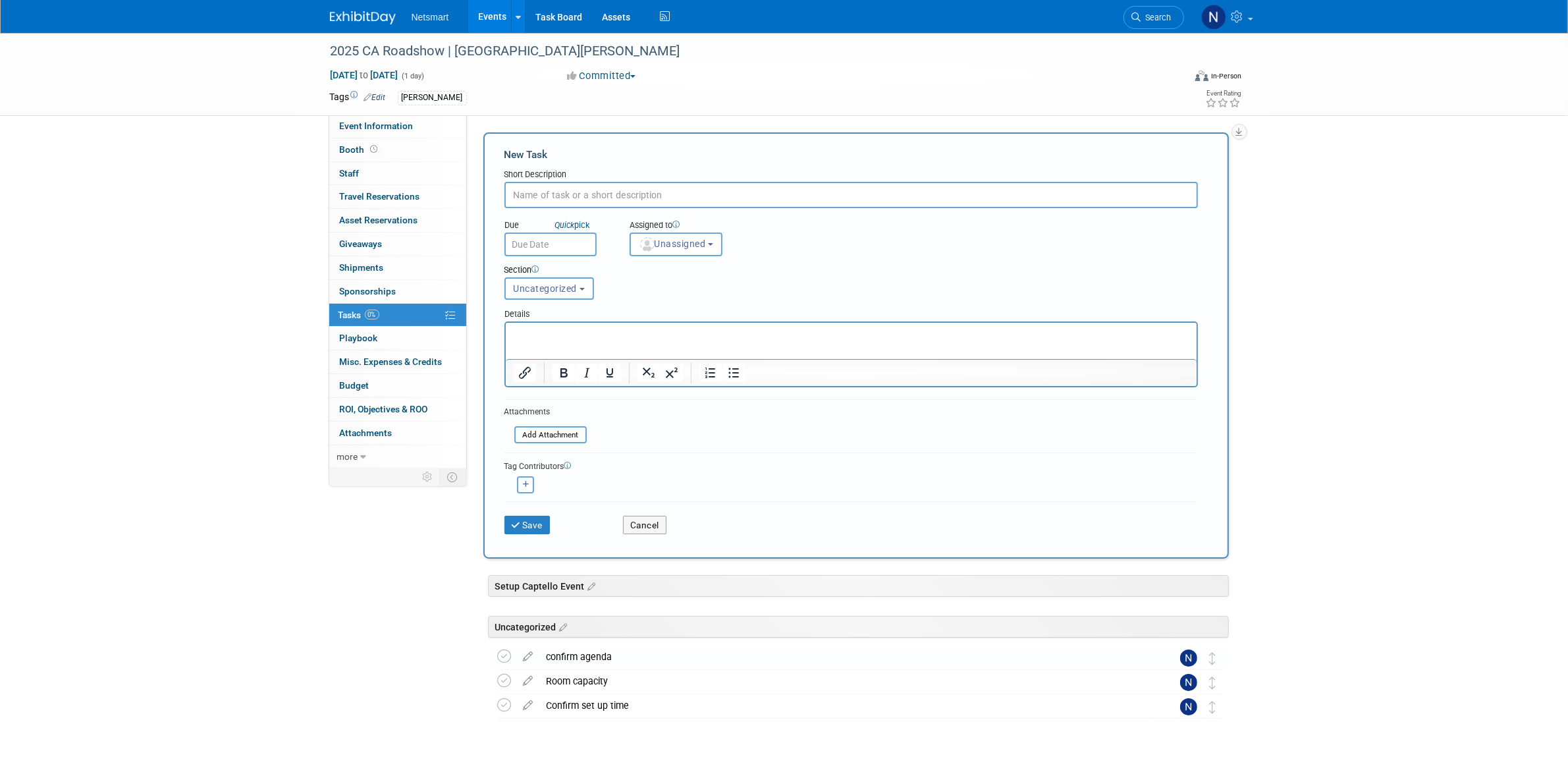
click at [547, 187] on input "text" at bounding box center [850, 195] width 693 height 26
type input "confirm breakfast"
click at [702, 248] on button "Unassigned" at bounding box center [676, 244] width 93 height 24
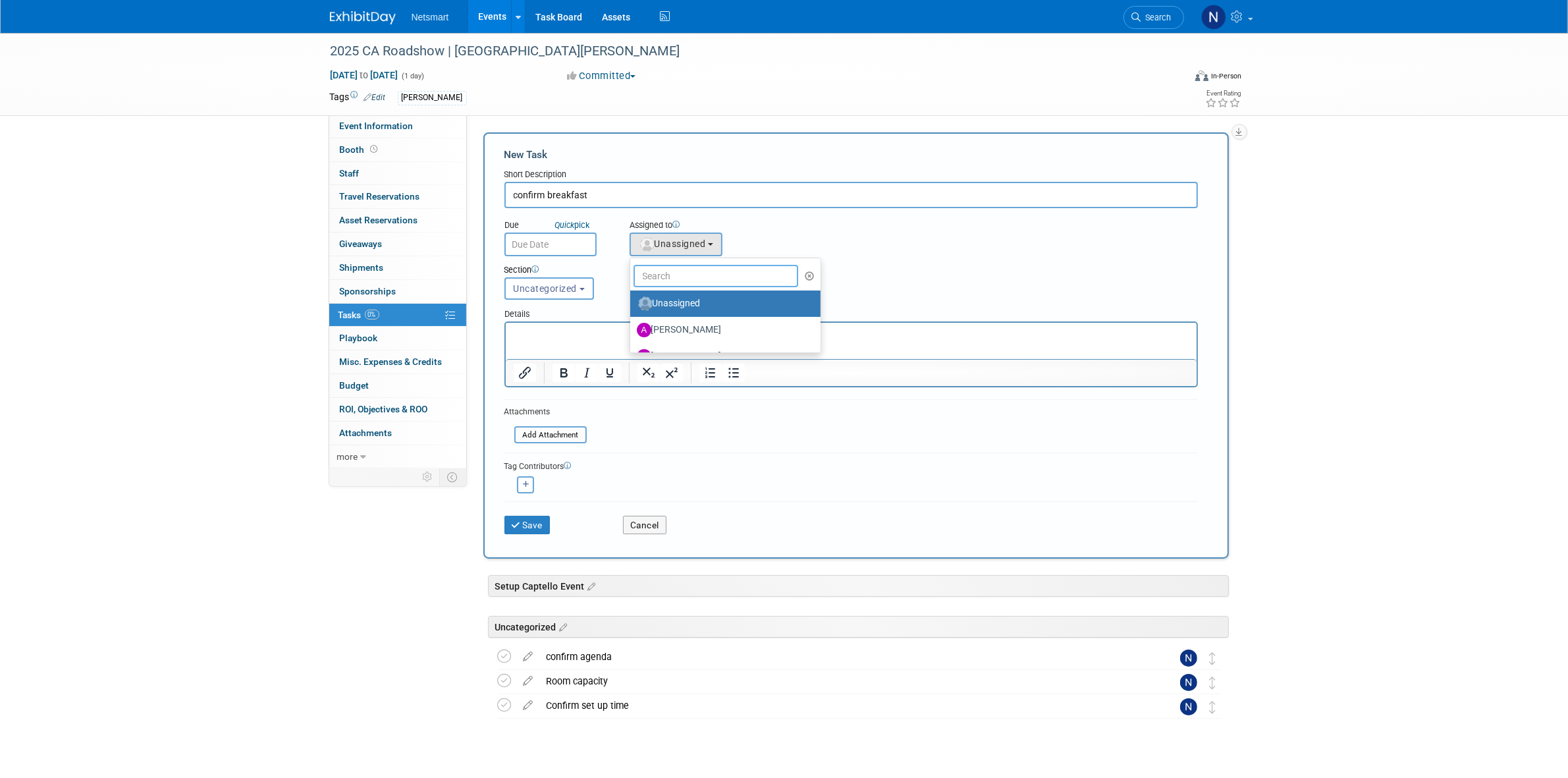
click at [670, 274] on input "text" at bounding box center [716, 276] width 165 height 23
type input "nin"
click at [673, 300] on label "[PERSON_NAME] (me)" at bounding box center [705, 304] width 138 height 21
click at [632, 300] on input "[PERSON_NAME] (me)" at bounding box center [627, 302] width 8 height 8
select select "a52b5e8a-b2fd-4a4e-8599-2a3670a086e7"
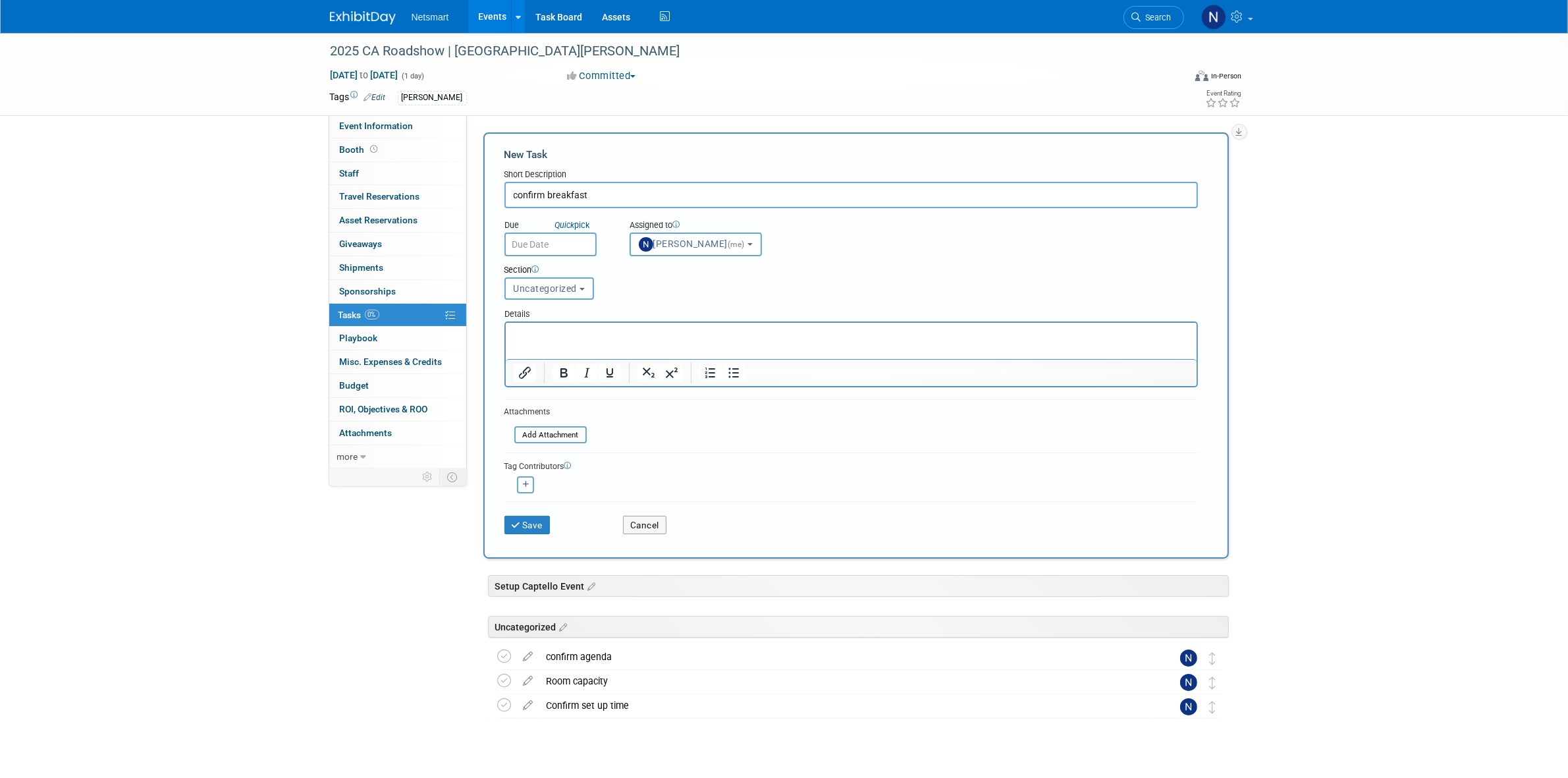
click at [552, 244] on input "text" at bounding box center [551, 244] width 92 height 24
click at [887, 297] on div "Section Uncategorized Setup Captello Event Uncategorized Uncategorized Setup Ca…" at bounding box center [822, 279] width 654 height 46
click at [530, 525] on button "Save" at bounding box center [527, 525] width 46 height 19
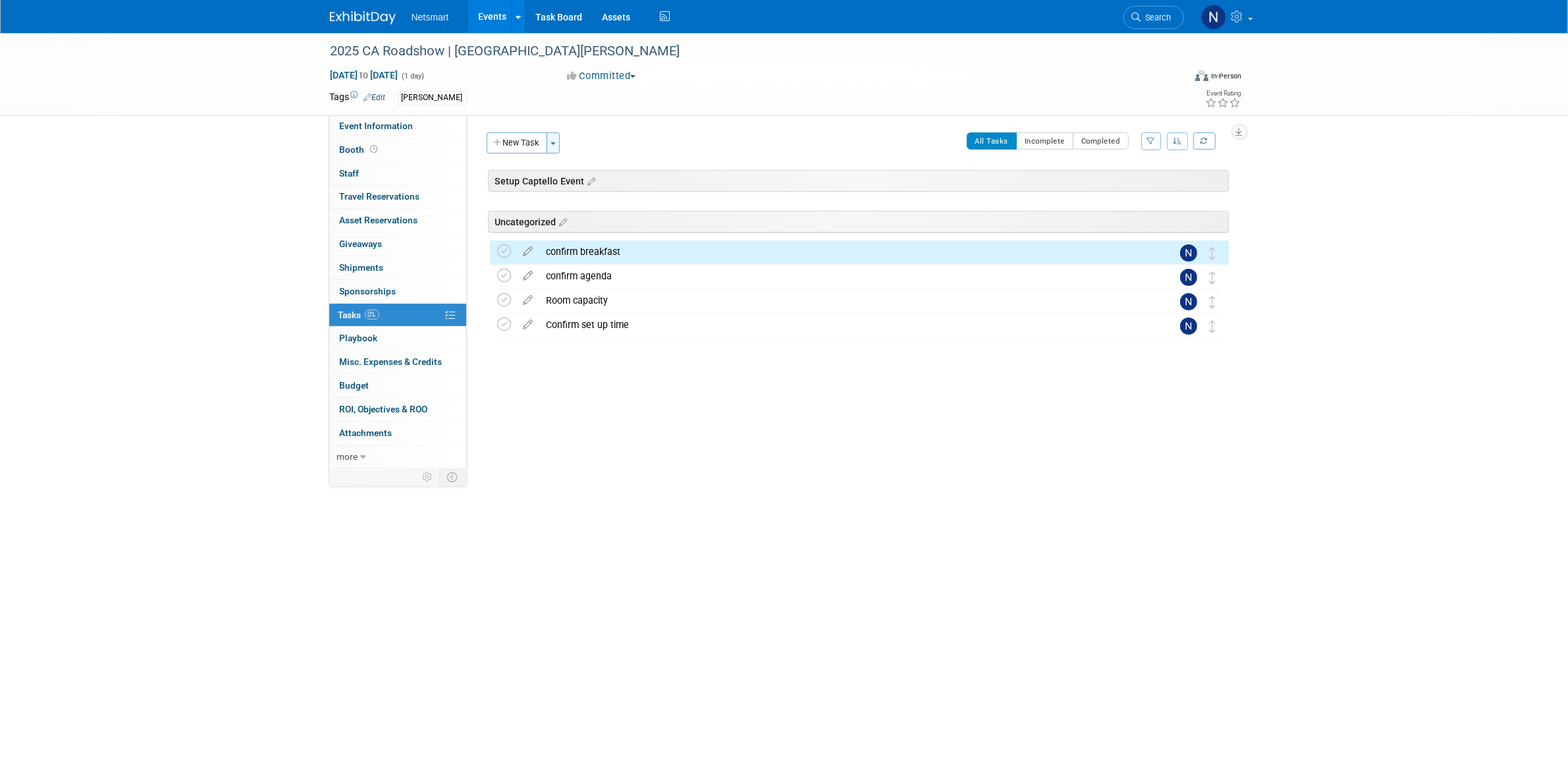
click at [552, 142] on span "button" at bounding box center [553, 143] width 6 height 3
click at [507, 141] on button "New Task" at bounding box center [517, 142] width 60 height 21
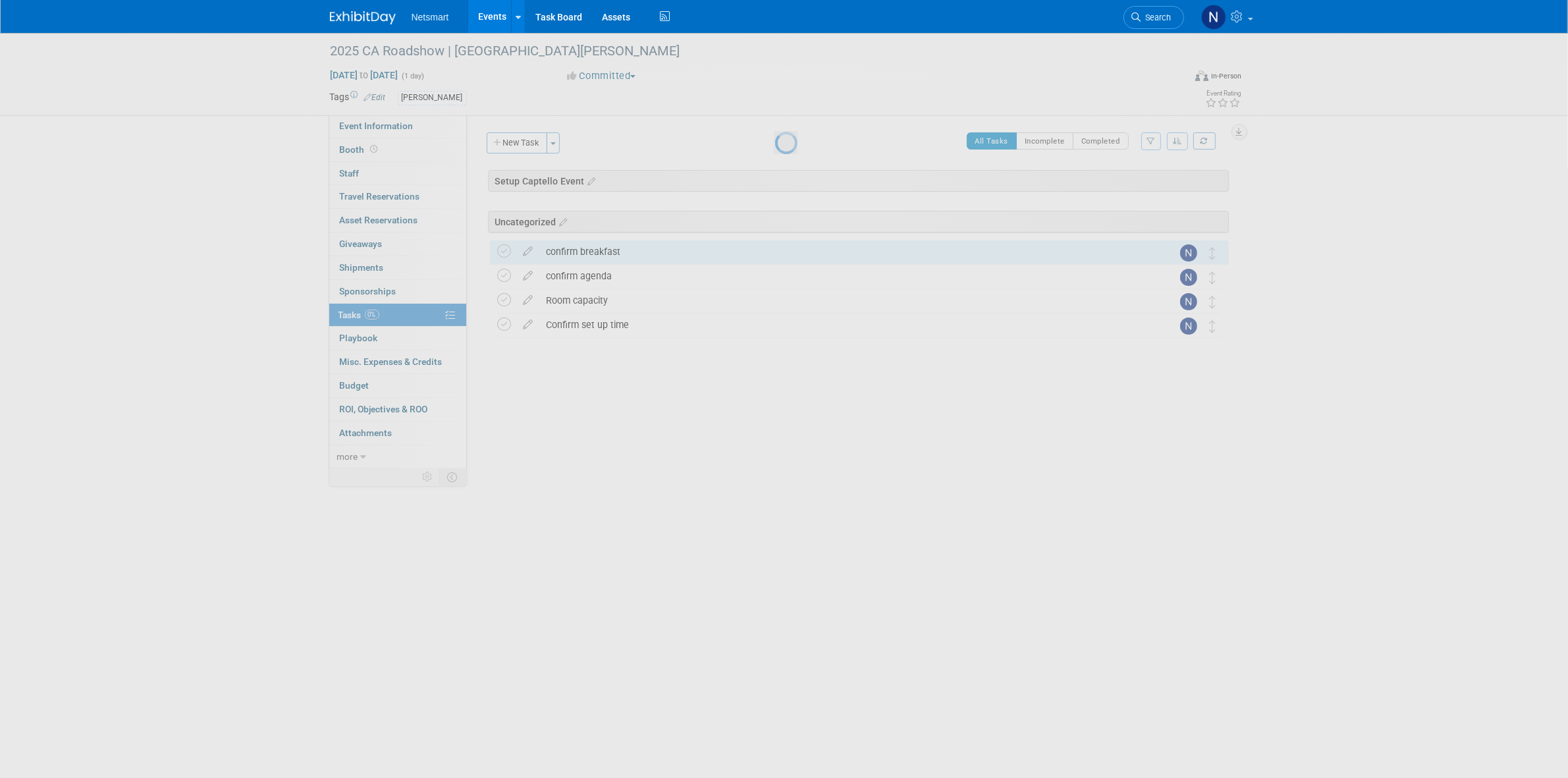
click at [510, 137] on body "Netsmart Events Add Event Bulk Upload Events Shareable Event Boards Recently Vi…" at bounding box center [784, 389] width 1568 height 778
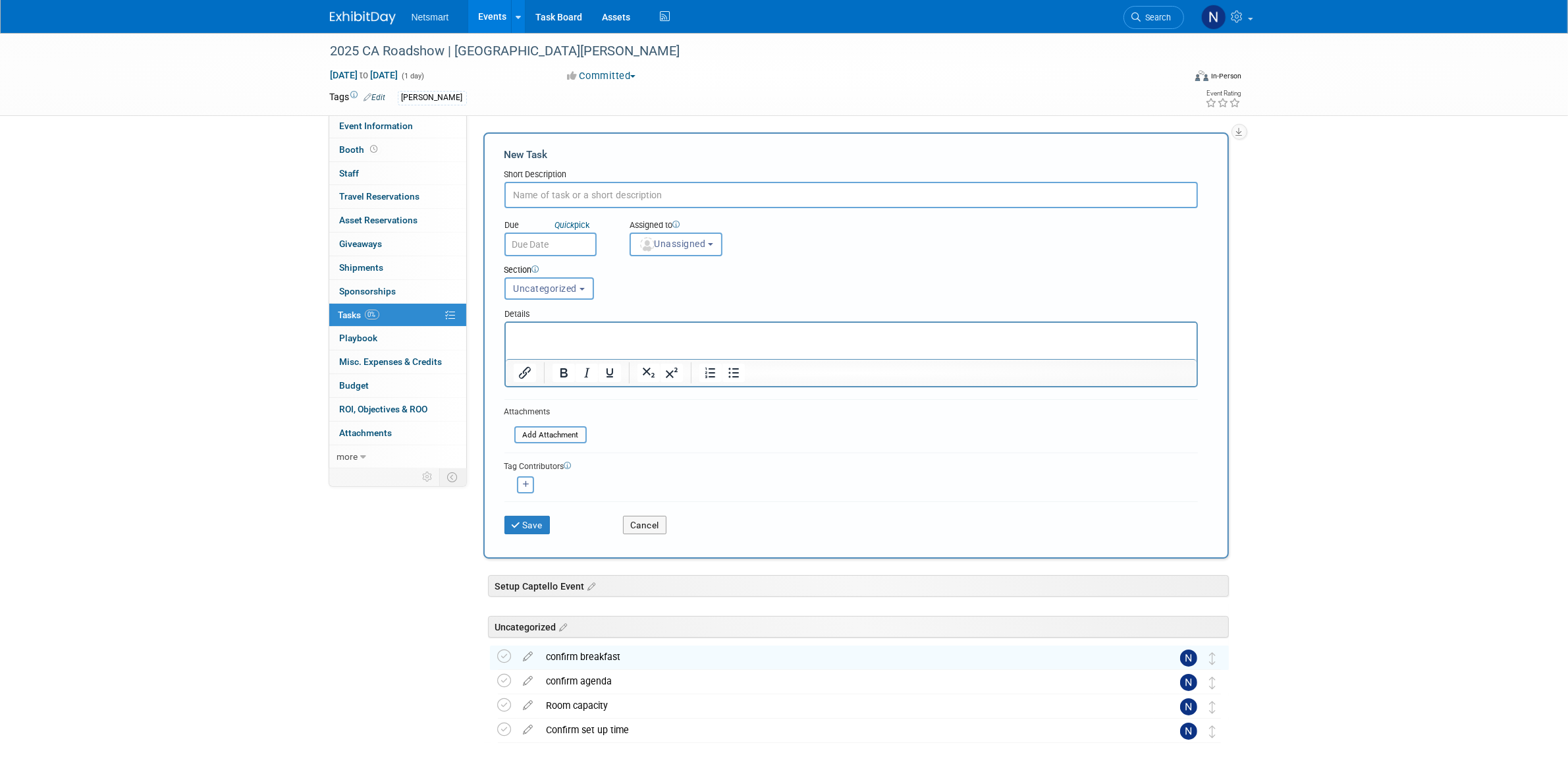
click at [573, 195] on input "text" at bounding box center [850, 195] width 693 height 26
type input "confirm lunch"
click at [651, 235] on button "Unassigned" at bounding box center [676, 244] width 93 height 24
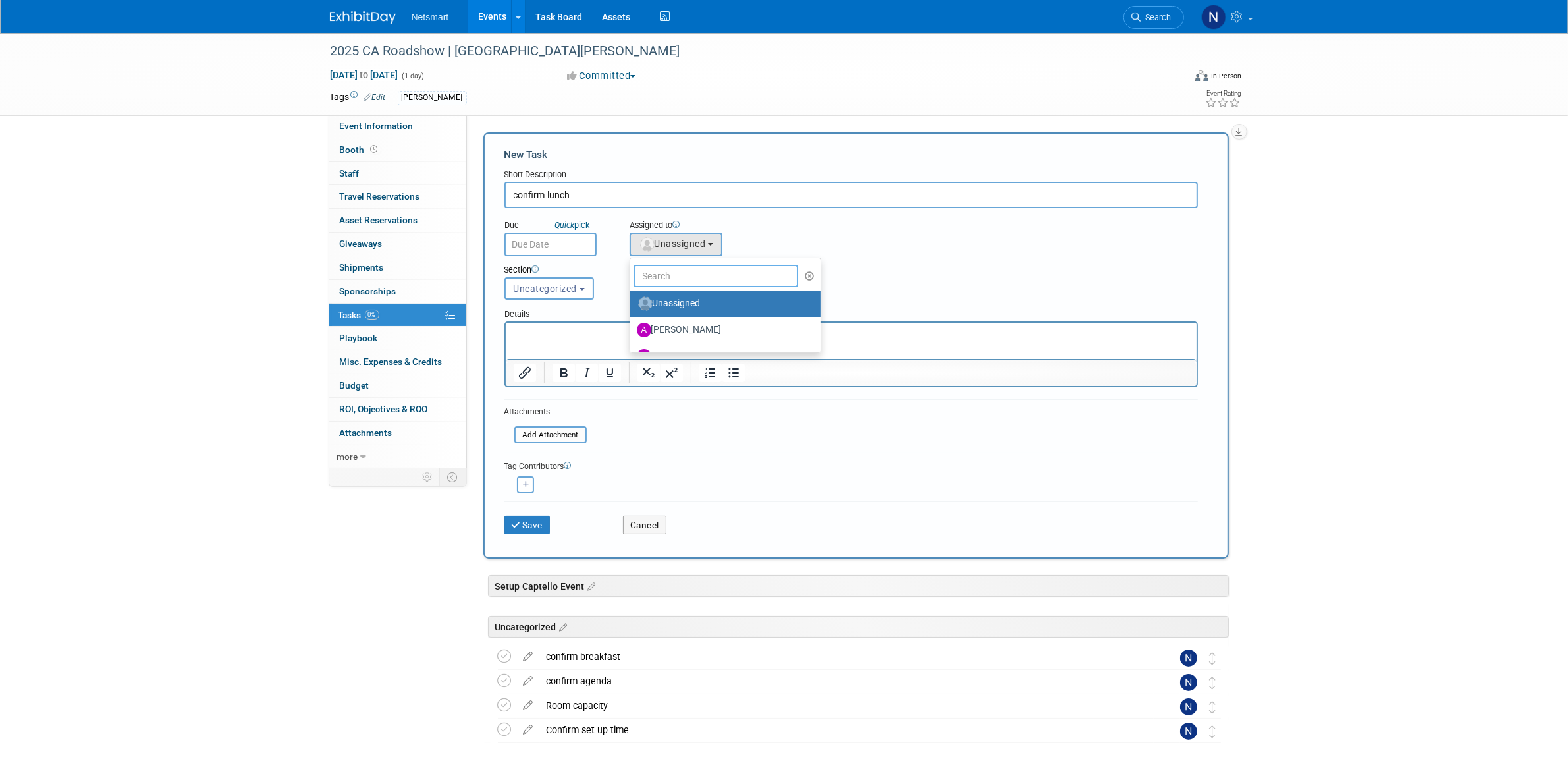
click at [665, 265] on input "text" at bounding box center [716, 276] width 165 height 23
type input "nin"
click at [680, 298] on label "[PERSON_NAME] (me)" at bounding box center [705, 304] width 138 height 21
click at [632, 298] on input "[PERSON_NAME] (me)" at bounding box center [627, 302] width 8 height 8
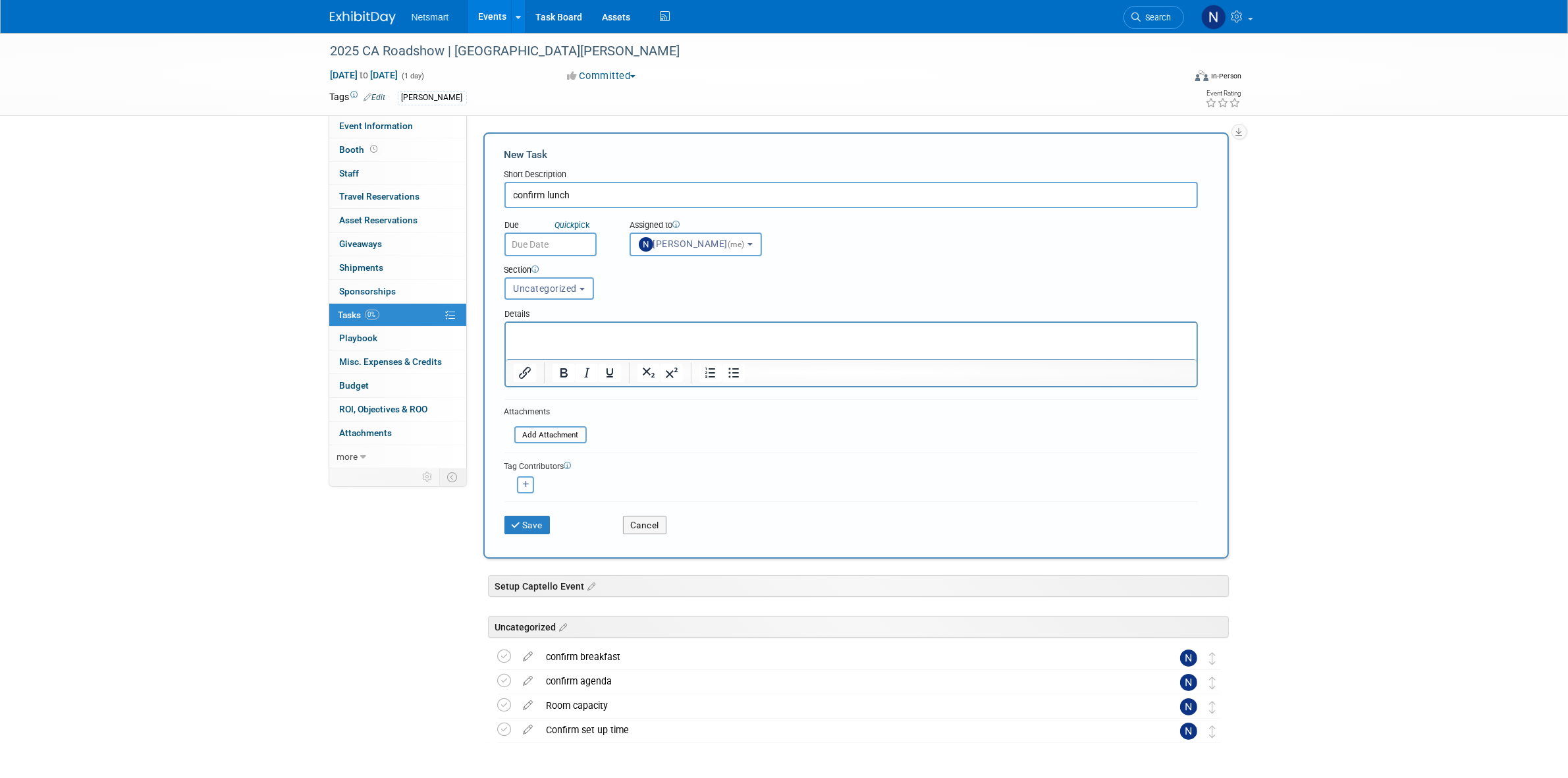
select select "a52b5e8a-b2fd-4a4e-8599-2a3670a086e7"
click at [522, 525] on button "Save" at bounding box center [527, 525] width 46 height 19
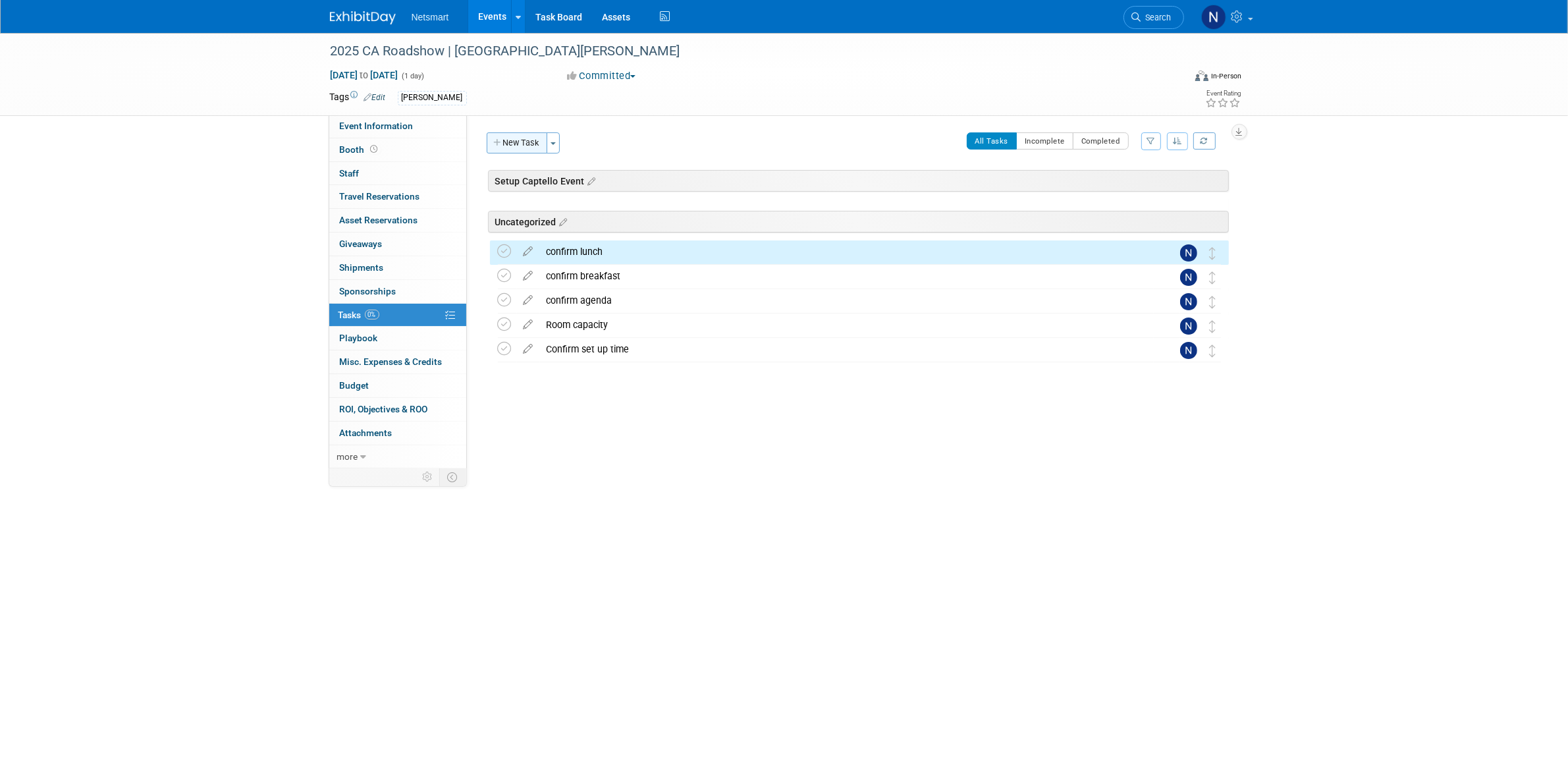
click at [511, 139] on button "New Task" at bounding box center [517, 142] width 60 height 21
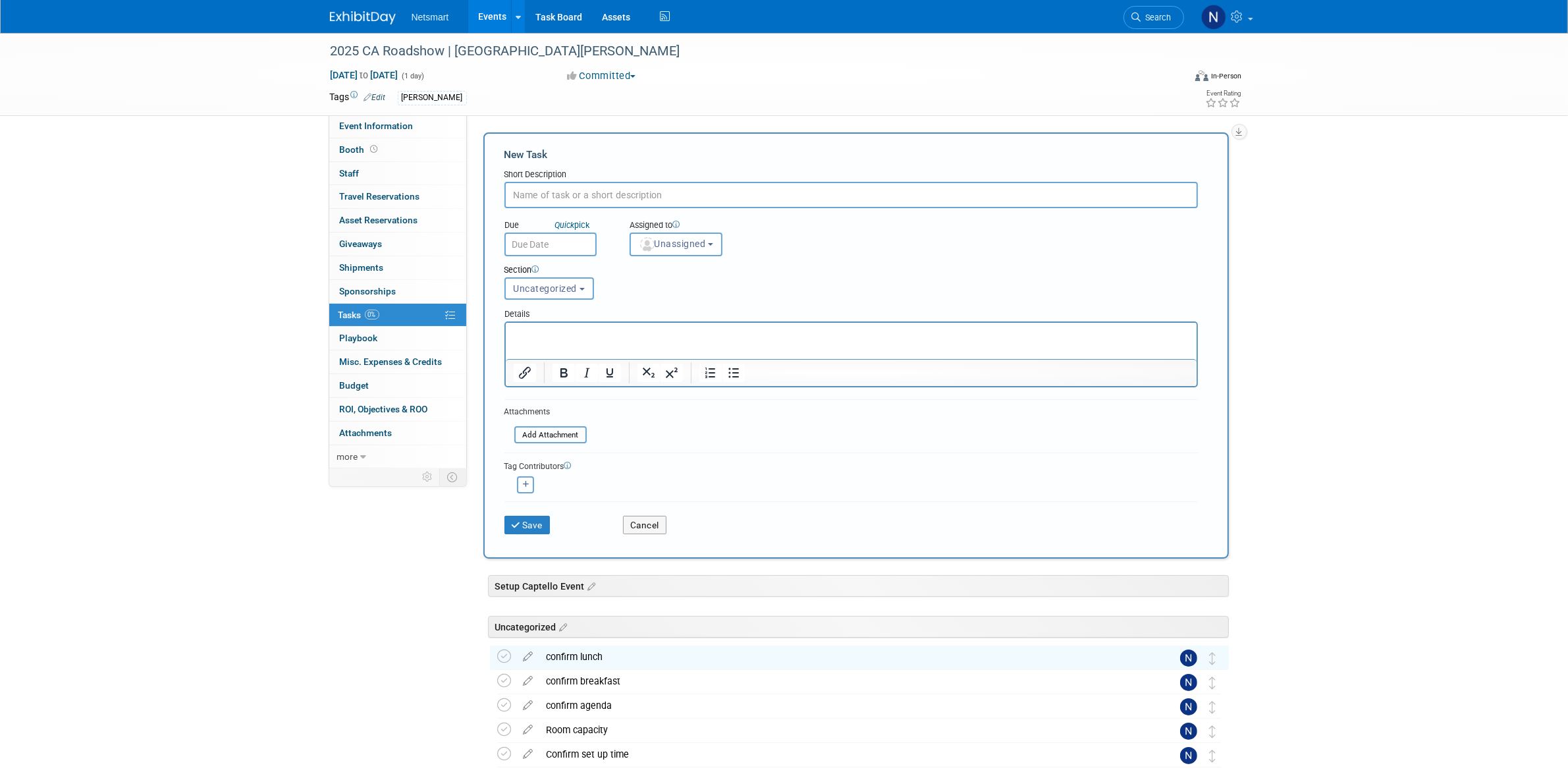
click at [552, 187] on input "text" at bounding box center [850, 195] width 693 height 26
type input "confirm attendees"
click at [688, 240] on span "Unassigned" at bounding box center [671, 243] width 67 height 10
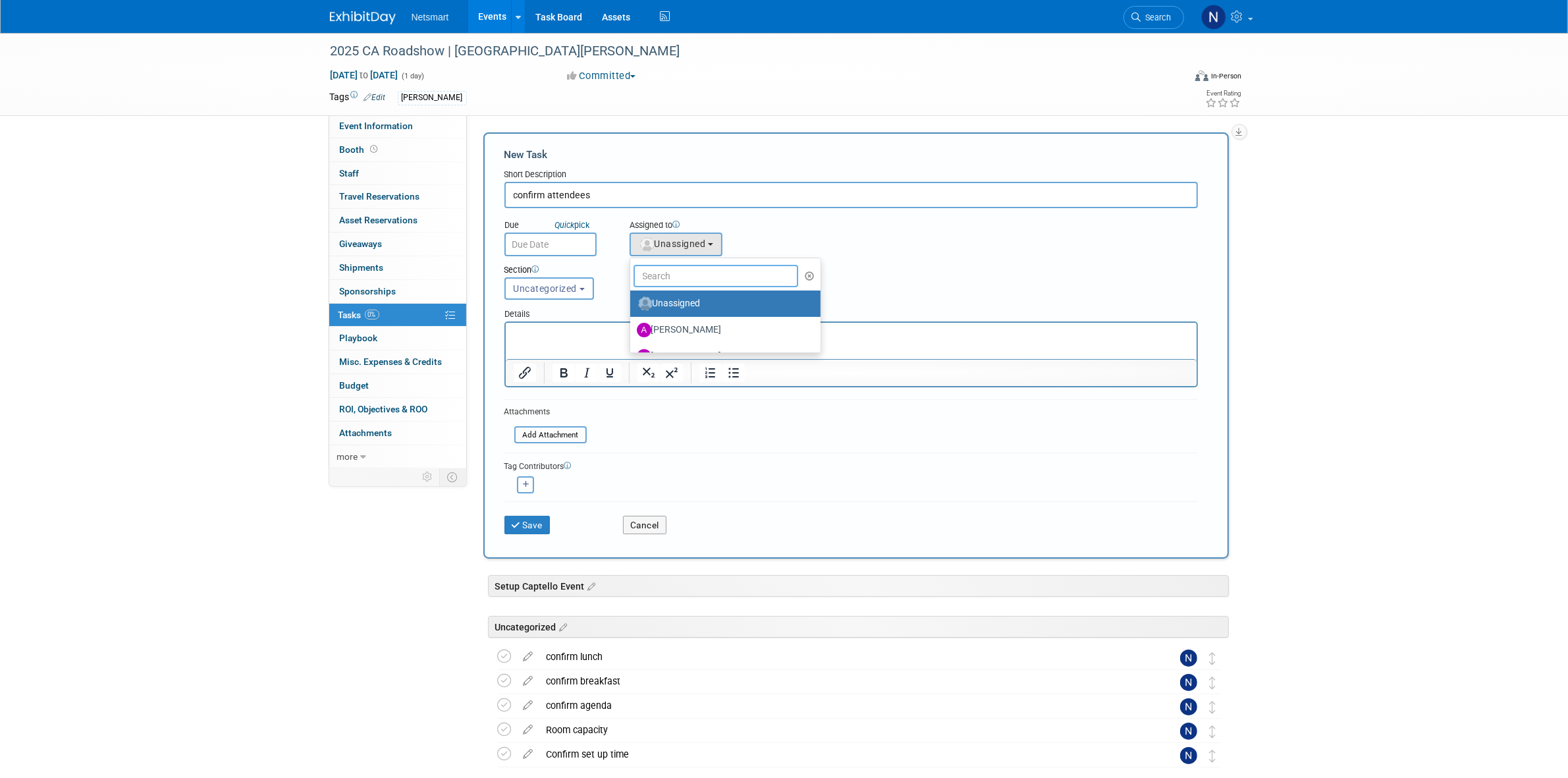
click at [663, 265] on input "text" at bounding box center [716, 276] width 165 height 23
type input "nin"
click at [661, 504] on label "[PERSON_NAME] (me)" at bounding box center [721, 514] width 171 height 21
click at [632, 508] on input "[PERSON_NAME] (me)" at bounding box center [627, 512] width 8 height 8
select select "a52b5e8a-b2fd-4a4e-8599-2a3670a086e7"
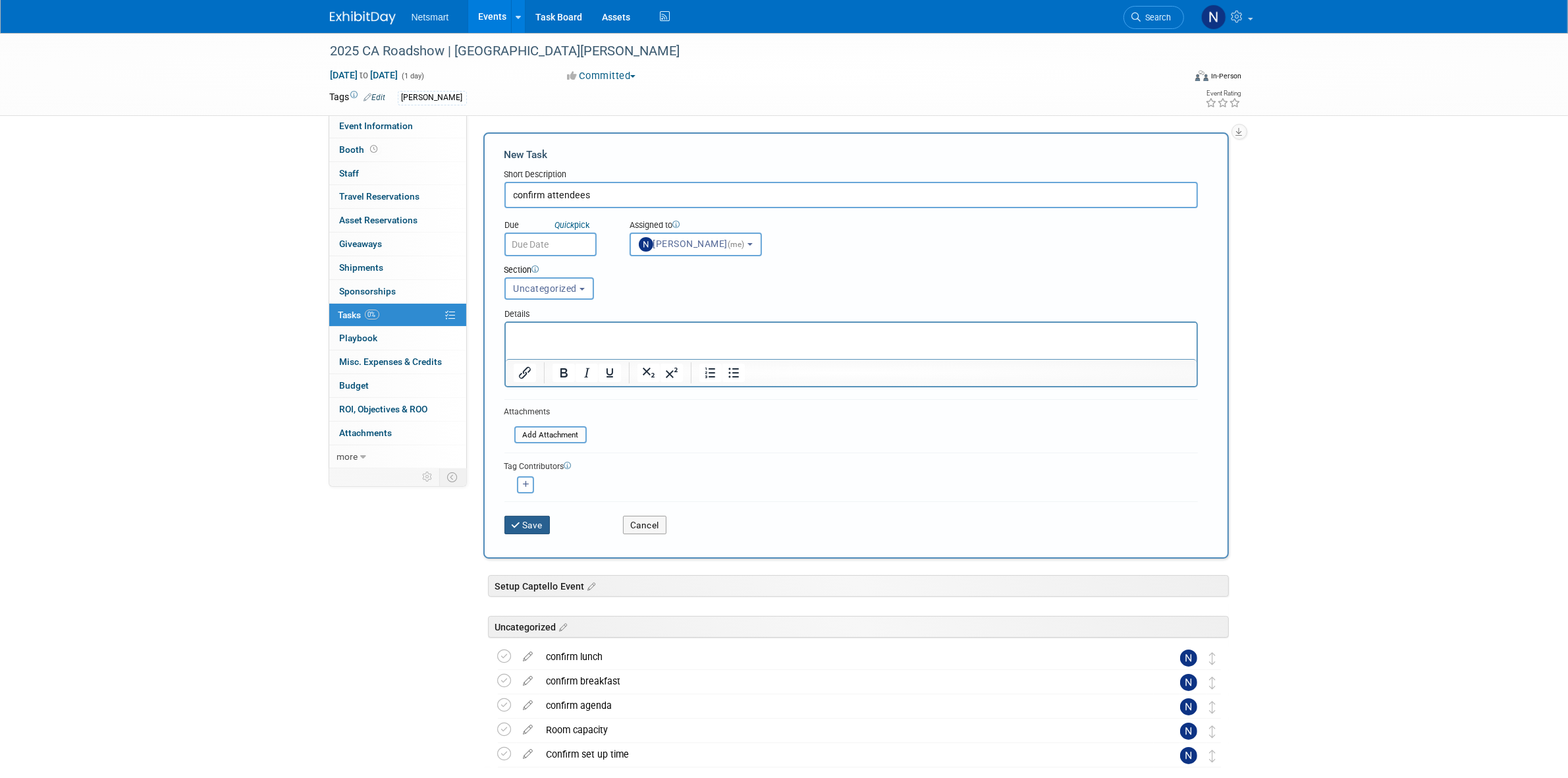
click at [518, 525] on button "Save" at bounding box center [527, 525] width 46 height 19
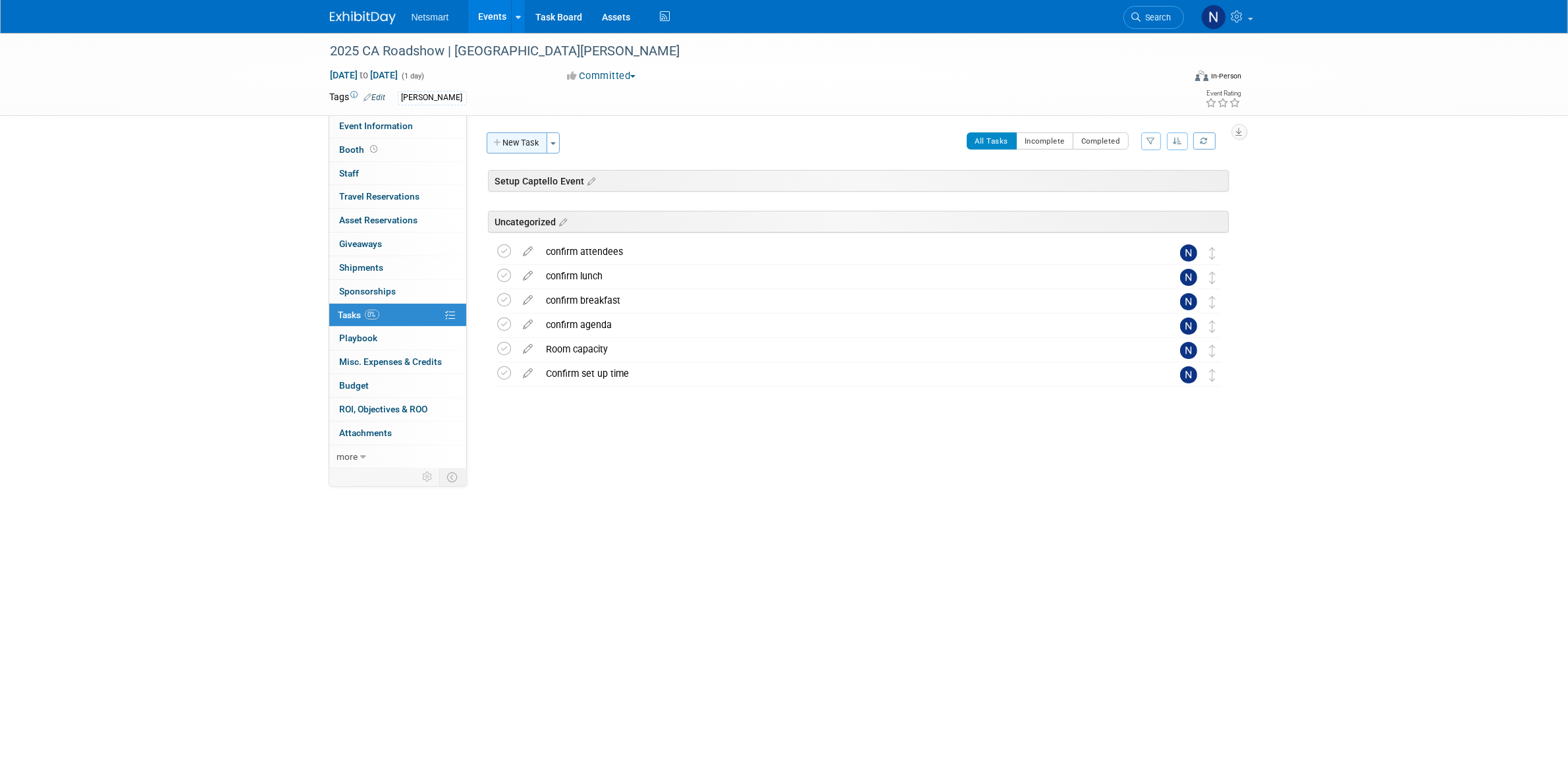
click at [529, 149] on button "New Task" at bounding box center [517, 142] width 60 height 21
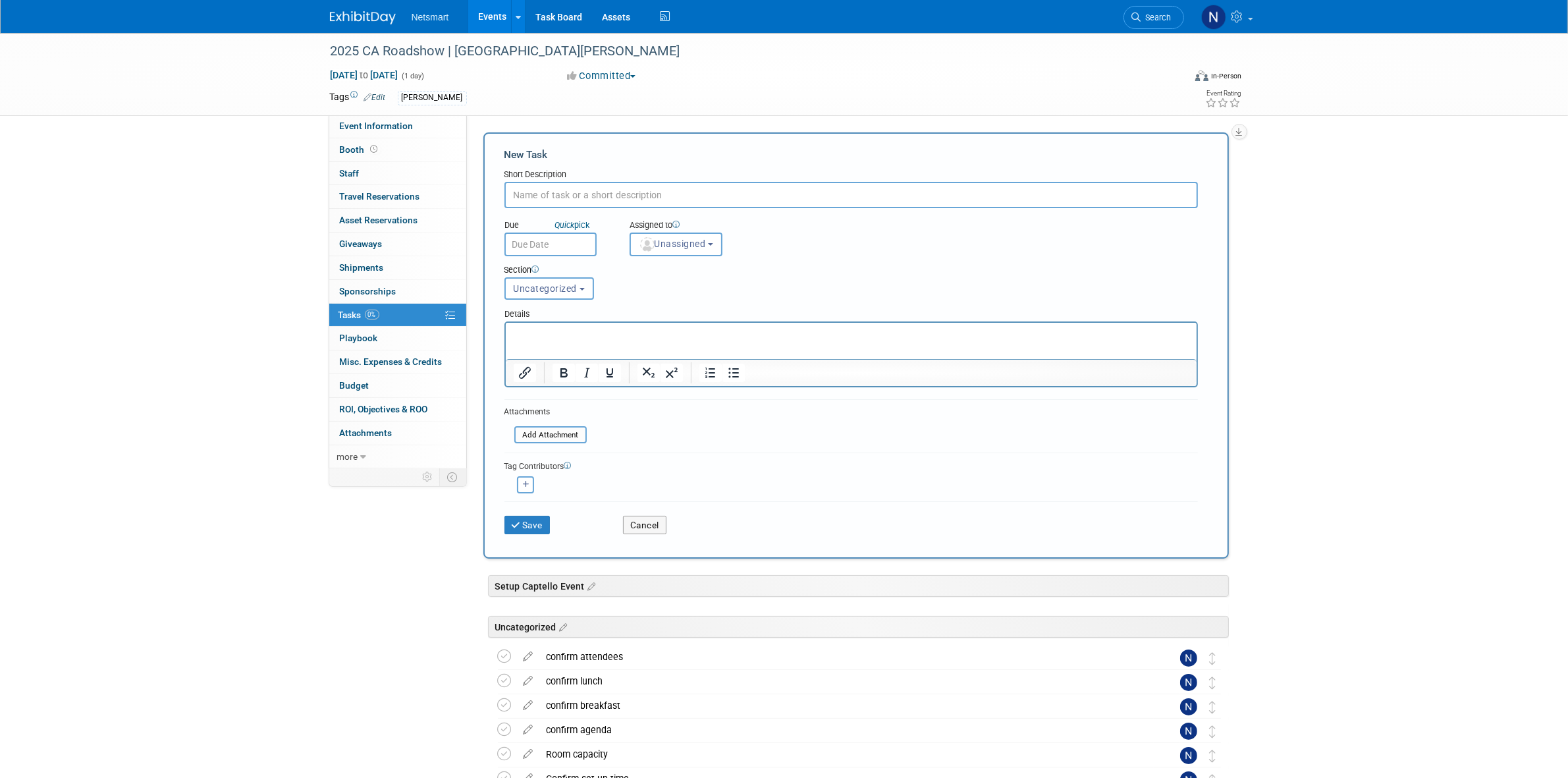
click at [571, 185] on input "text" at bounding box center [850, 195] width 693 height 26
type input "confirm flights"
click at [679, 244] on span "Unassigned" at bounding box center [671, 243] width 67 height 10
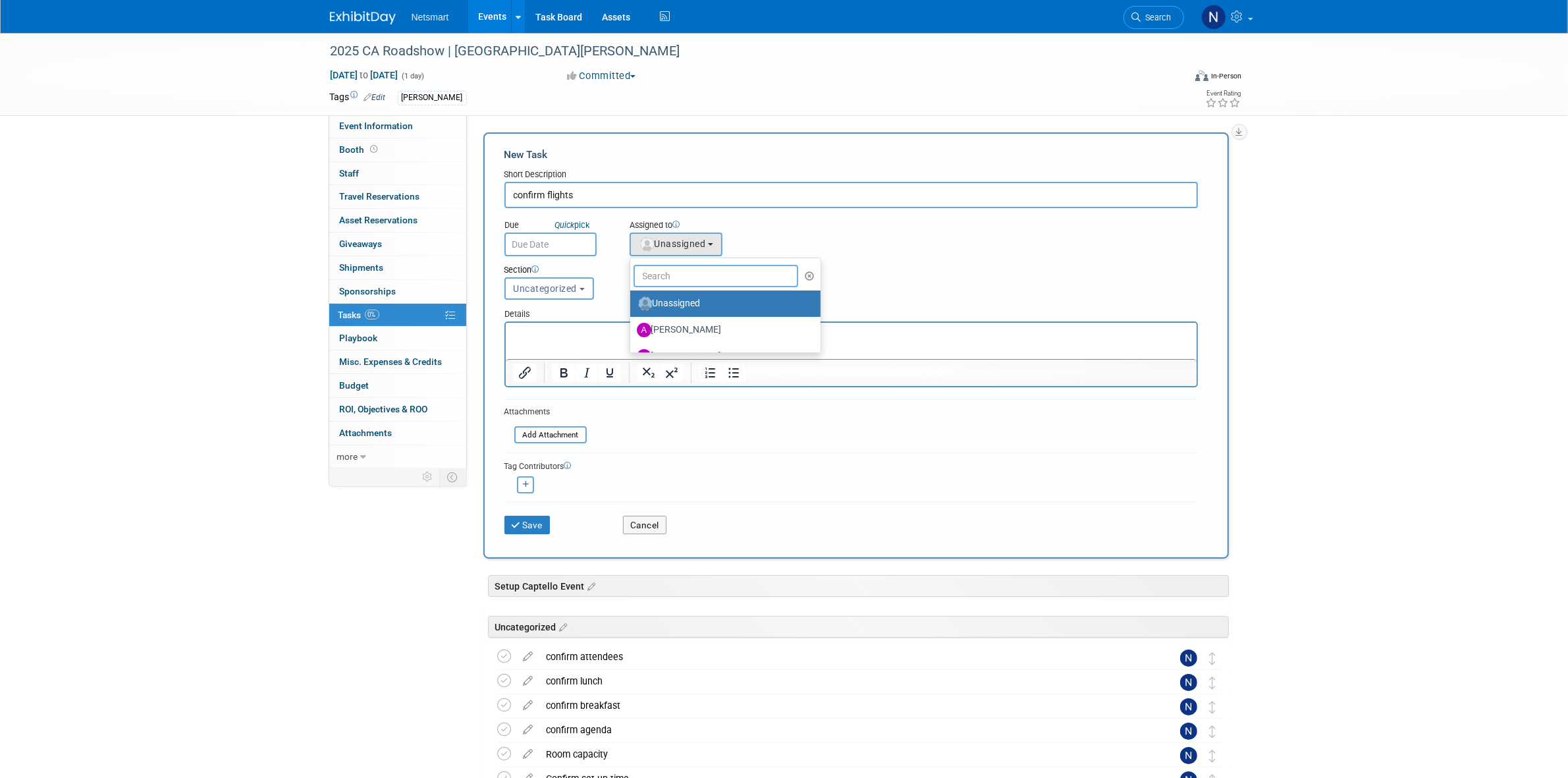
click at [661, 265] on input "text" at bounding box center [716, 276] width 165 height 23
type input "nin"
click at [672, 297] on label "[PERSON_NAME] (me)" at bounding box center [705, 304] width 138 height 21
click at [632, 298] on input "[PERSON_NAME] (me)" at bounding box center [627, 302] width 8 height 8
select select "a52b5e8a-b2fd-4a4e-8599-2a3670a086e7"
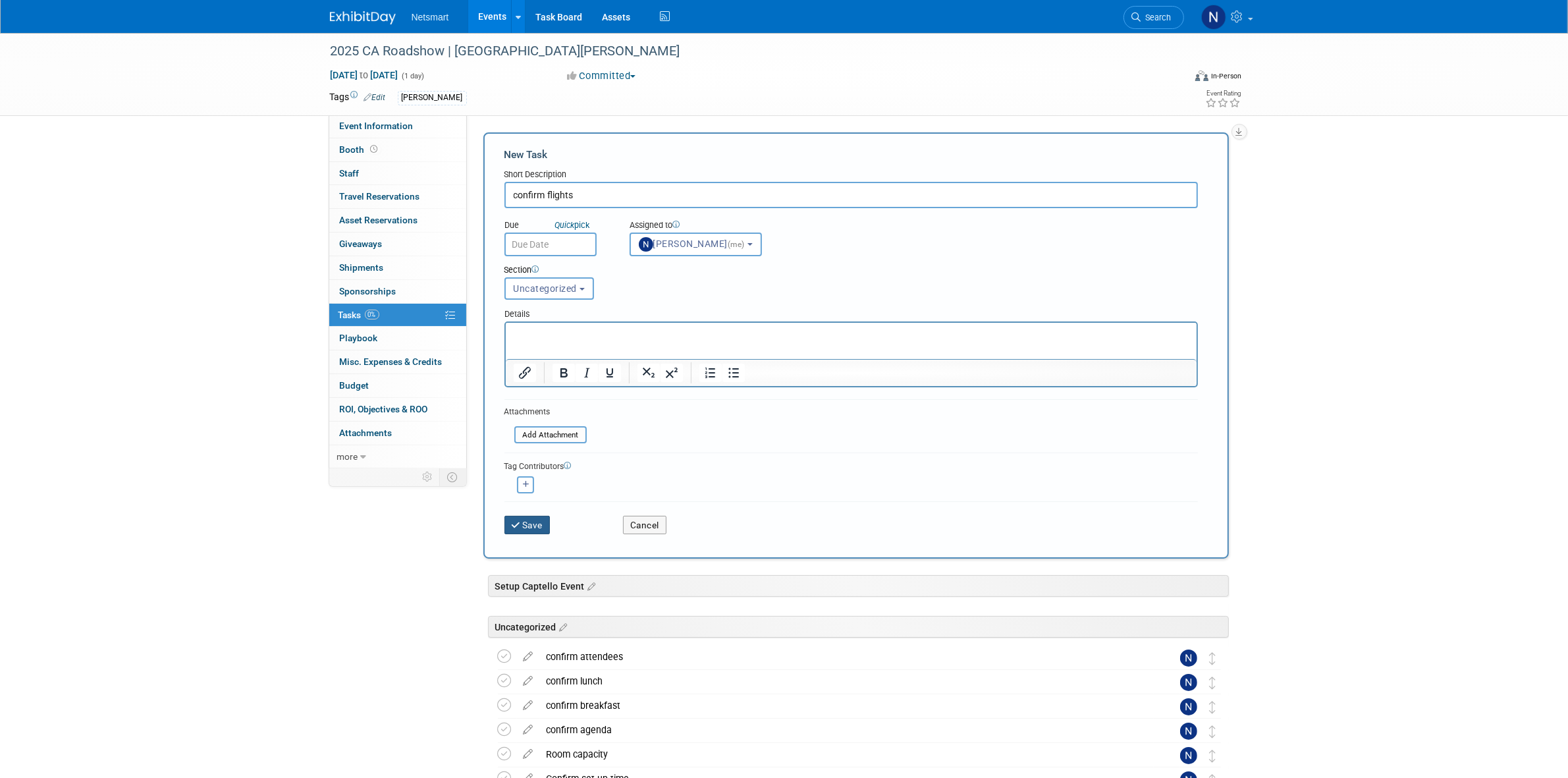
click at [536, 518] on button "Save" at bounding box center [527, 525] width 46 height 19
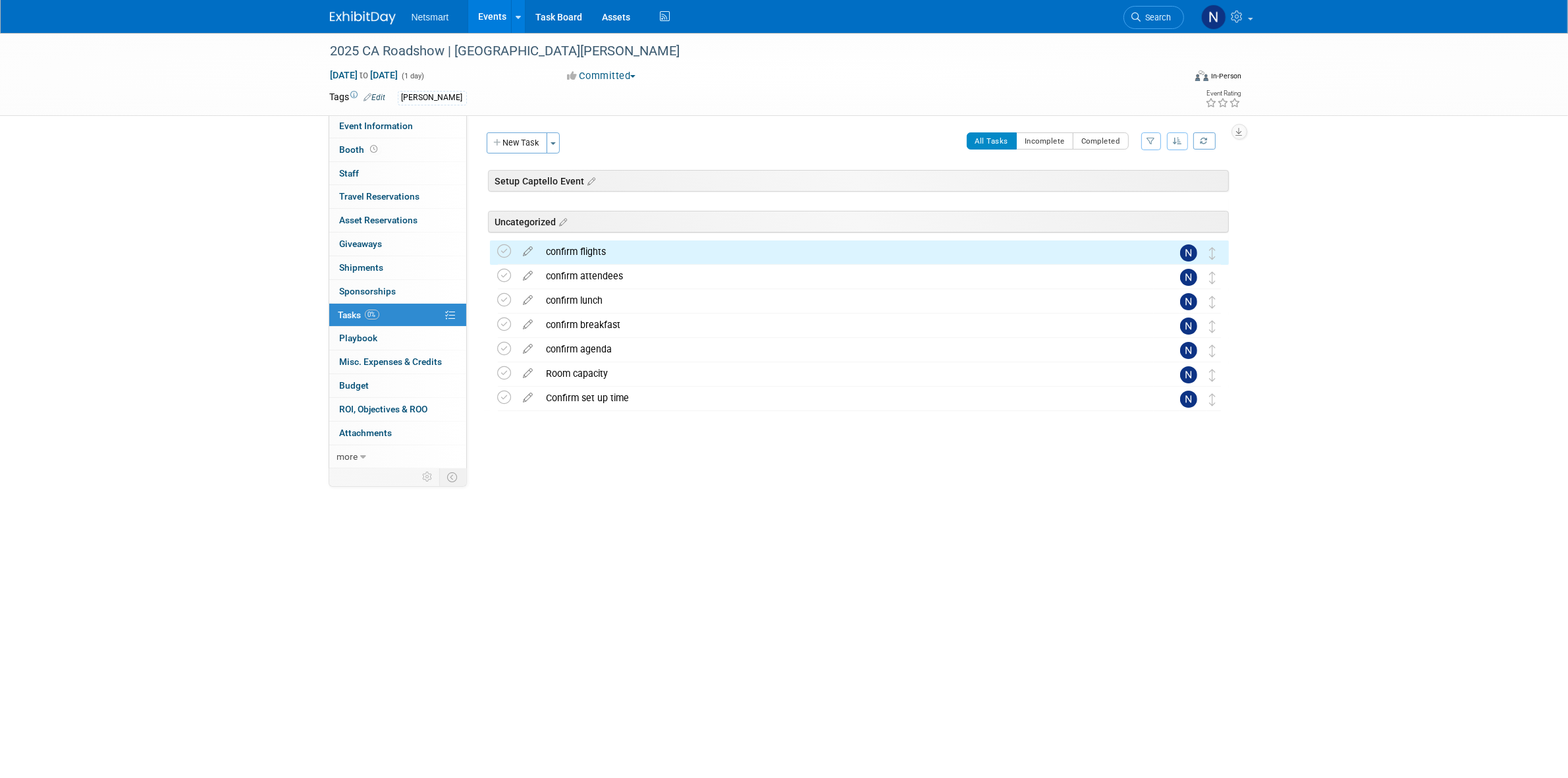
click at [798, 604] on div "2025 CA Roadshow | [GEOGRAPHIC_DATA][PERSON_NAME] [DATE] to [DATE] (1 day) [DAT…" at bounding box center [784, 345] width 1568 height 624
